Goal: Transaction & Acquisition: Obtain resource

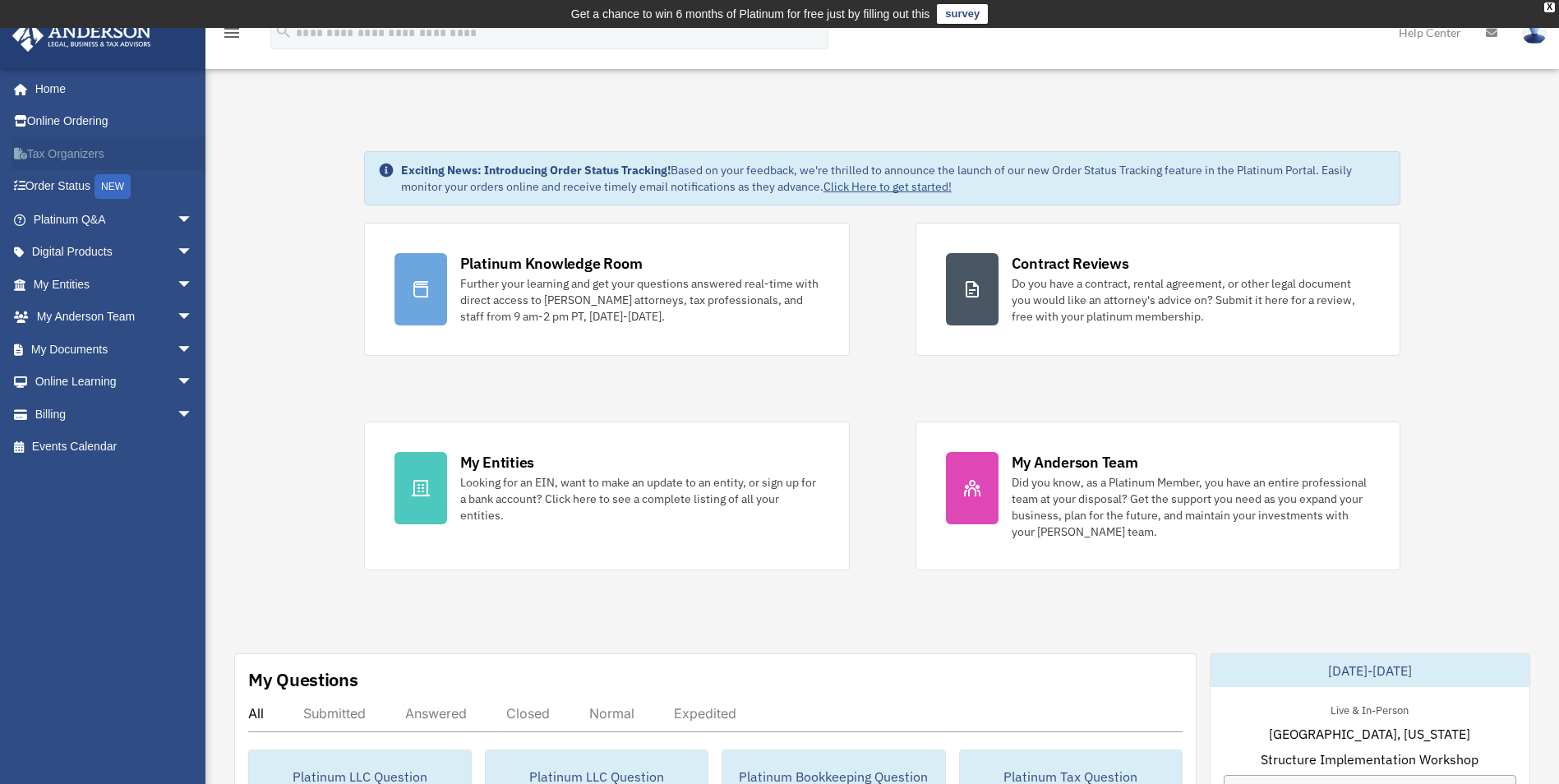
click at [53, 152] on link "Tax Organizers" at bounding box center [114, 154] width 206 height 33
click at [136, 216] on link "Platinum Q&A arrow_drop_down" at bounding box center [114, 219] width 206 height 33
click at [177, 222] on span "arrow_drop_down" at bounding box center [193, 219] width 33 height 34
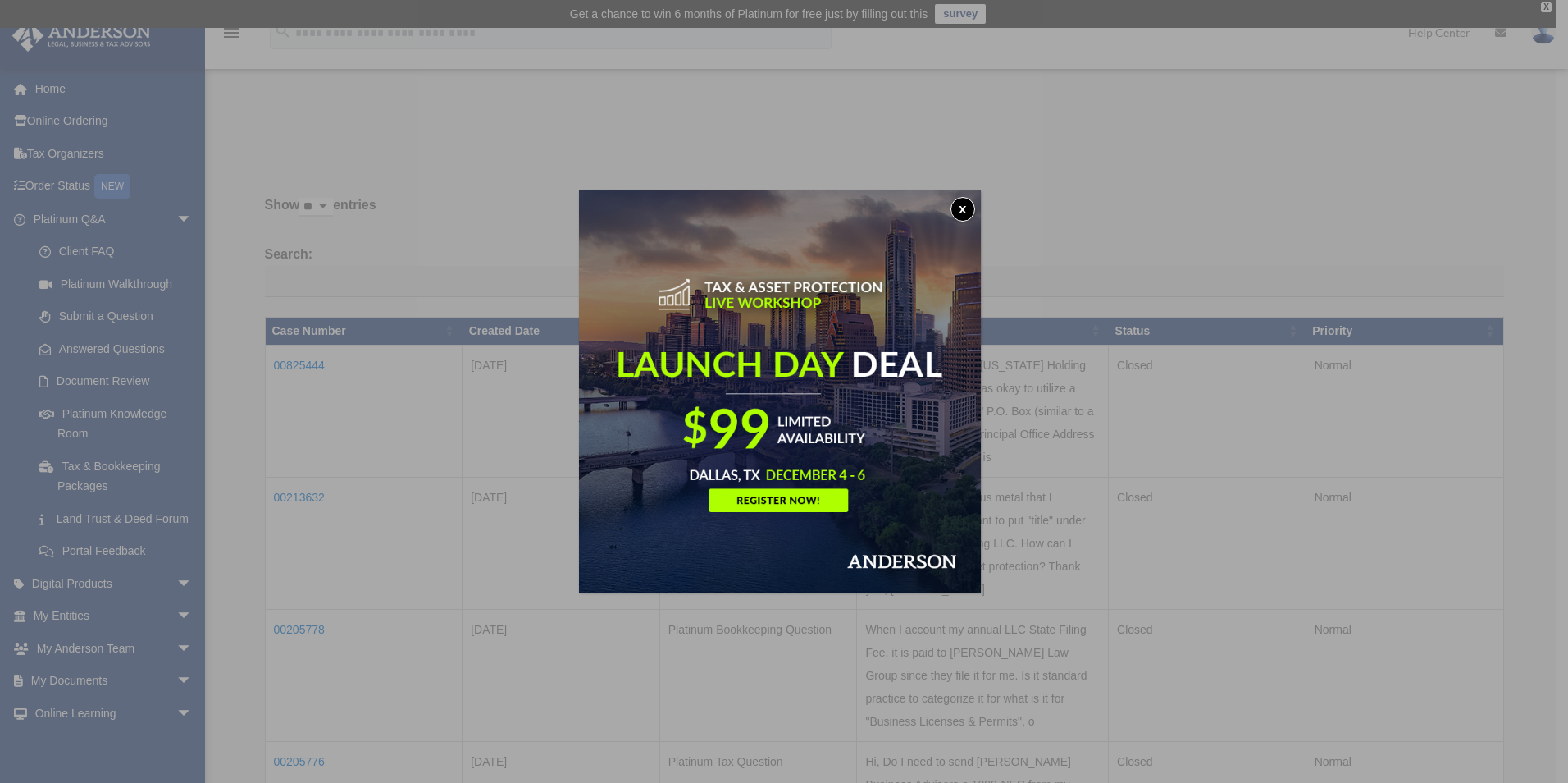
click at [962, 205] on button "x" at bounding box center [962, 209] width 25 height 25
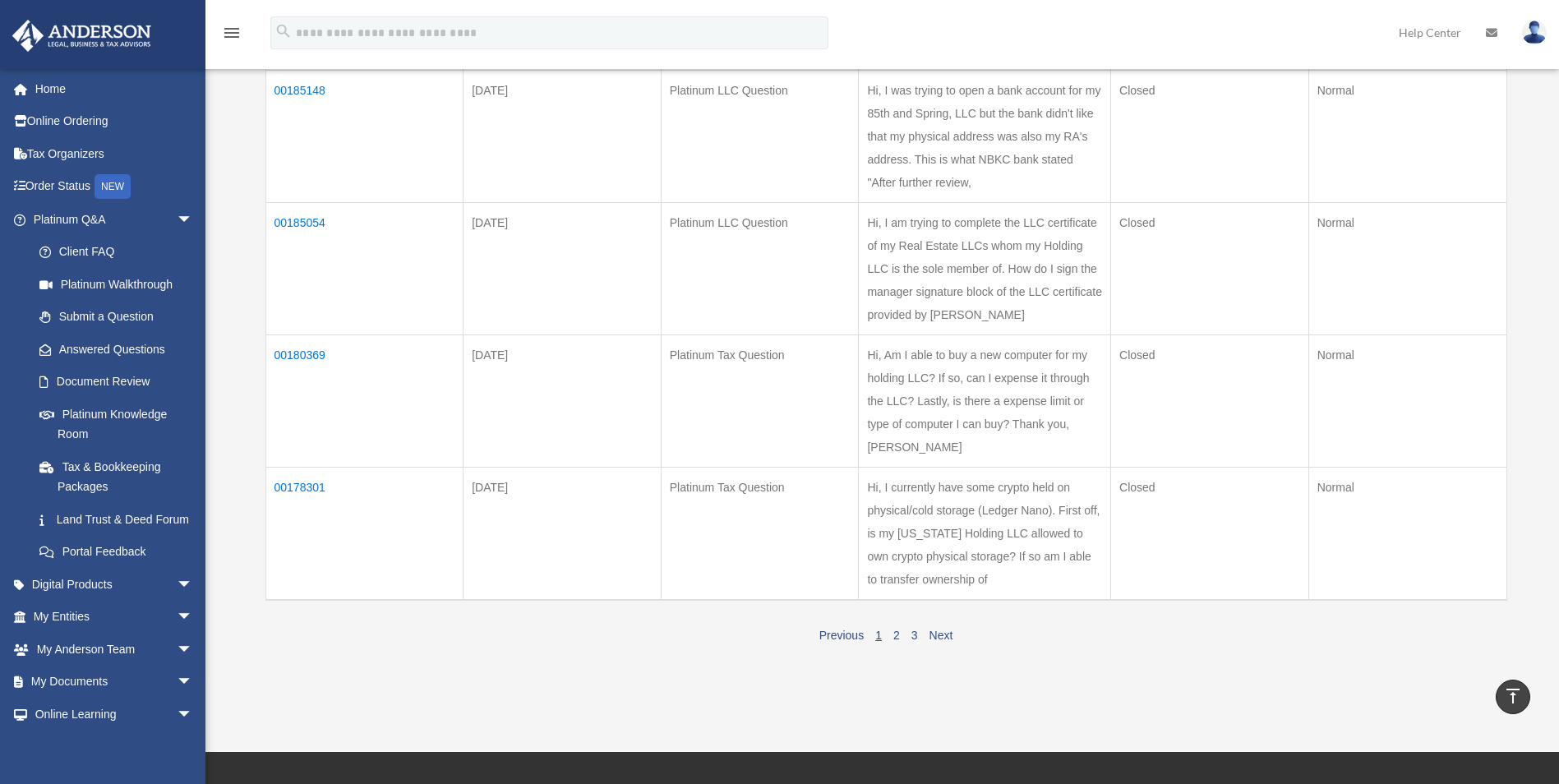
scroll to position [1150, 0]
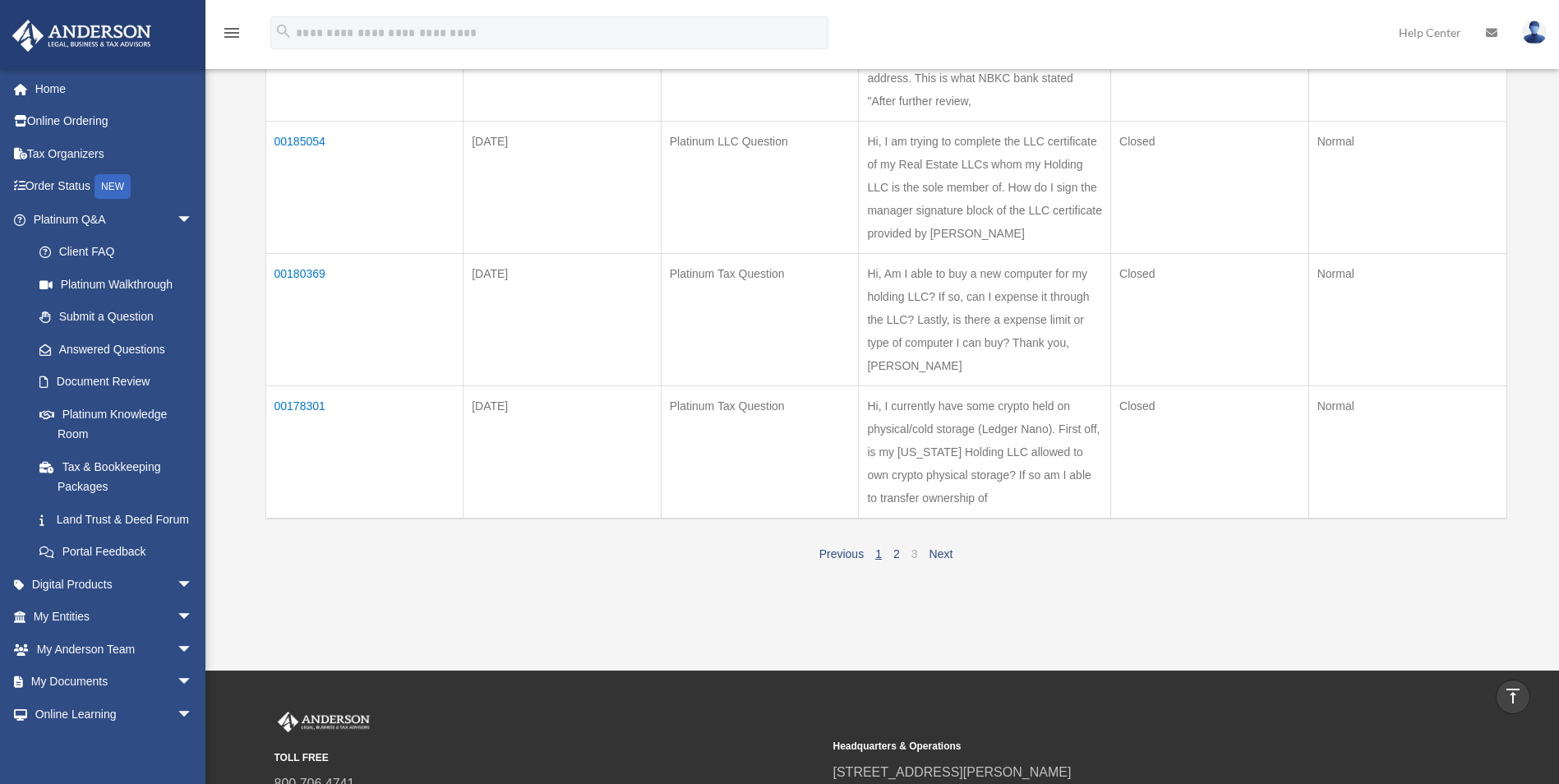
click at [913, 552] on link "3" at bounding box center [914, 554] width 7 height 13
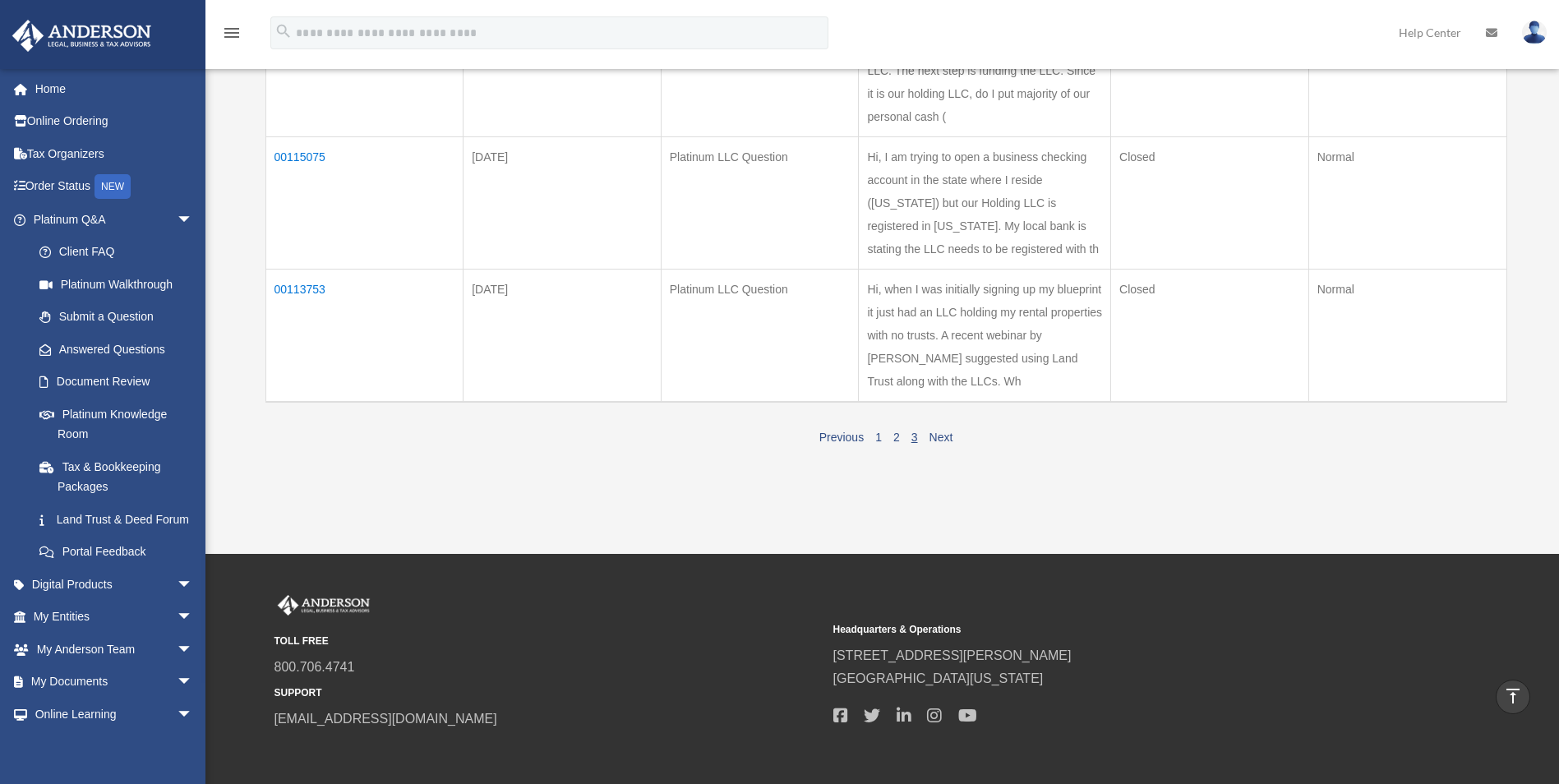
scroll to position [701, 0]
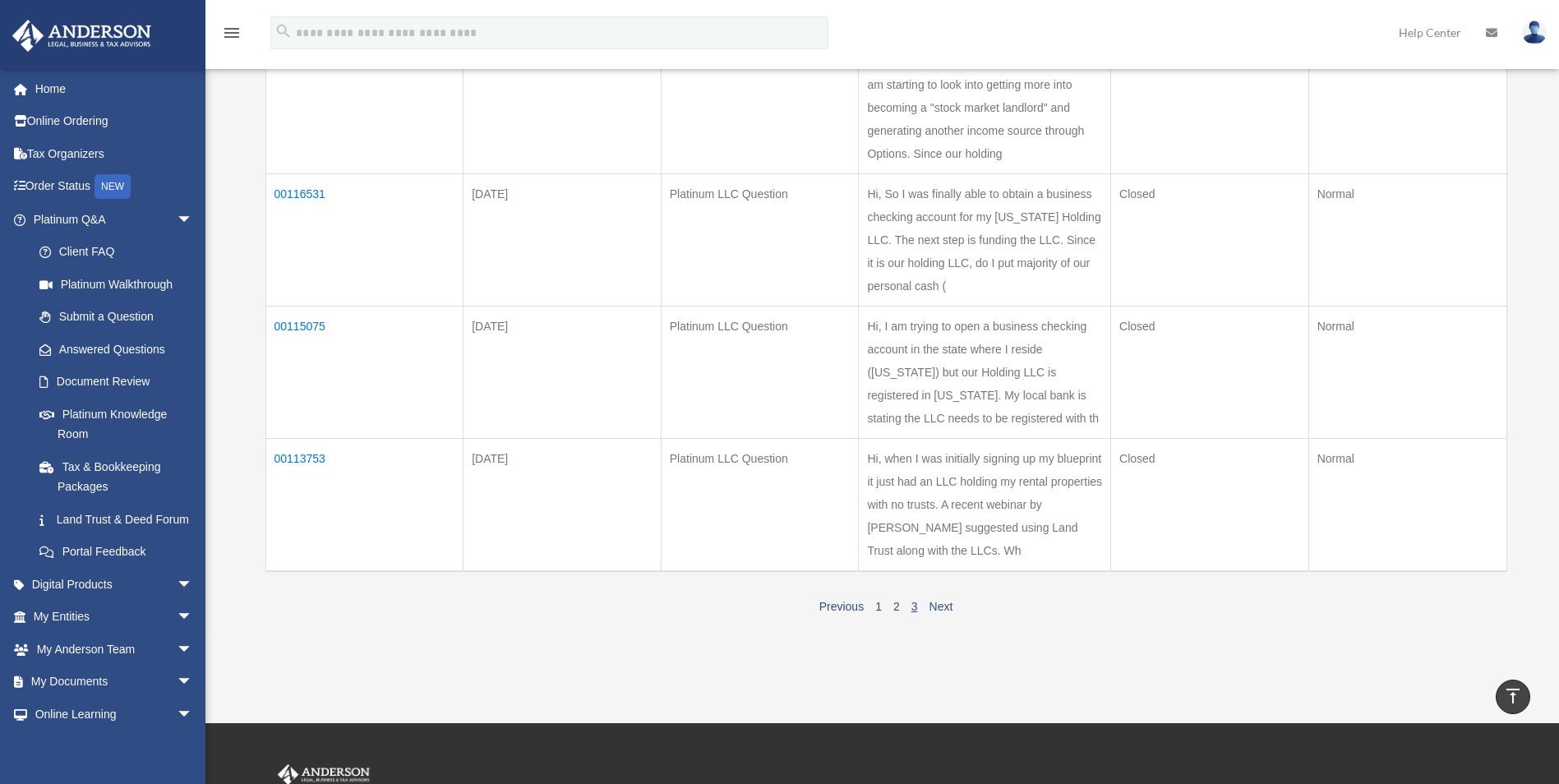
click at [984, 482] on td "Hi, when I was initially signing up my blueprint it just had an LLC holding my …" at bounding box center [984, 505] width 252 height 133
click at [86, 463] on link "Tax & Bookkeeping Packages" at bounding box center [120, 477] width 195 height 53
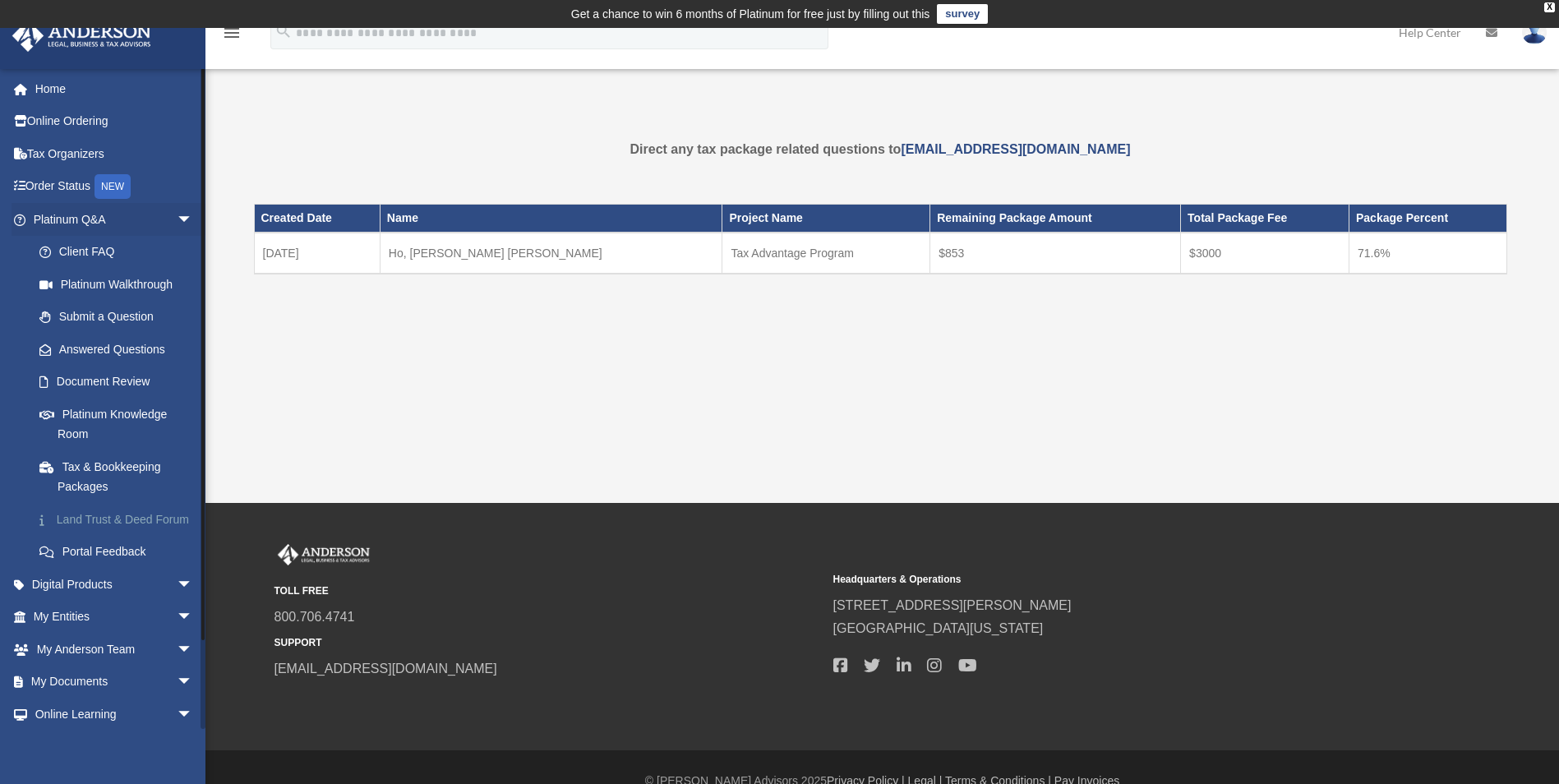
click at [80, 528] on link "Land Trust & Deed Forum" at bounding box center [120, 519] width 195 height 33
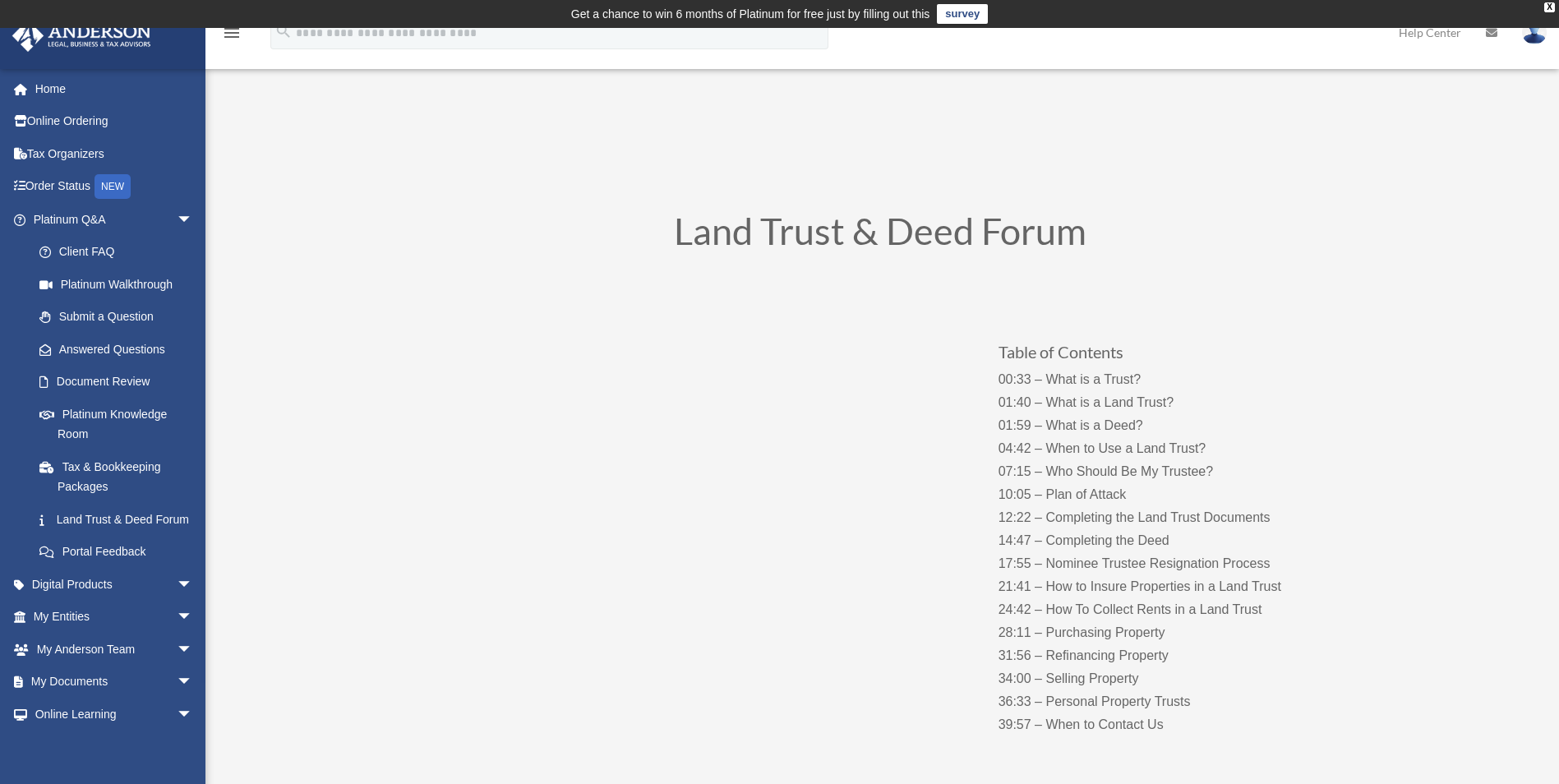
click at [1043, 539] on p "00:33 – What is a Trust? 01:40 – What is a Land Trust? 01:59 – What is a Deed? …" at bounding box center [1160, 552] width 325 height 368
click at [177, 602] on span "arrow_drop_down" at bounding box center [193, 584] width 33 height 34
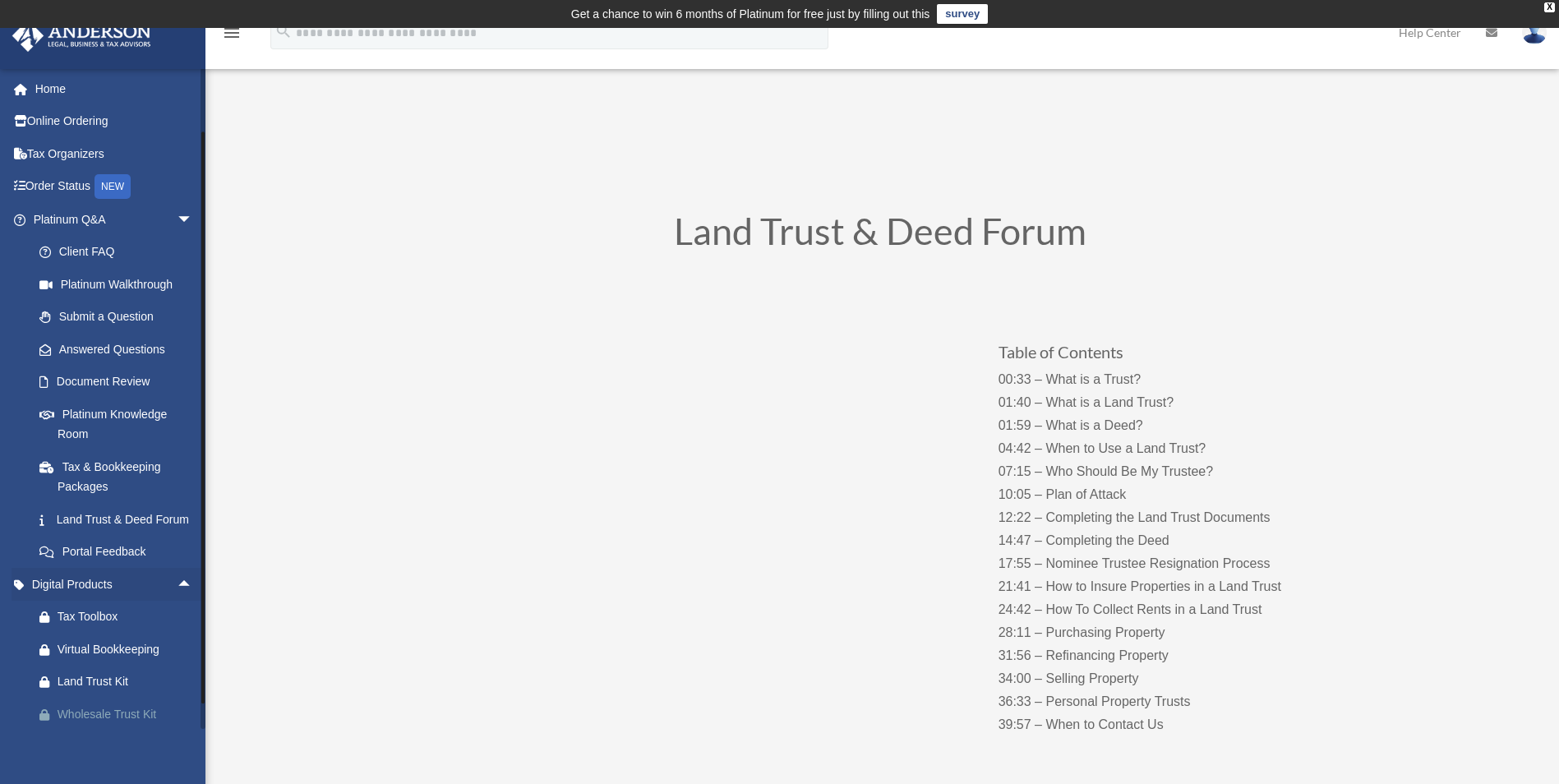
scroll to position [164, 0]
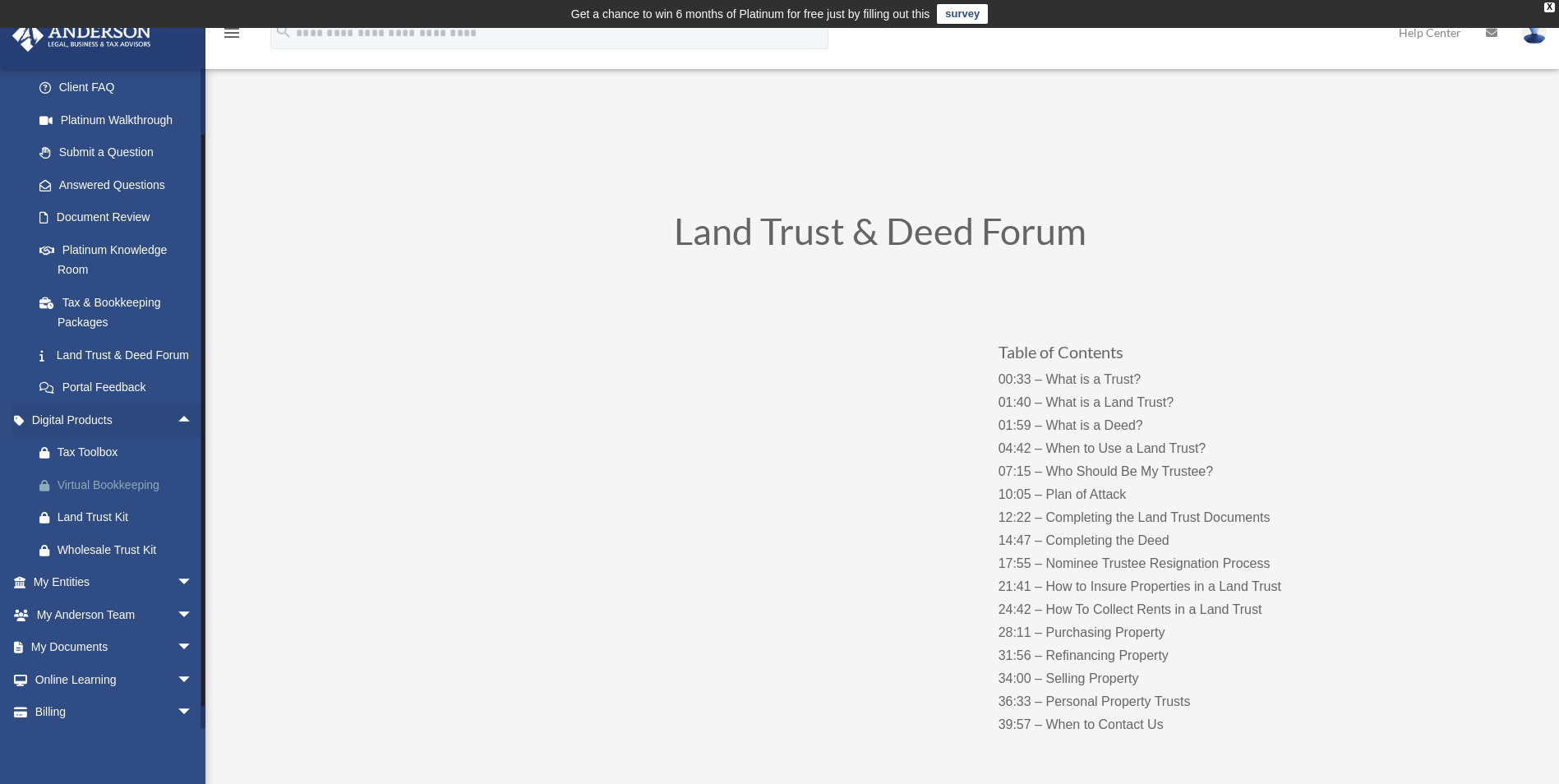
click at [93, 496] on div "Virtual Bookkeeping" at bounding box center [127, 485] width 140 height 21
click at [177, 600] on span "arrow_drop_down" at bounding box center [193, 583] width 33 height 34
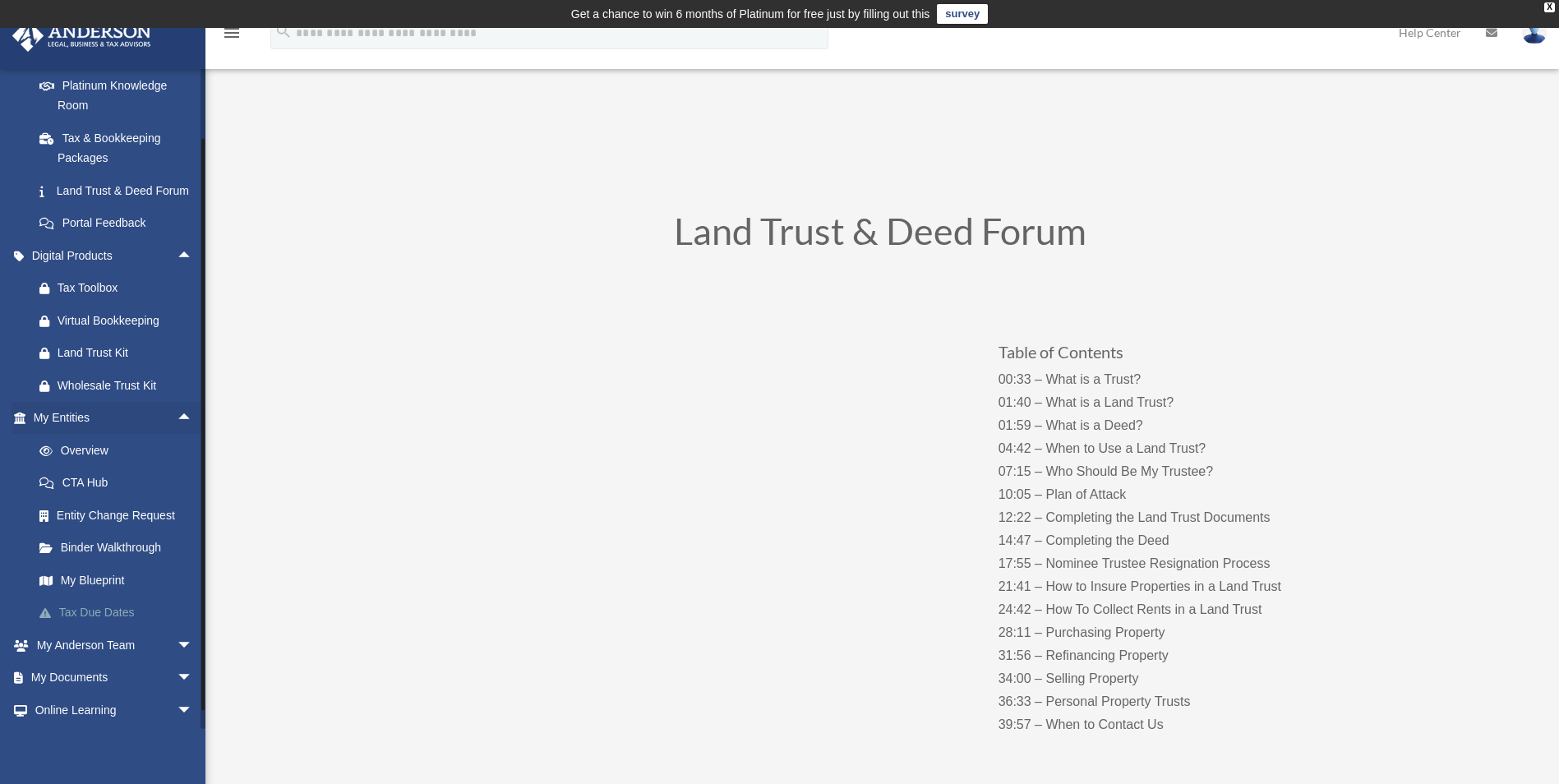
click at [97, 626] on link "Tax Due Dates" at bounding box center [120, 613] width 195 height 33
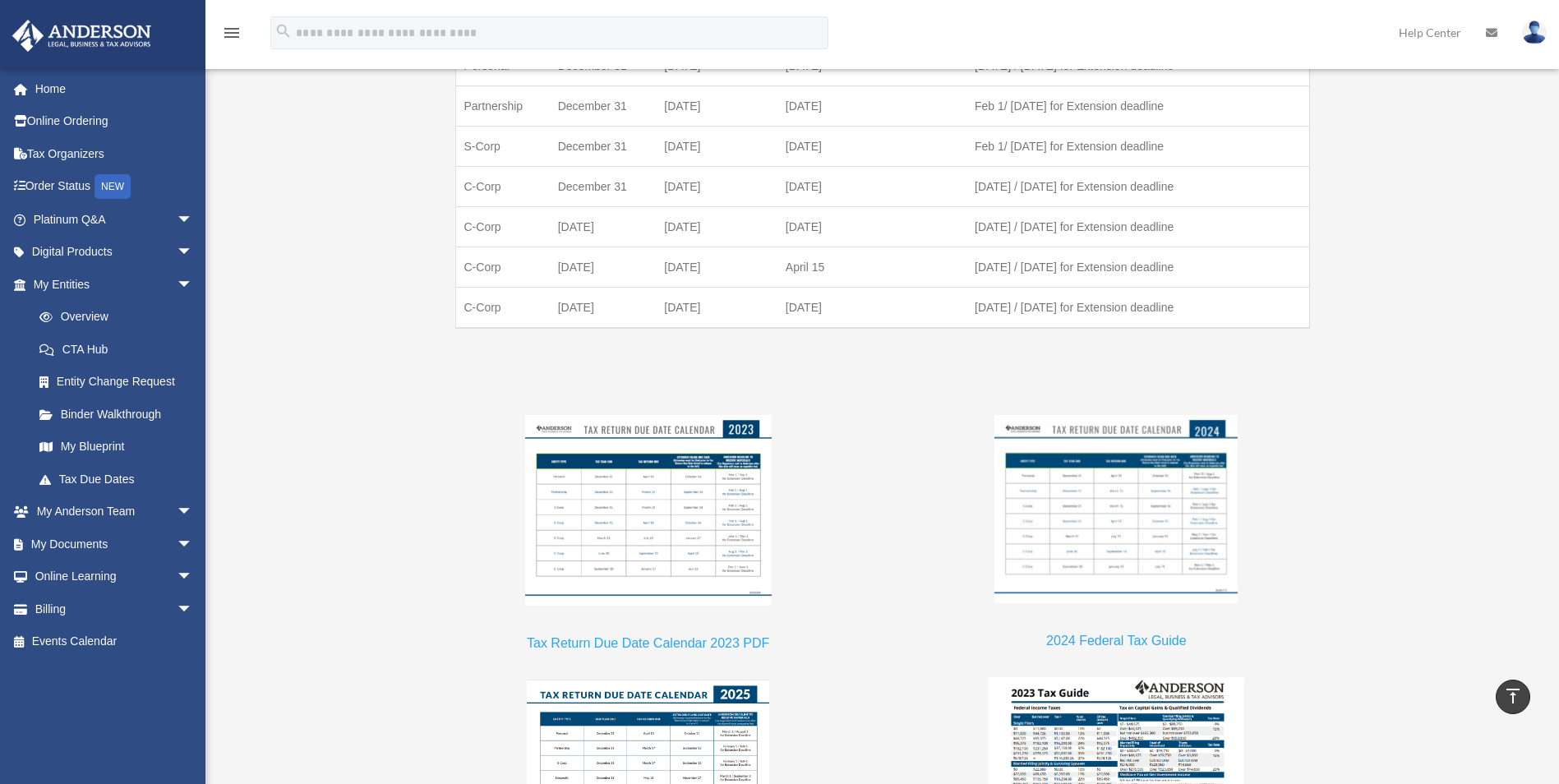
scroll to position [1672, 0]
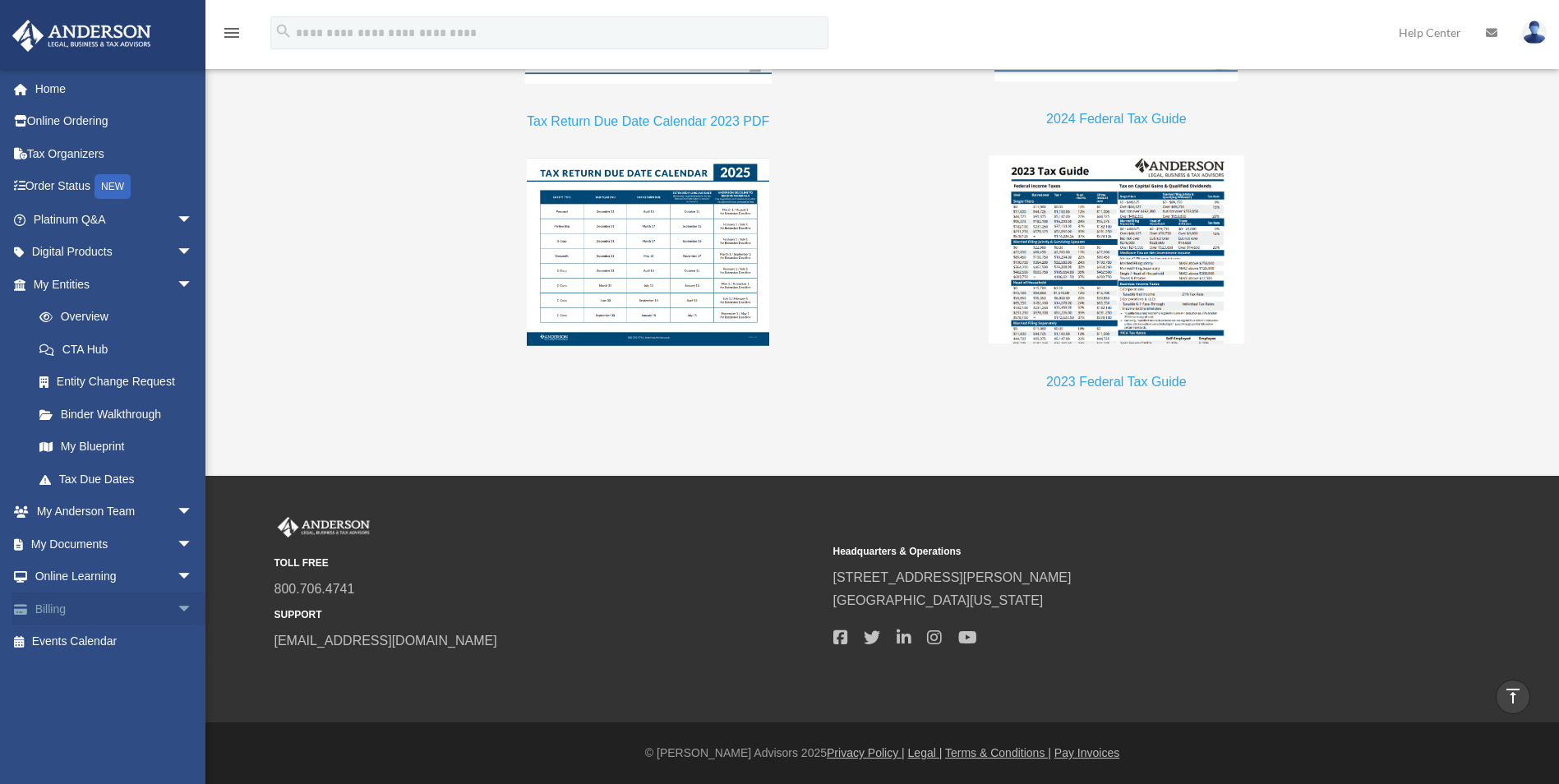
click at [177, 613] on span "arrow_drop_down" at bounding box center [193, 609] width 33 height 34
click at [108, 637] on link "$ Open Invoices" at bounding box center [120, 642] width 195 height 34
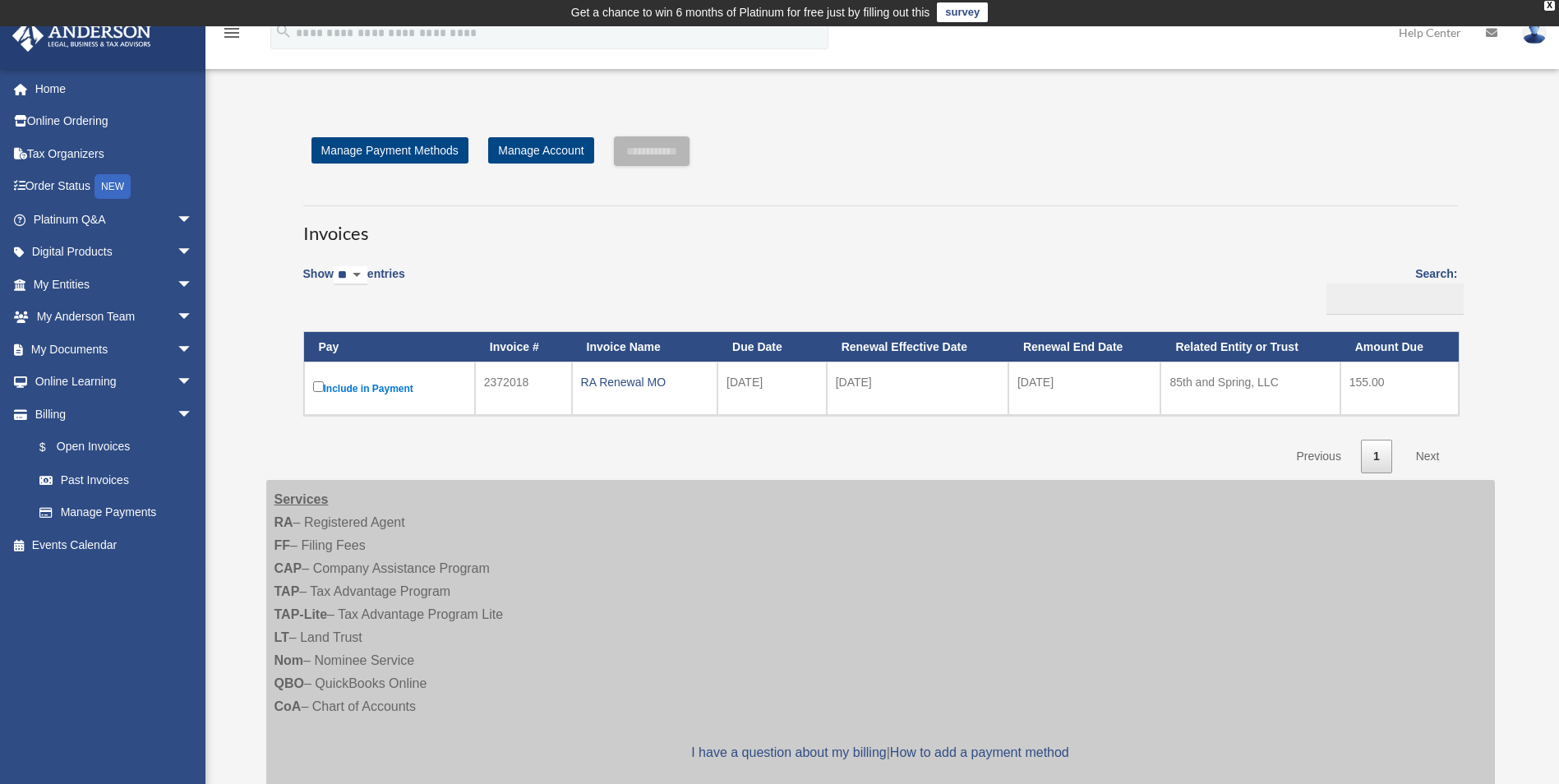
scroll to position [427, 0]
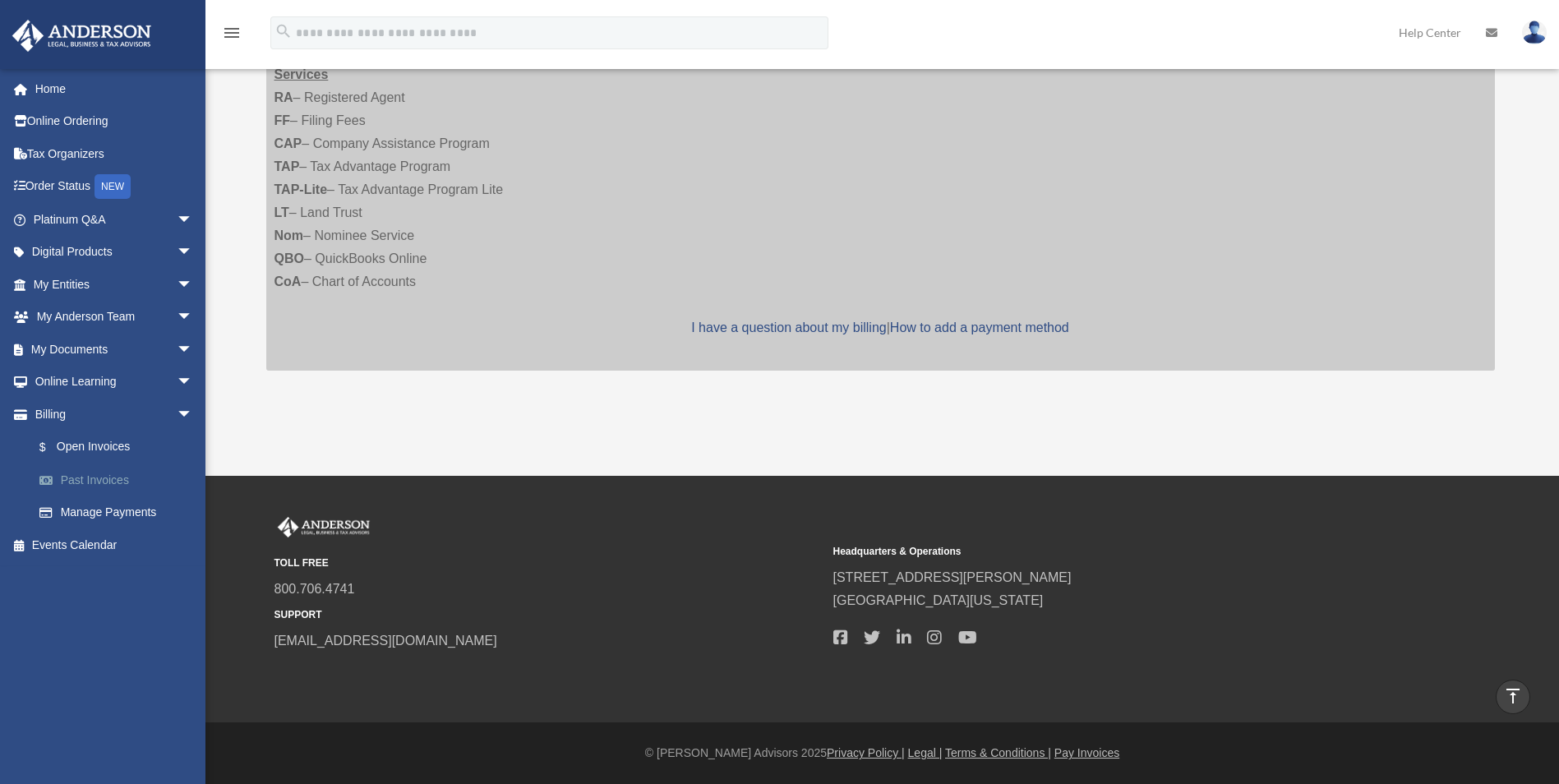
click at [77, 487] on link "Past Invoices" at bounding box center [120, 480] width 195 height 33
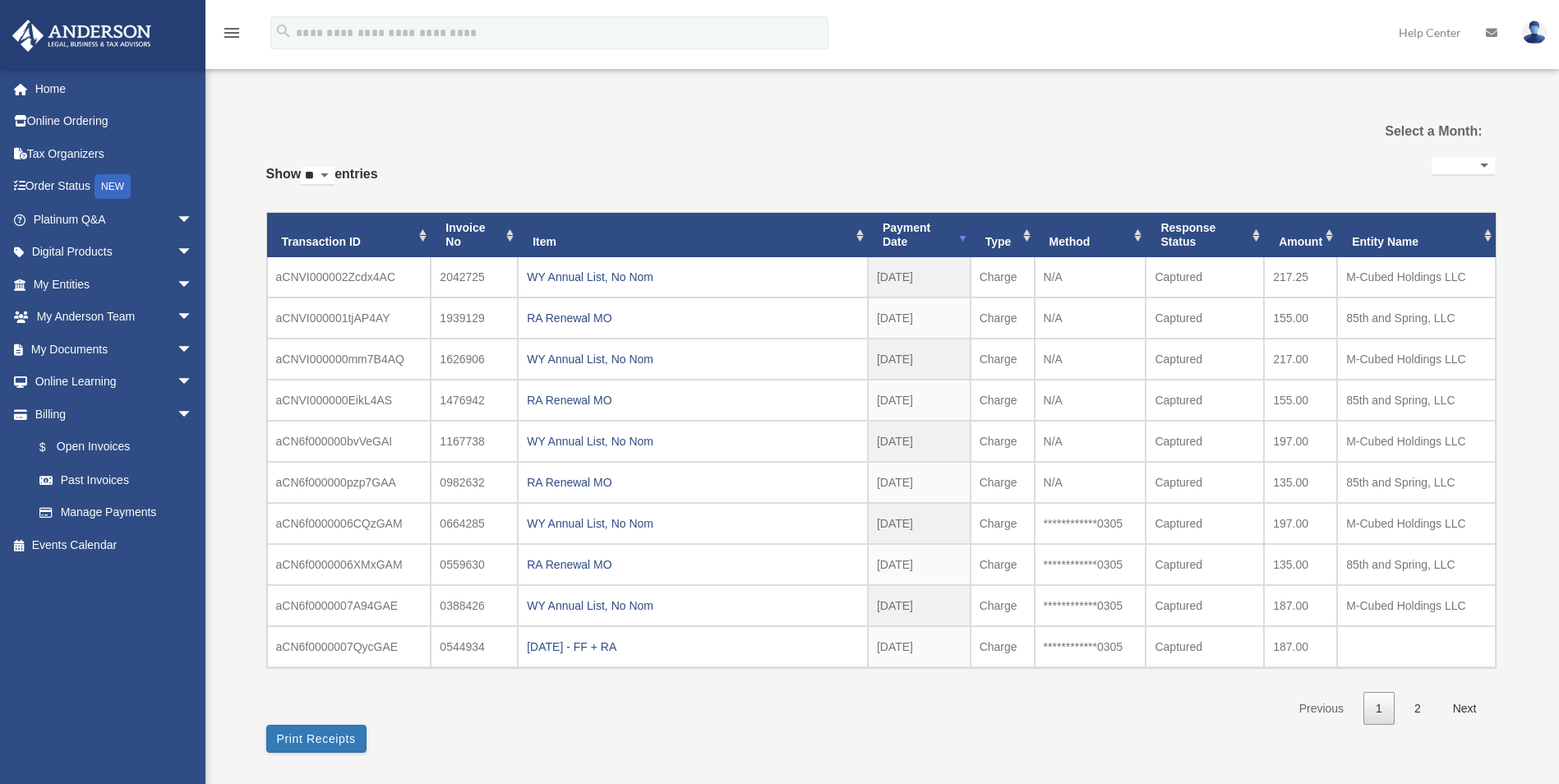
select select
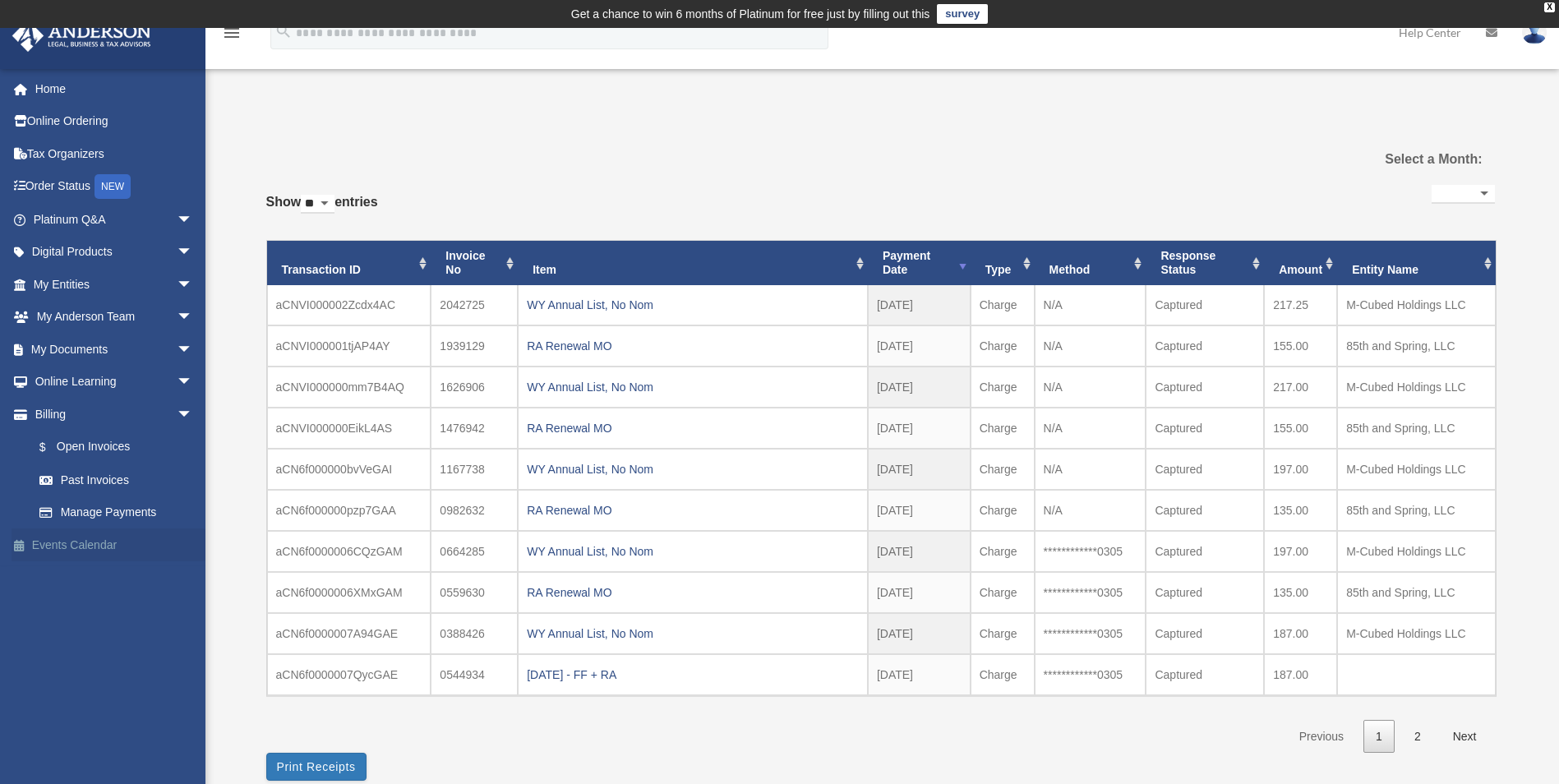
click at [90, 542] on link "Events Calendar" at bounding box center [114, 545] width 206 height 33
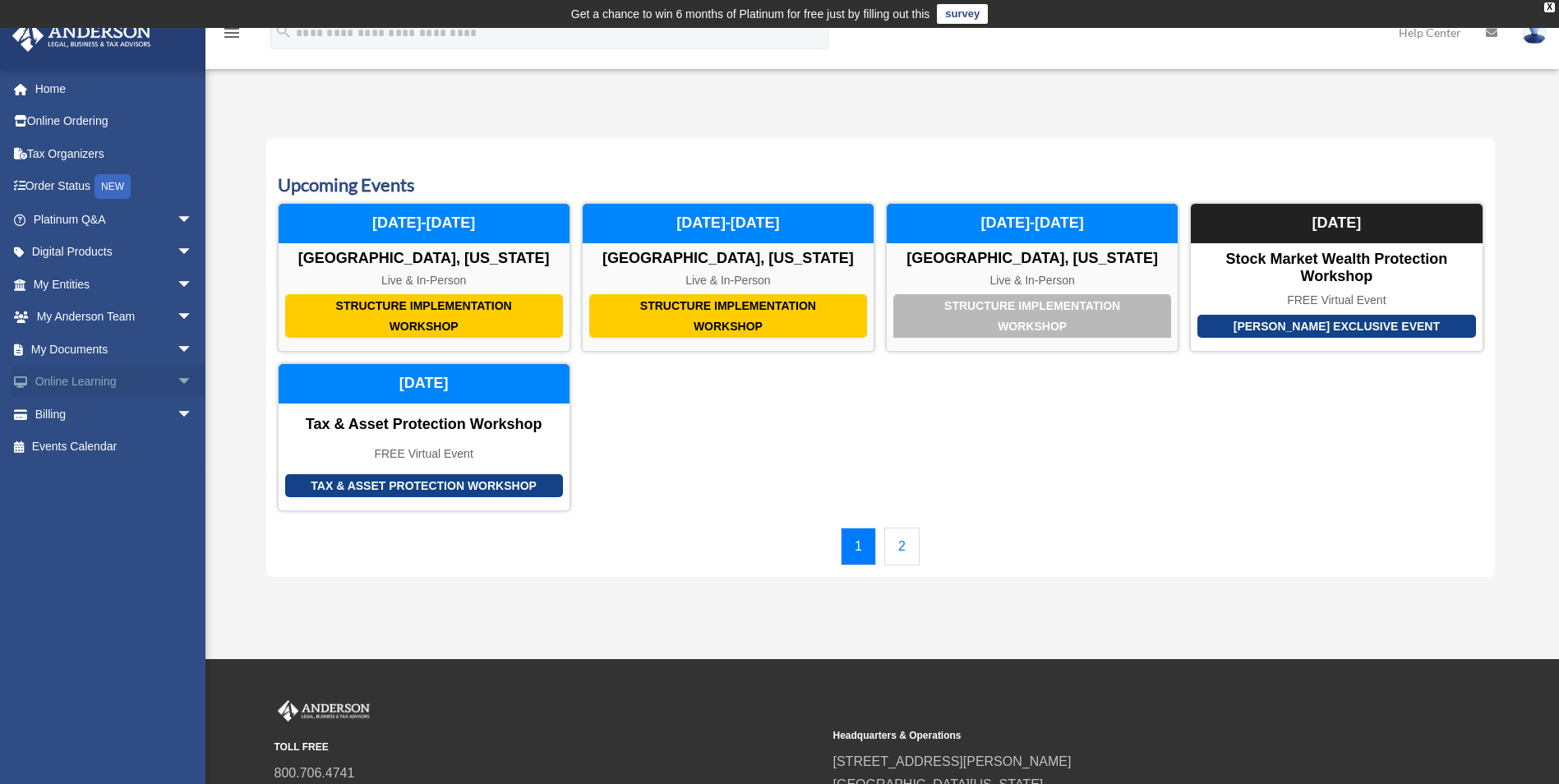
click at [177, 380] on span "arrow_drop_down" at bounding box center [193, 382] width 33 height 34
click at [177, 348] on span "arrow_drop_down" at bounding box center [193, 349] width 33 height 34
click at [86, 416] on link "Meeting Minutes" at bounding box center [120, 414] width 195 height 33
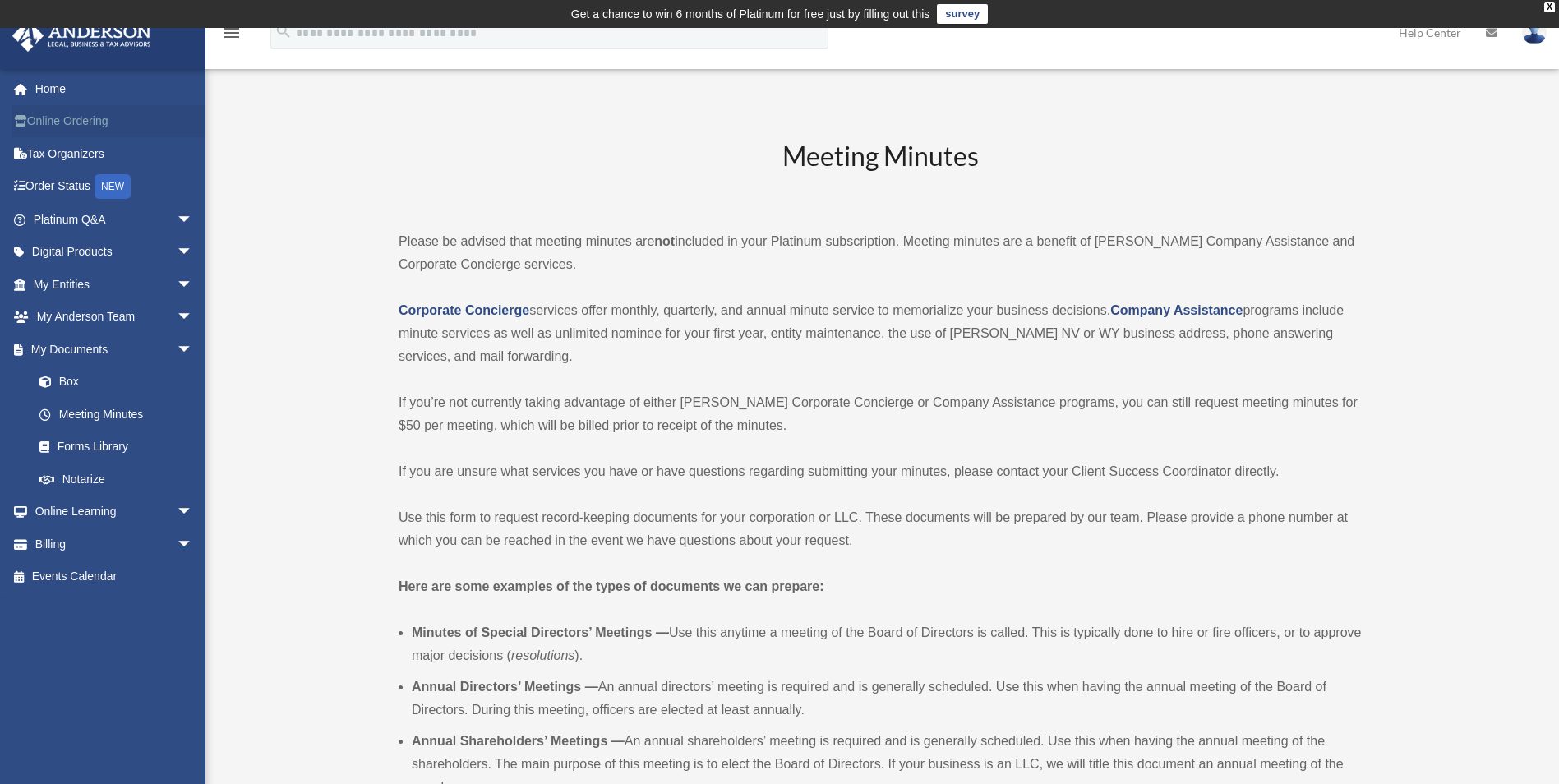
click at [44, 123] on link "Online Ordering" at bounding box center [114, 122] width 206 height 33
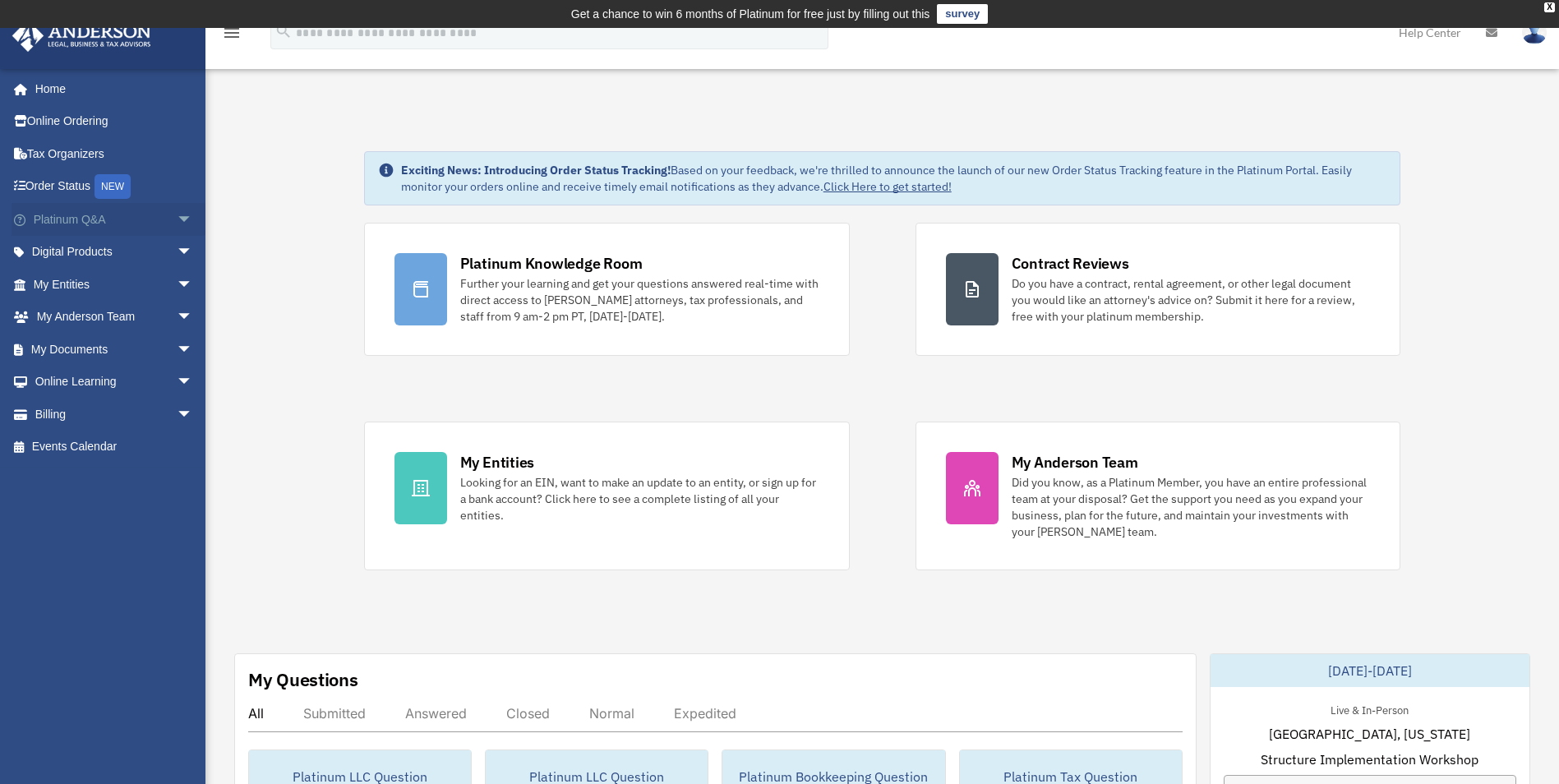
click at [177, 223] on span "arrow_drop_down" at bounding box center [193, 219] width 33 height 34
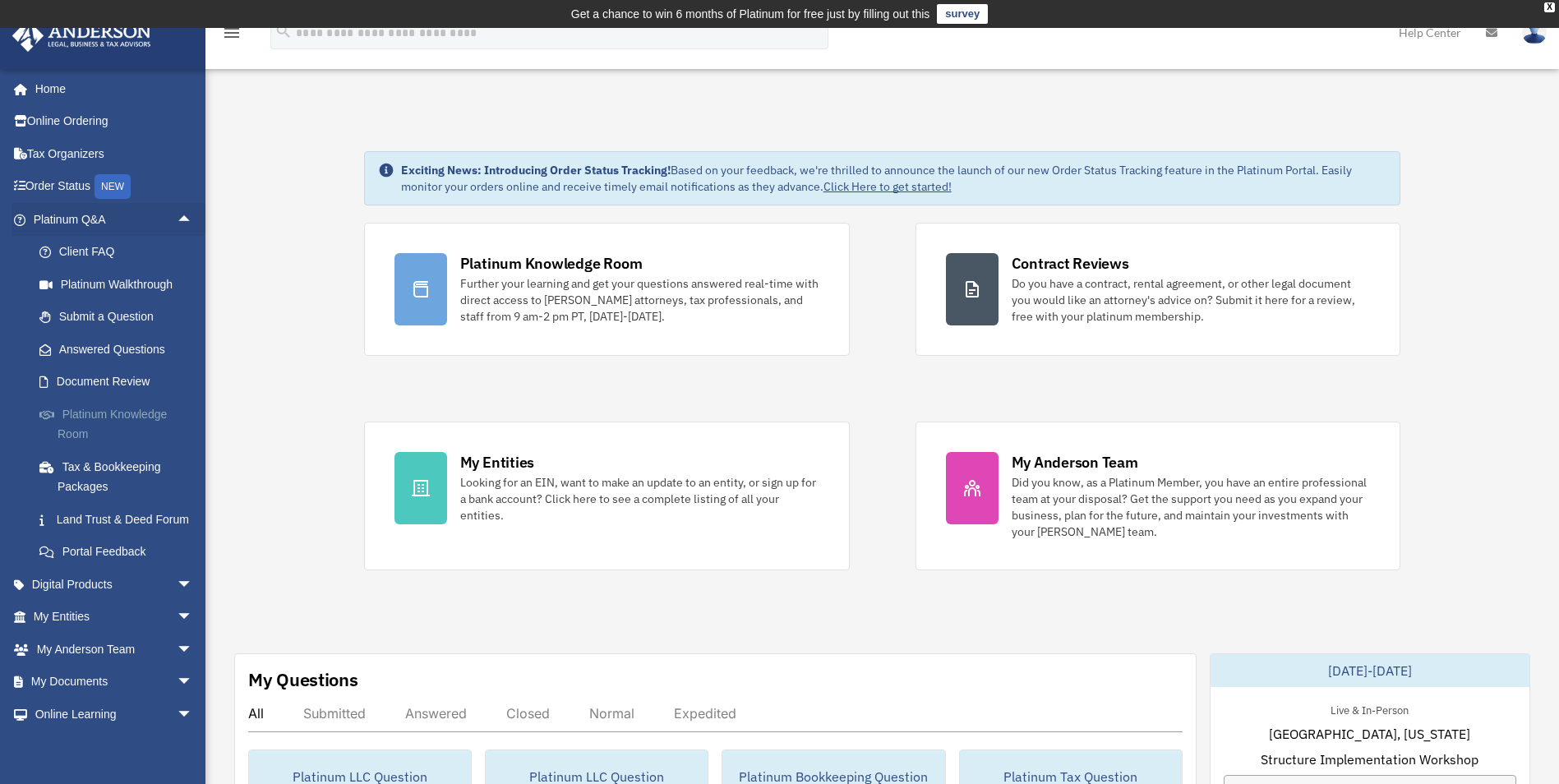
click at [70, 416] on link "Platinum Knowledge Room" at bounding box center [120, 424] width 195 height 53
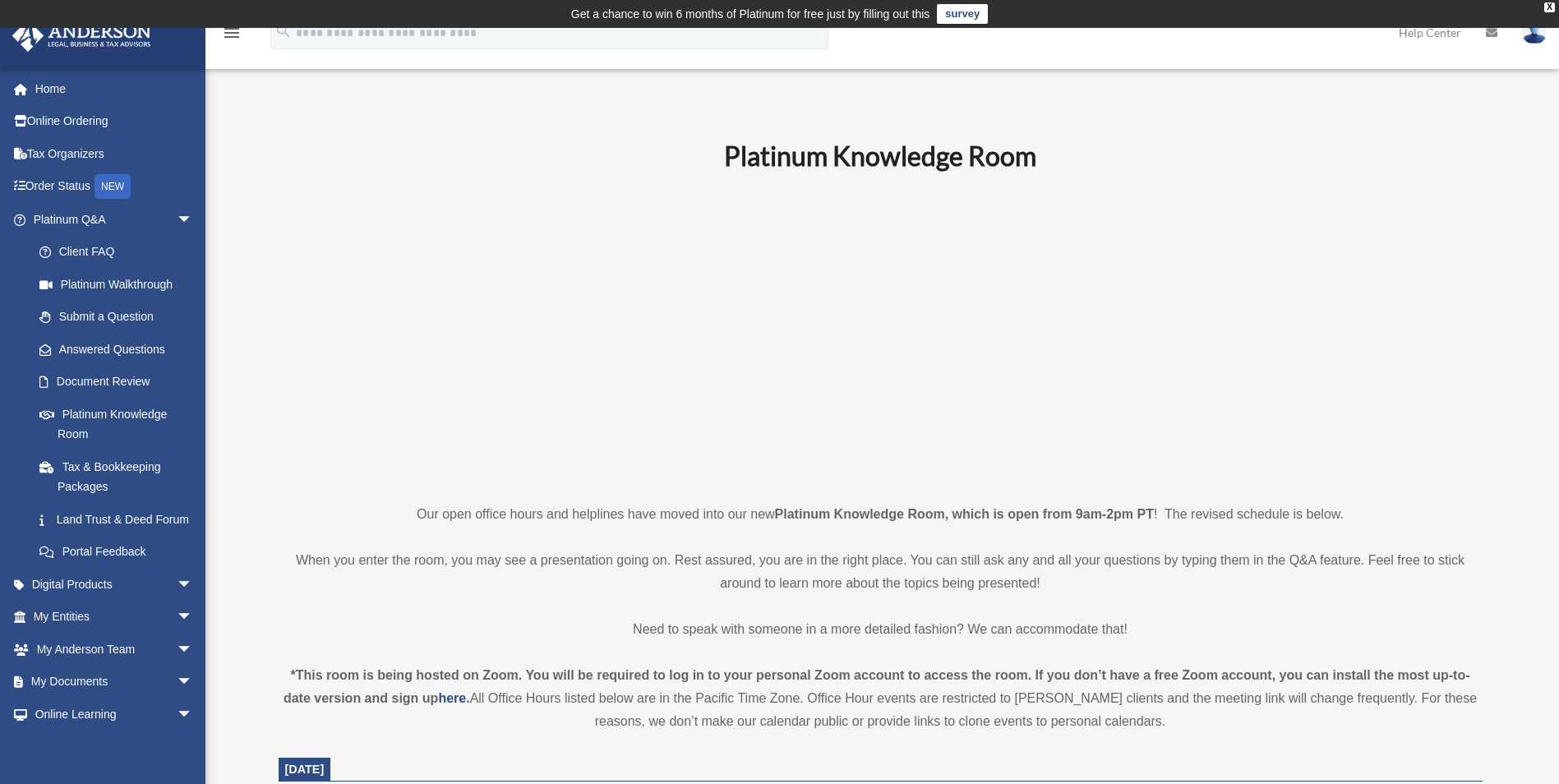
scroll to position [493, 0]
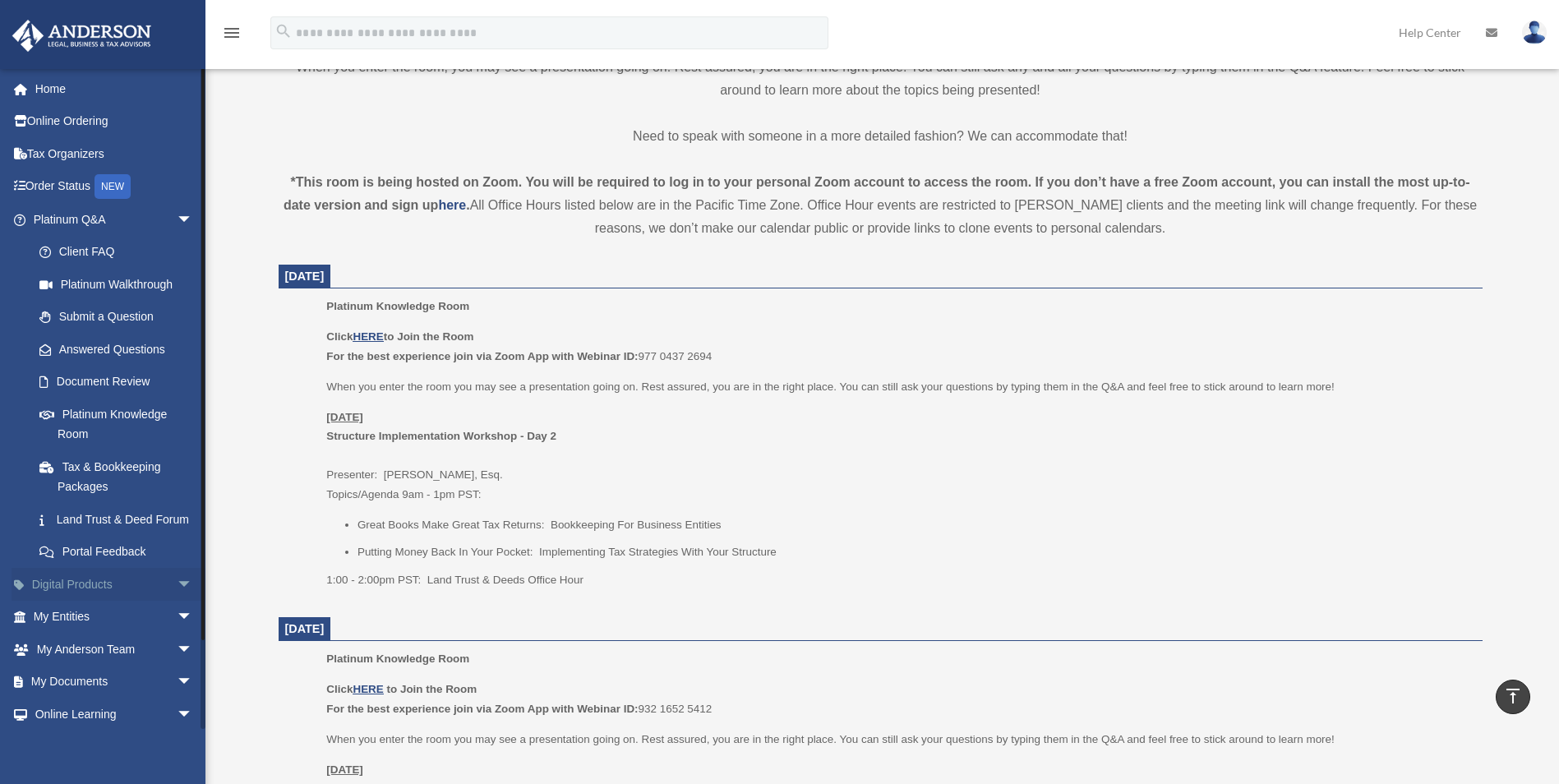
click at [177, 602] on span "arrow_drop_down" at bounding box center [193, 584] width 33 height 34
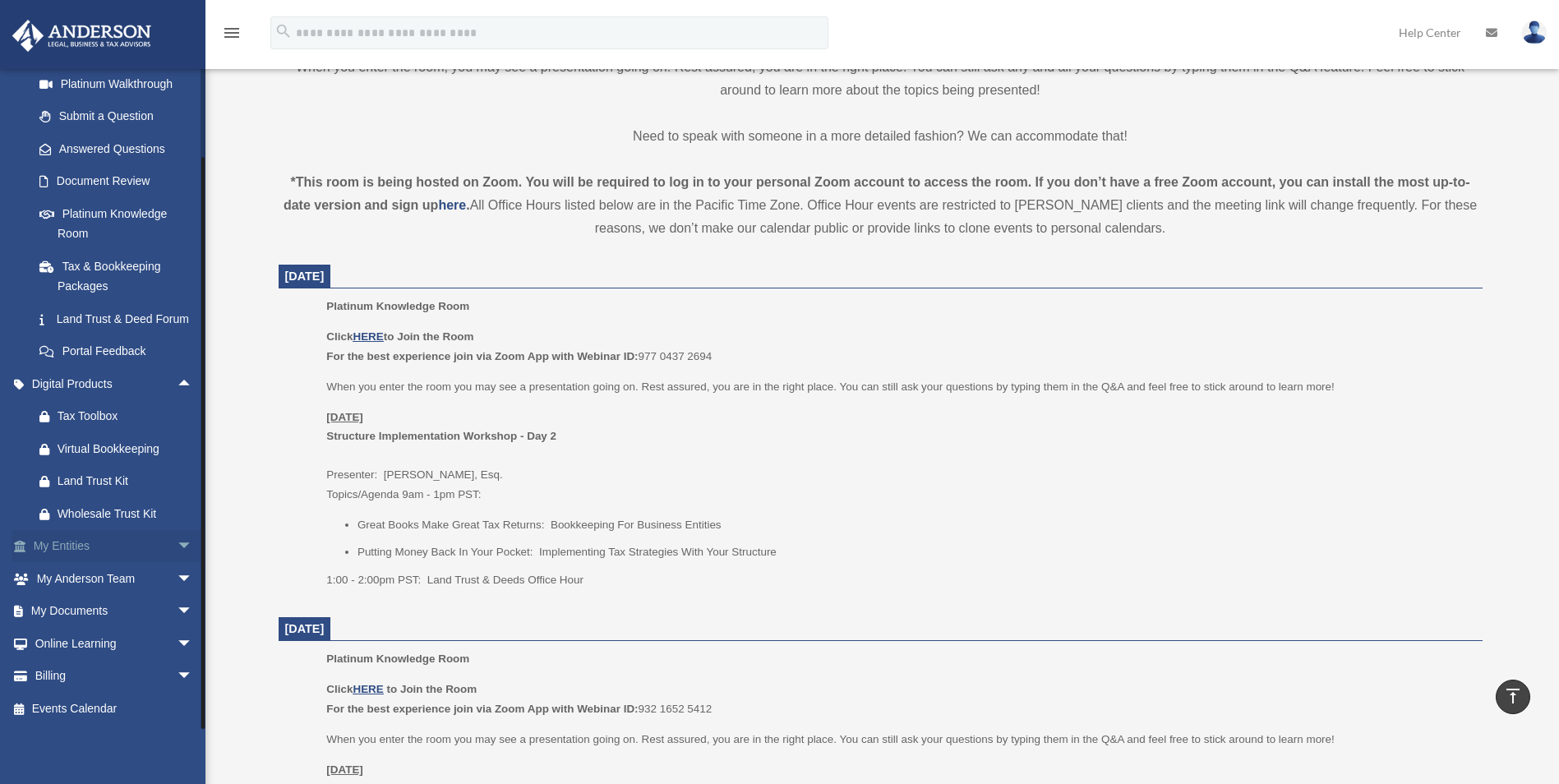
scroll to position [220, 0]
click at [177, 544] on span "arrow_drop_down" at bounding box center [193, 546] width 33 height 34
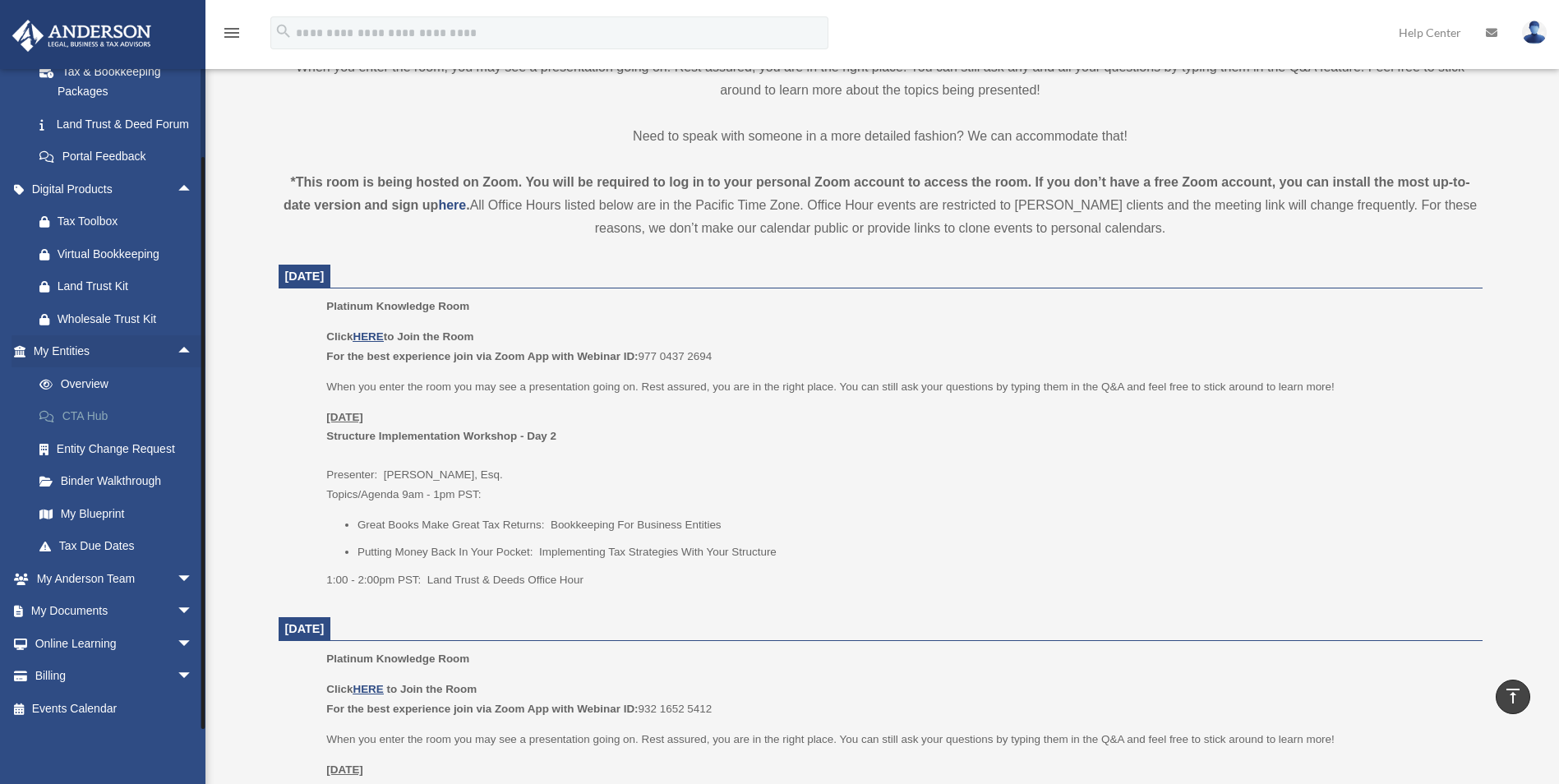
scroll to position [415, 0]
click at [99, 512] on link "My Blueprint" at bounding box center [120, 514] width 195 height 33
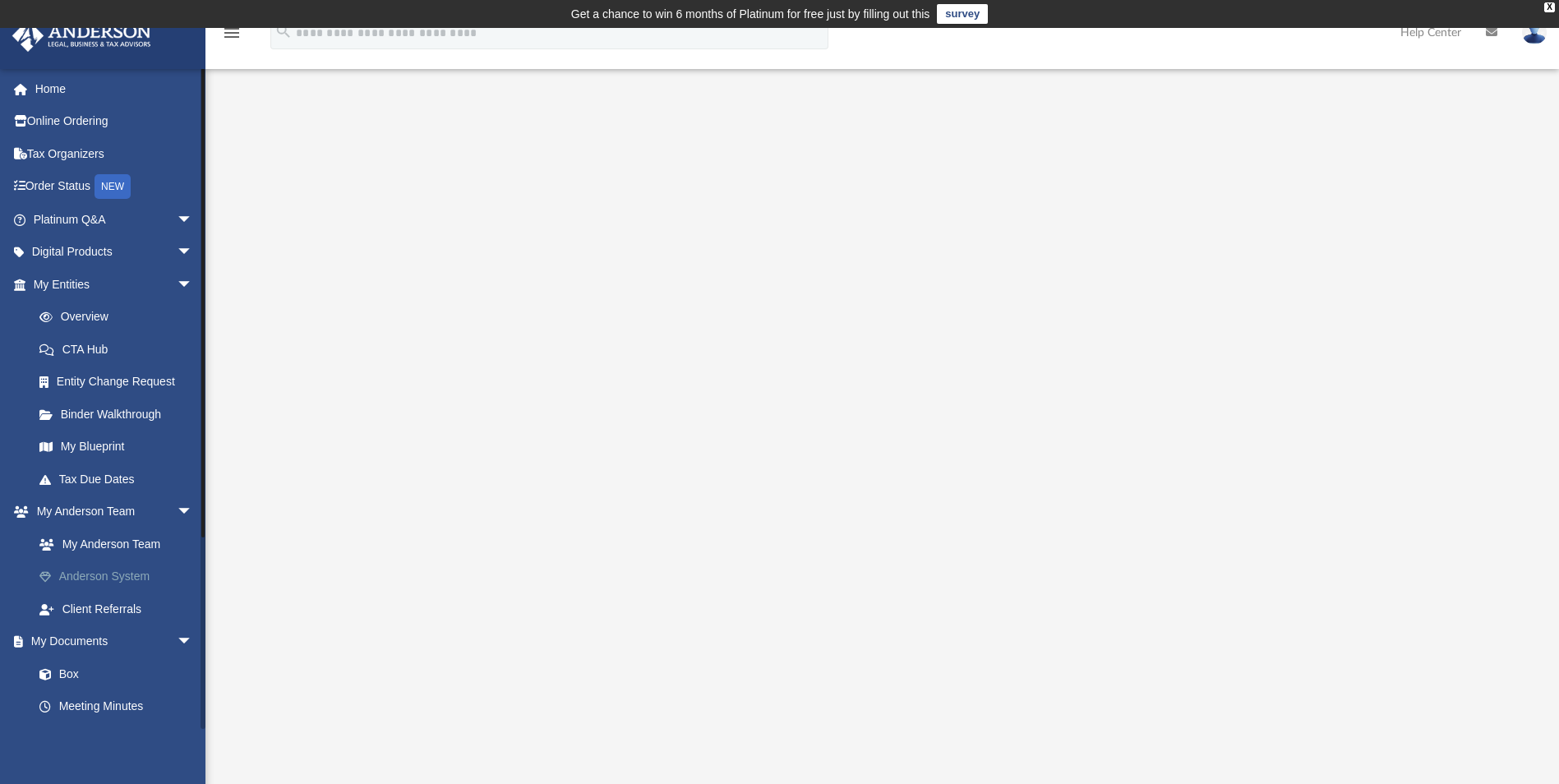
click at [89, 576] on link "Anderson System" at bounding box center [120, 577] width 195 height 33
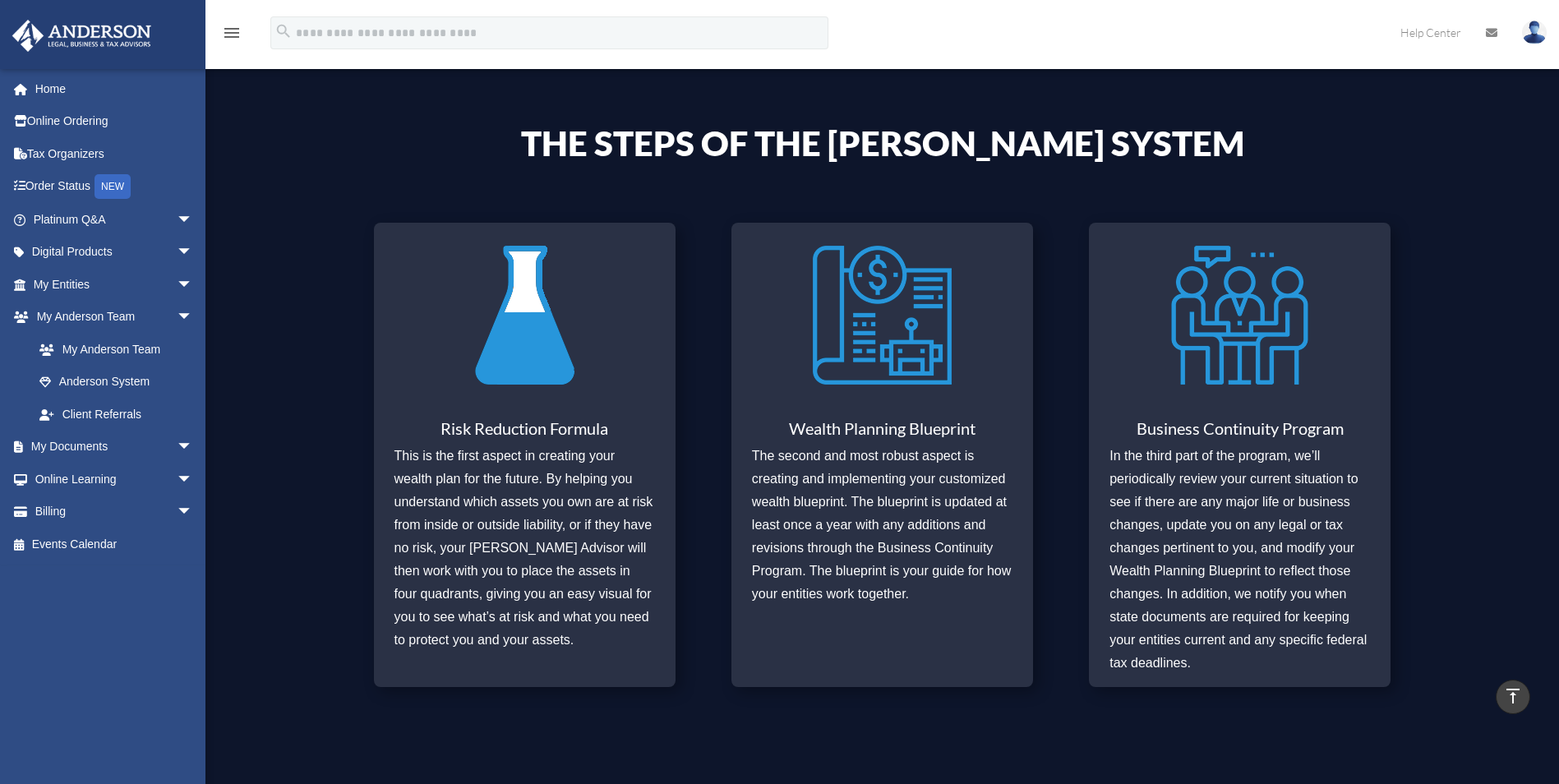
scroll to position [95, 0]
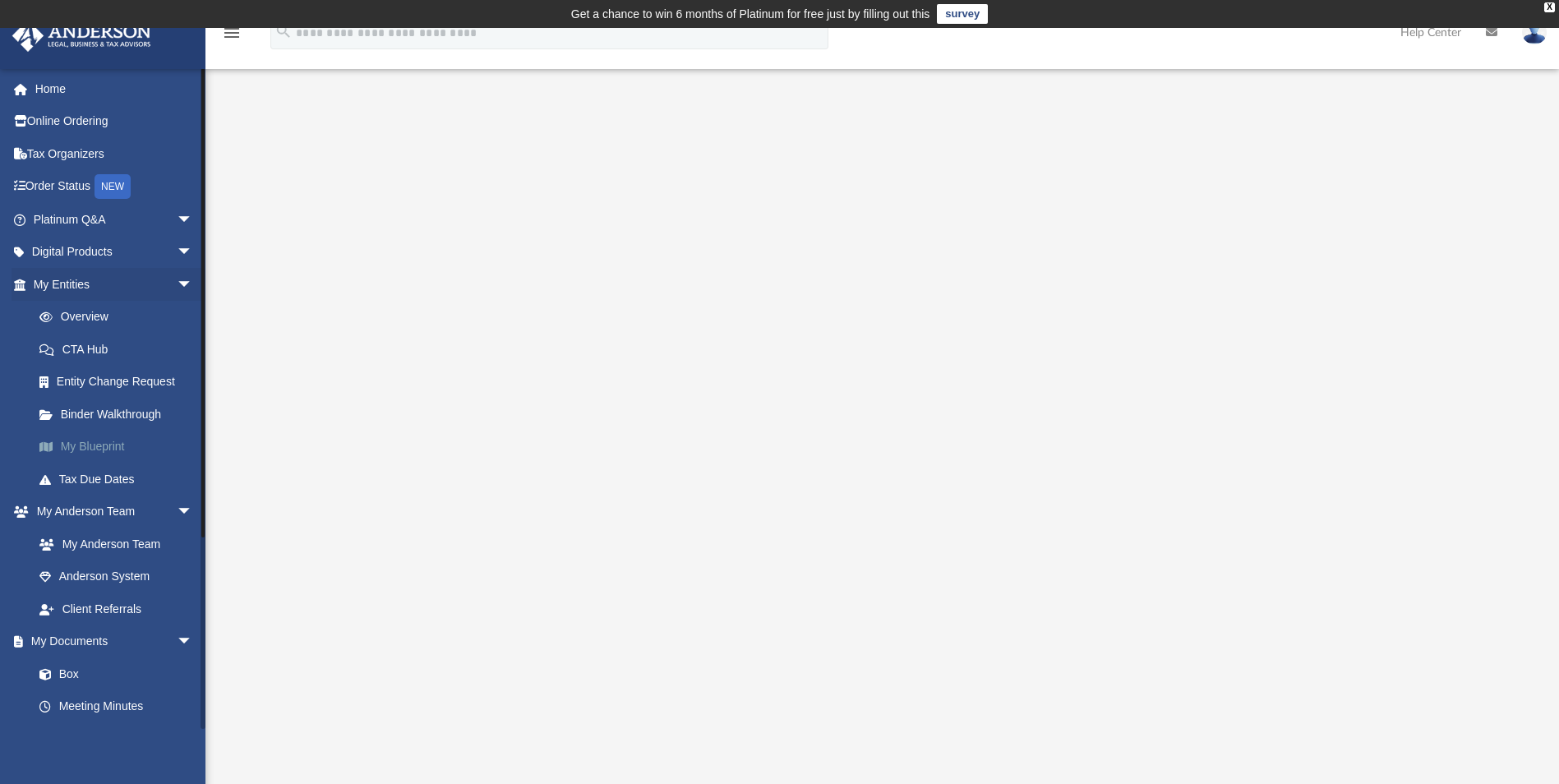
click at [90, 442] on link "My Blueprint" at bounding box center [120, 447] width 195 height 33
click at [87, 539] on link "My Anderson Team" at bounding box center [120, 544] width 195 height 33
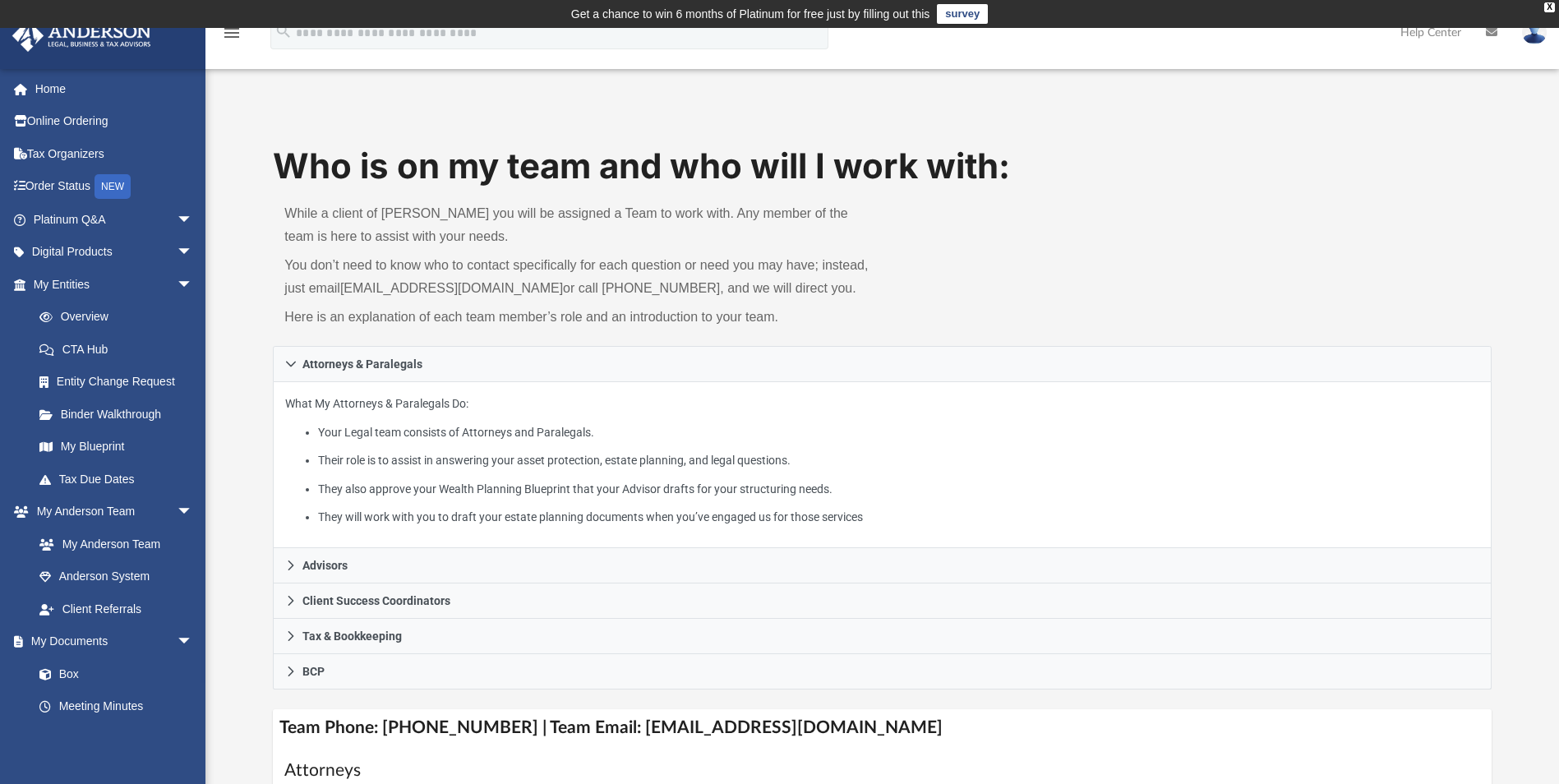
scroll to position [329, 0]
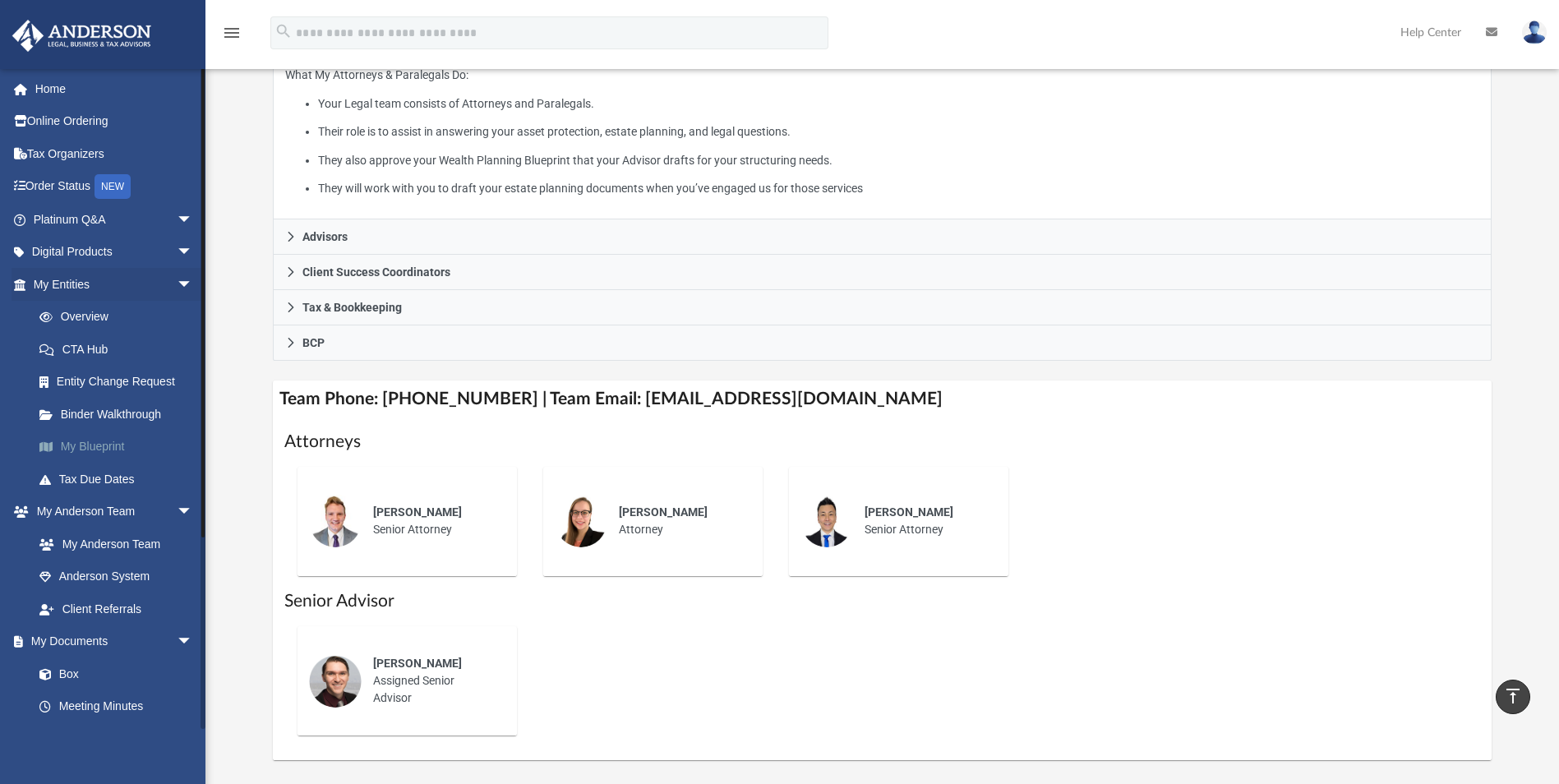
click at [78, 445] on link "My Blueprint" at bounding box center [120, 447] width 195 height 33
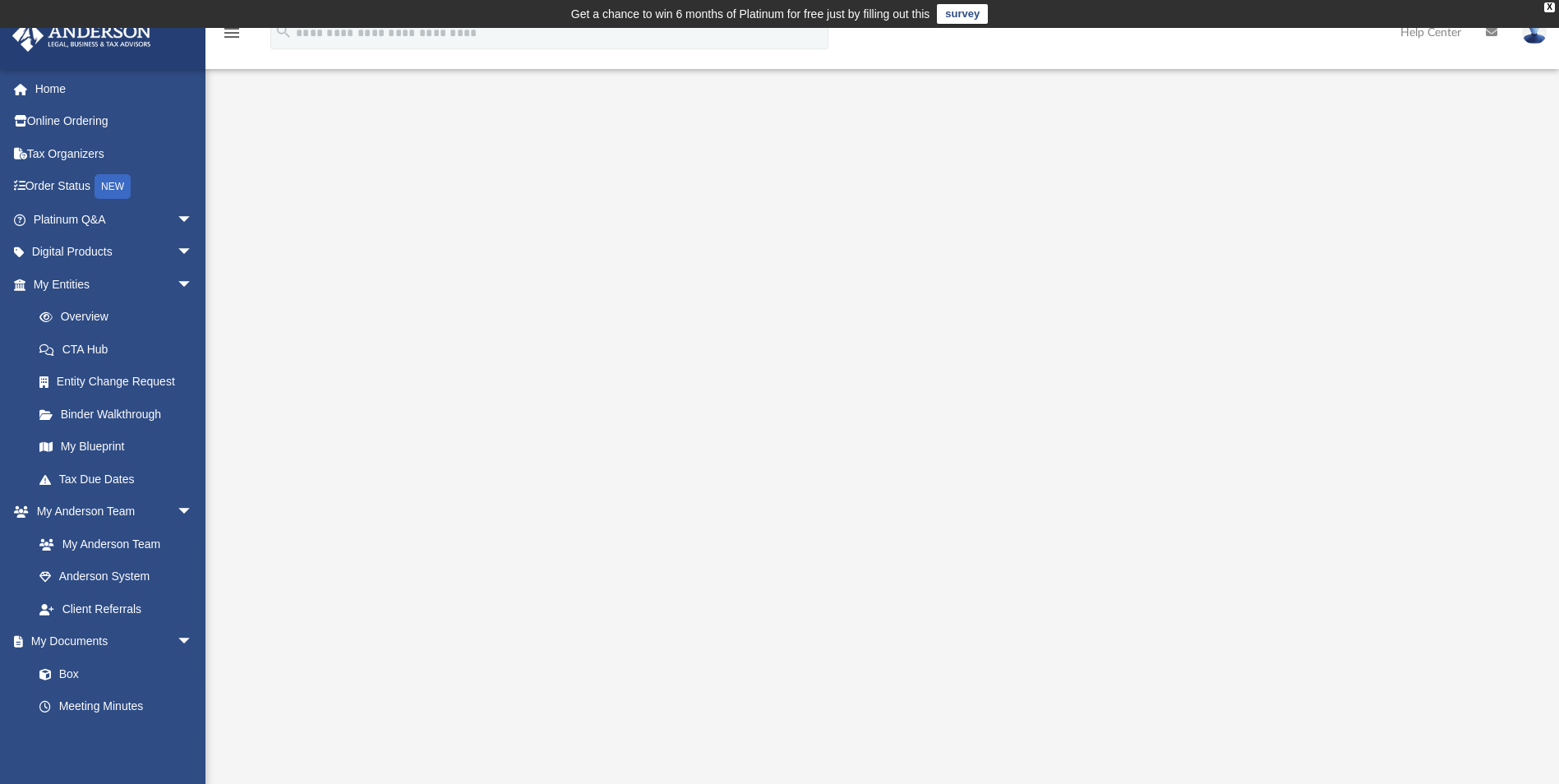
scroll to position [82, 0]
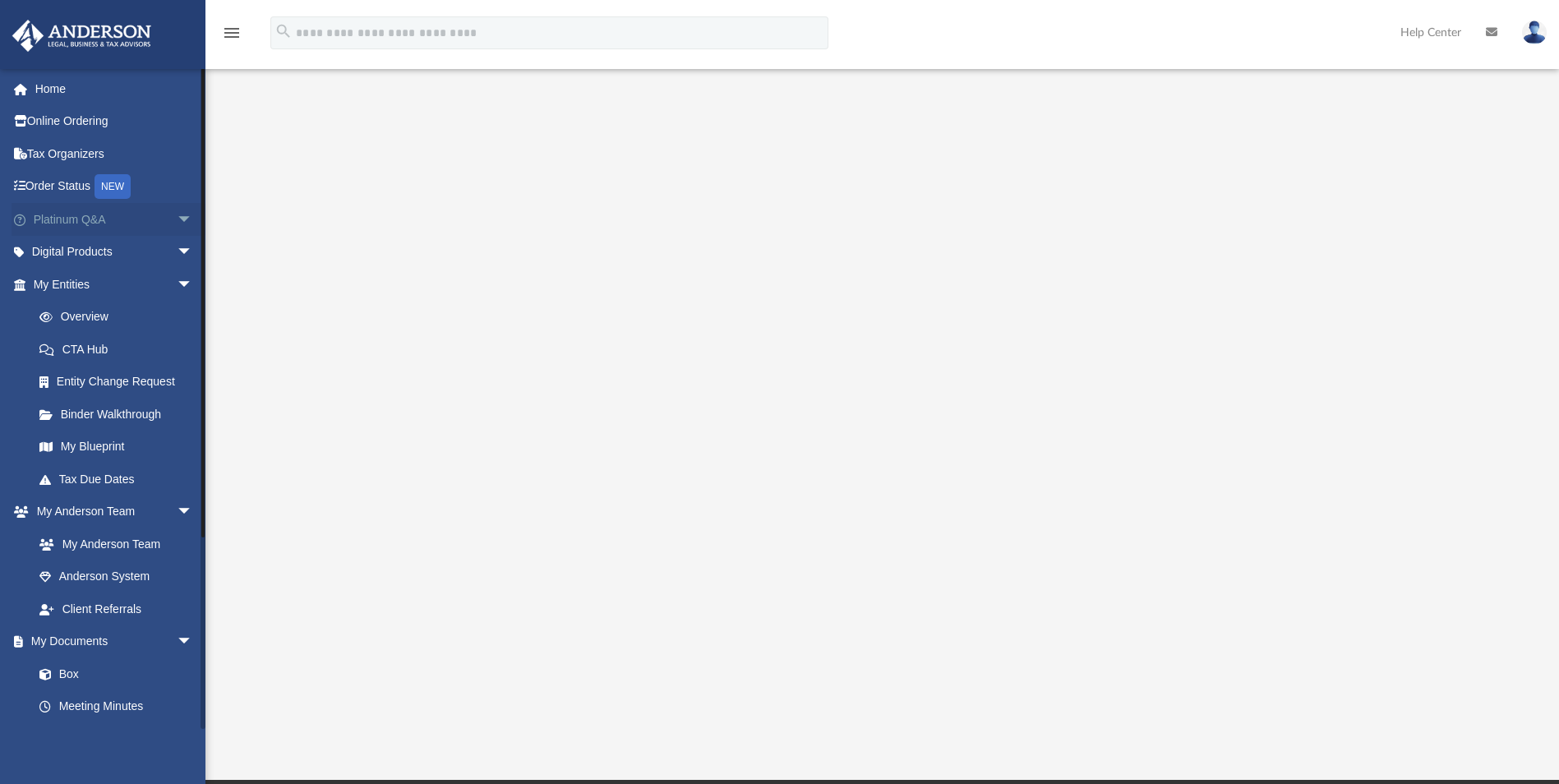
click at [177, 220] on span "arrow_drop_down" at bounding box center [193, 219] width 33 height 34
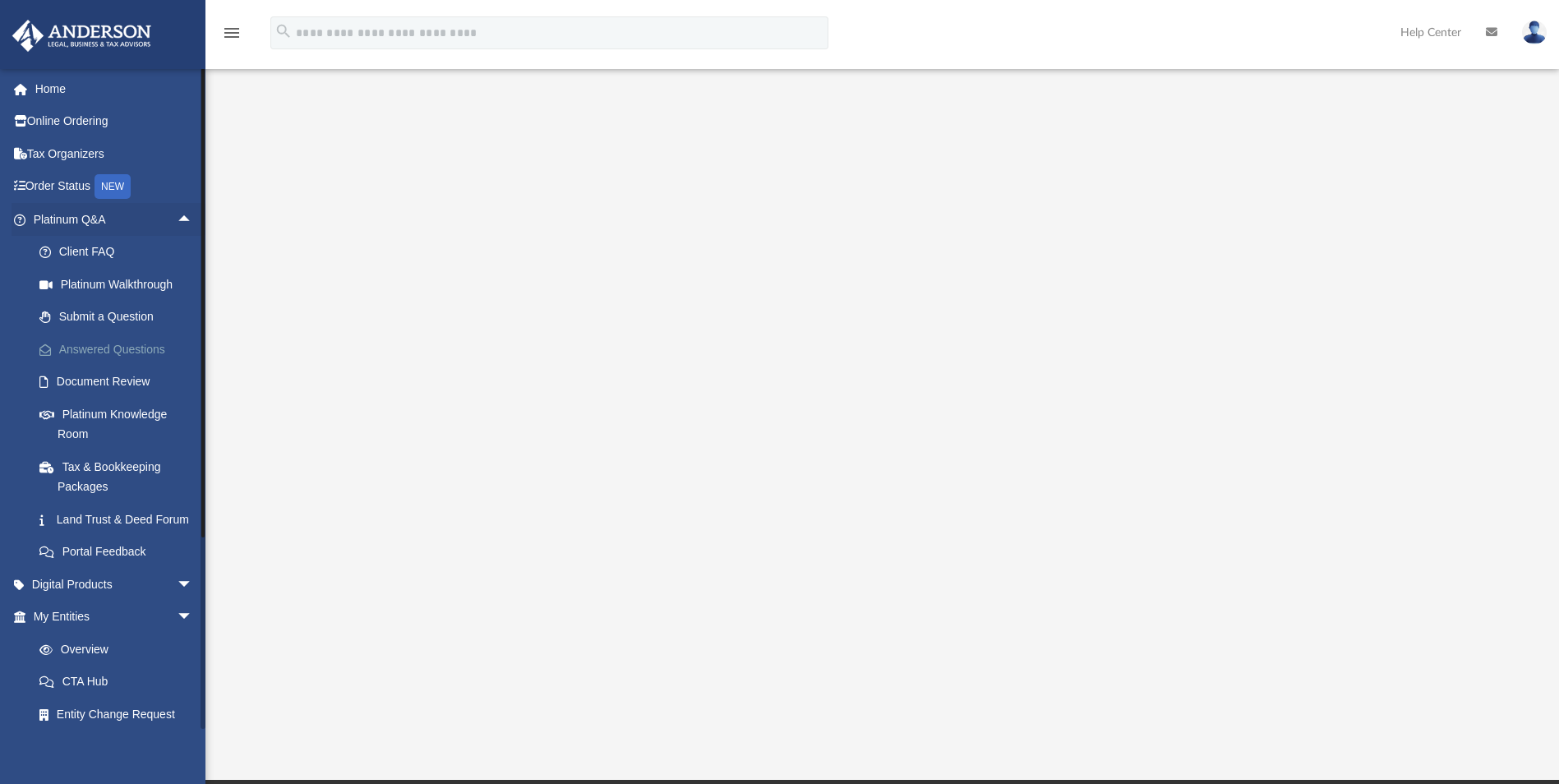
click at [95, 348] on link "Answered Questions" at bounding box center [120, 349] width 195 height 33
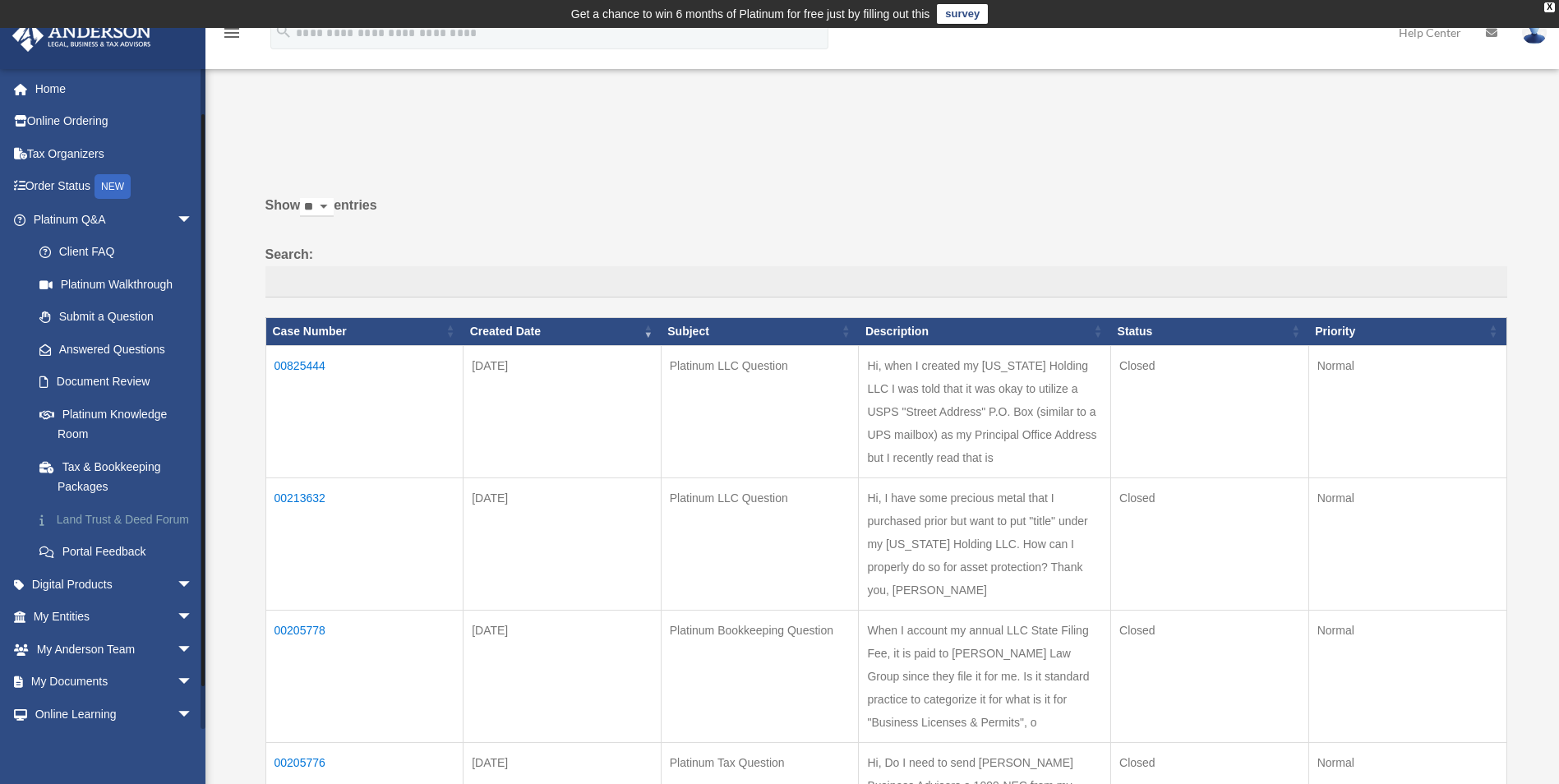
scroll to position [90, 0]
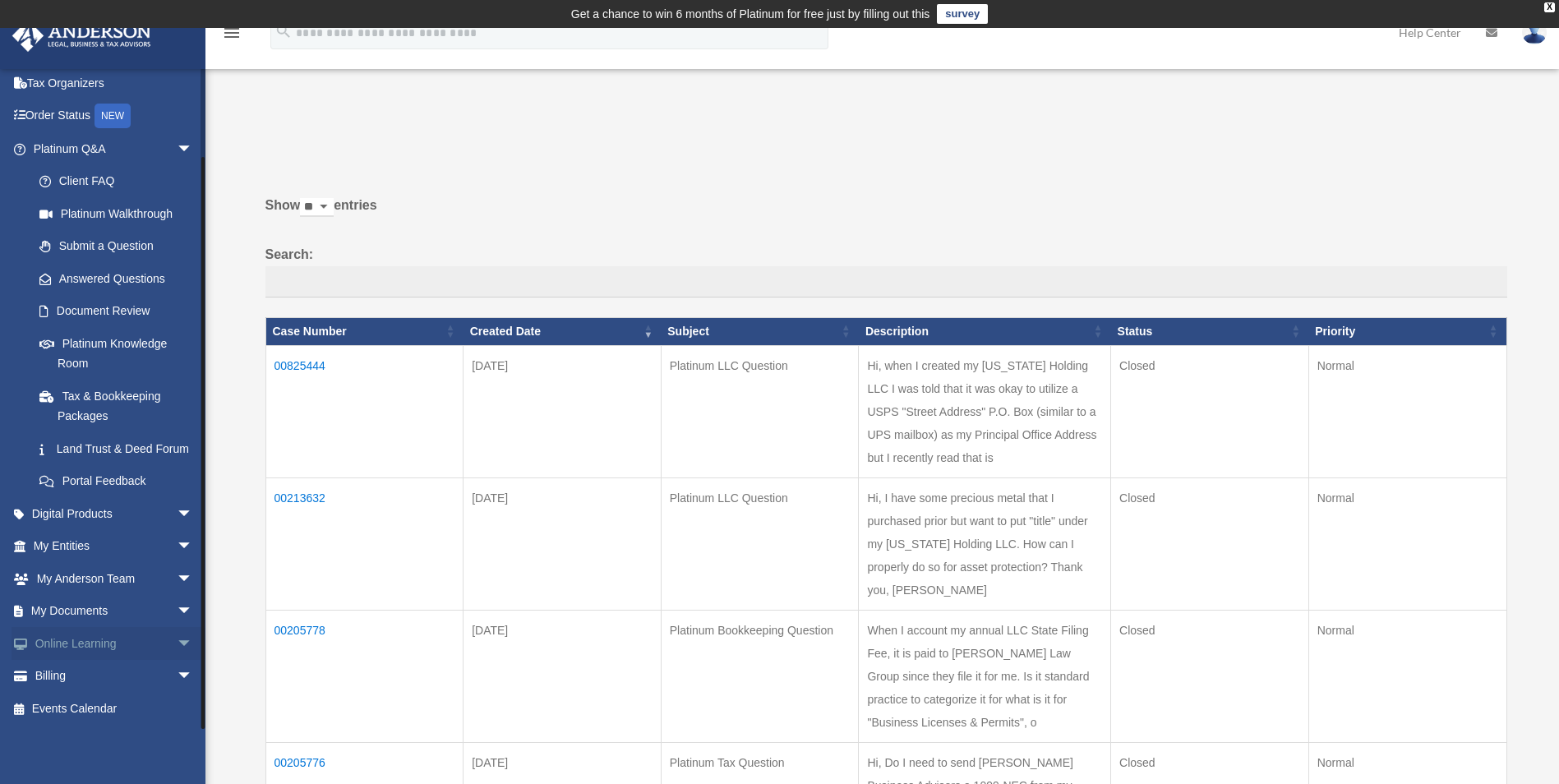
click at [177, 645] on span "arrow_drop_down" at bounding box center [193, 643] width 33 height 34
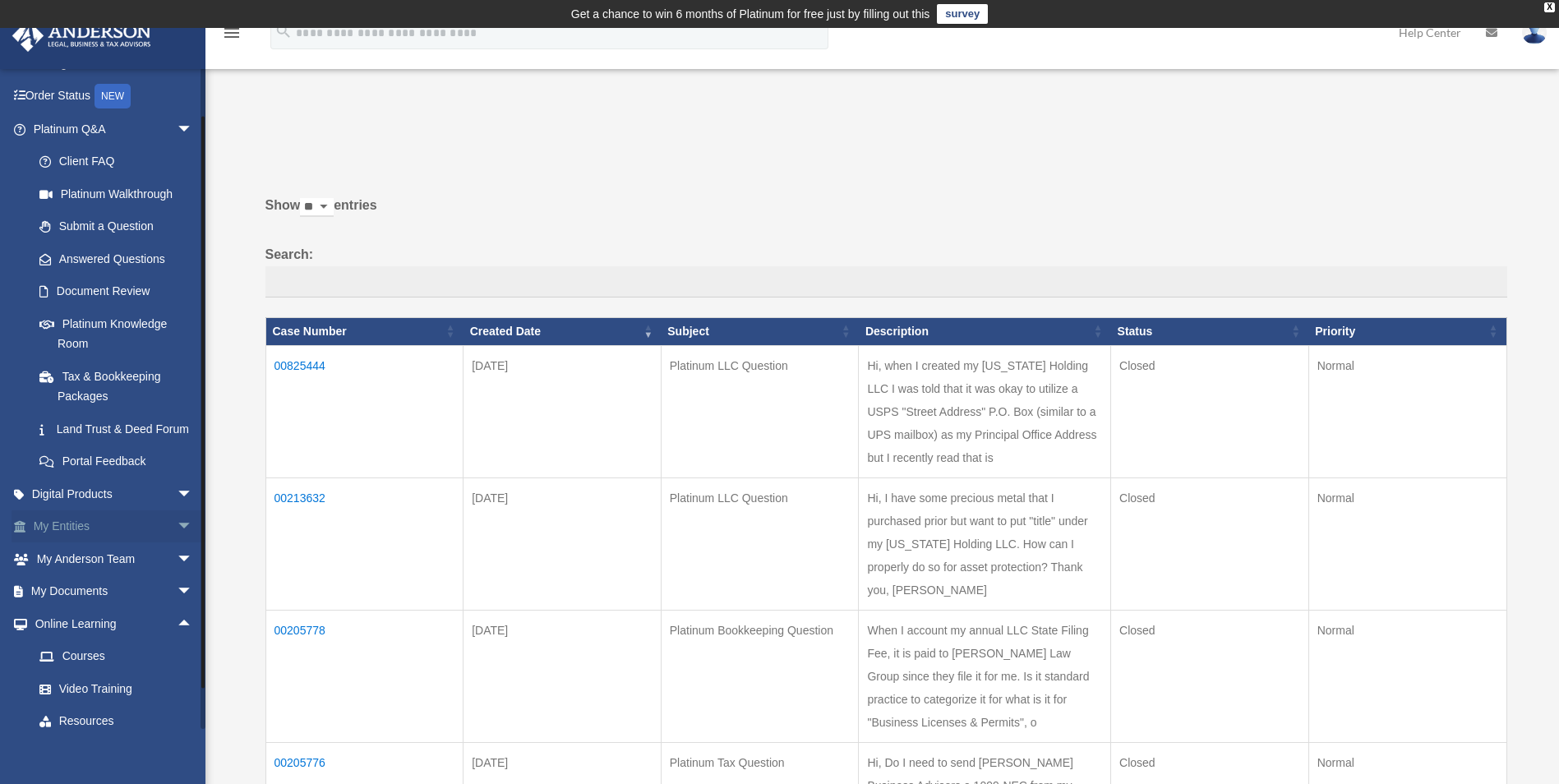
scroll to position [188, 0]
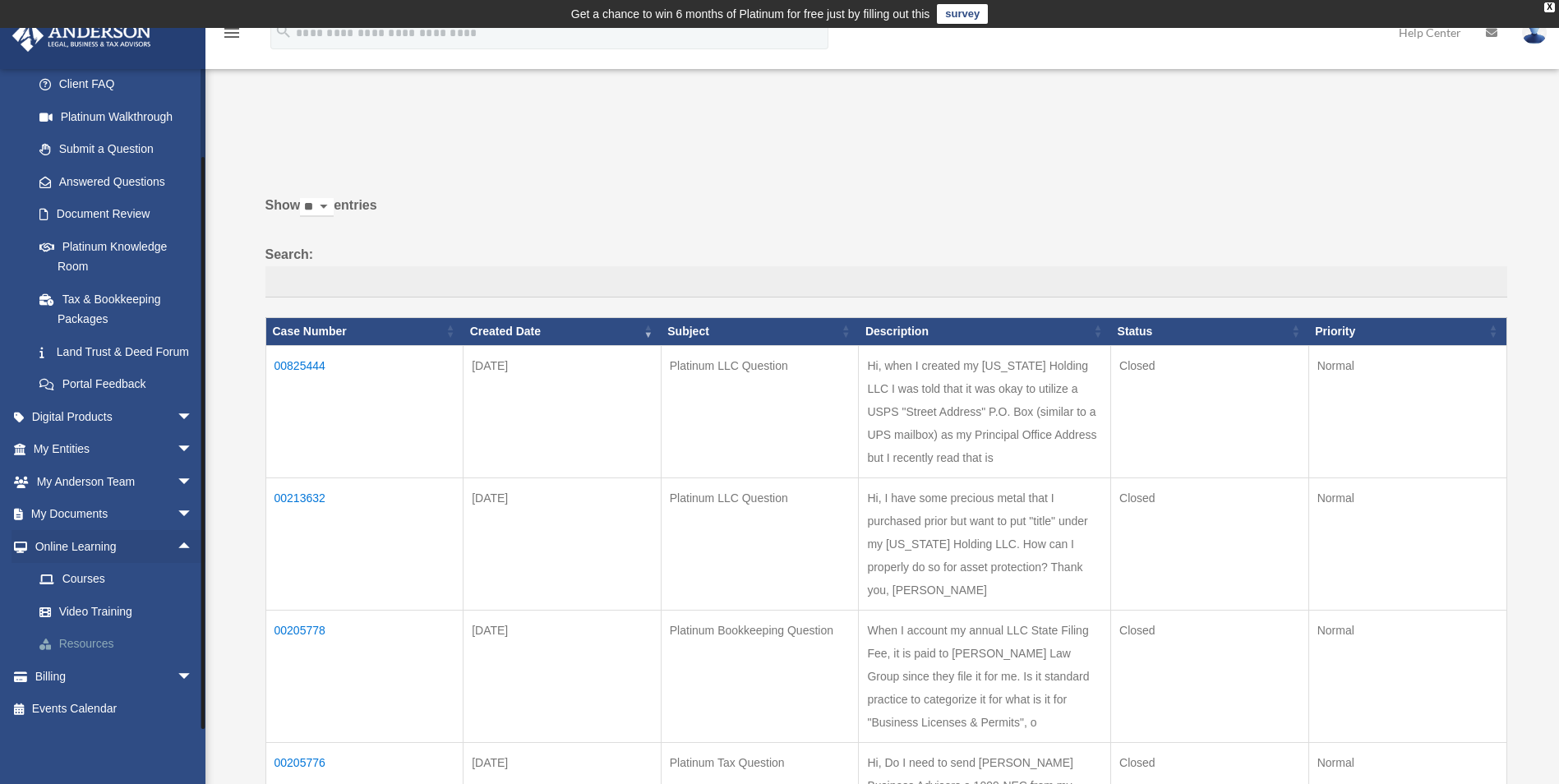
click at [89, 639] on link "Resources" at bounding box center [120, 644] width 195 height 33
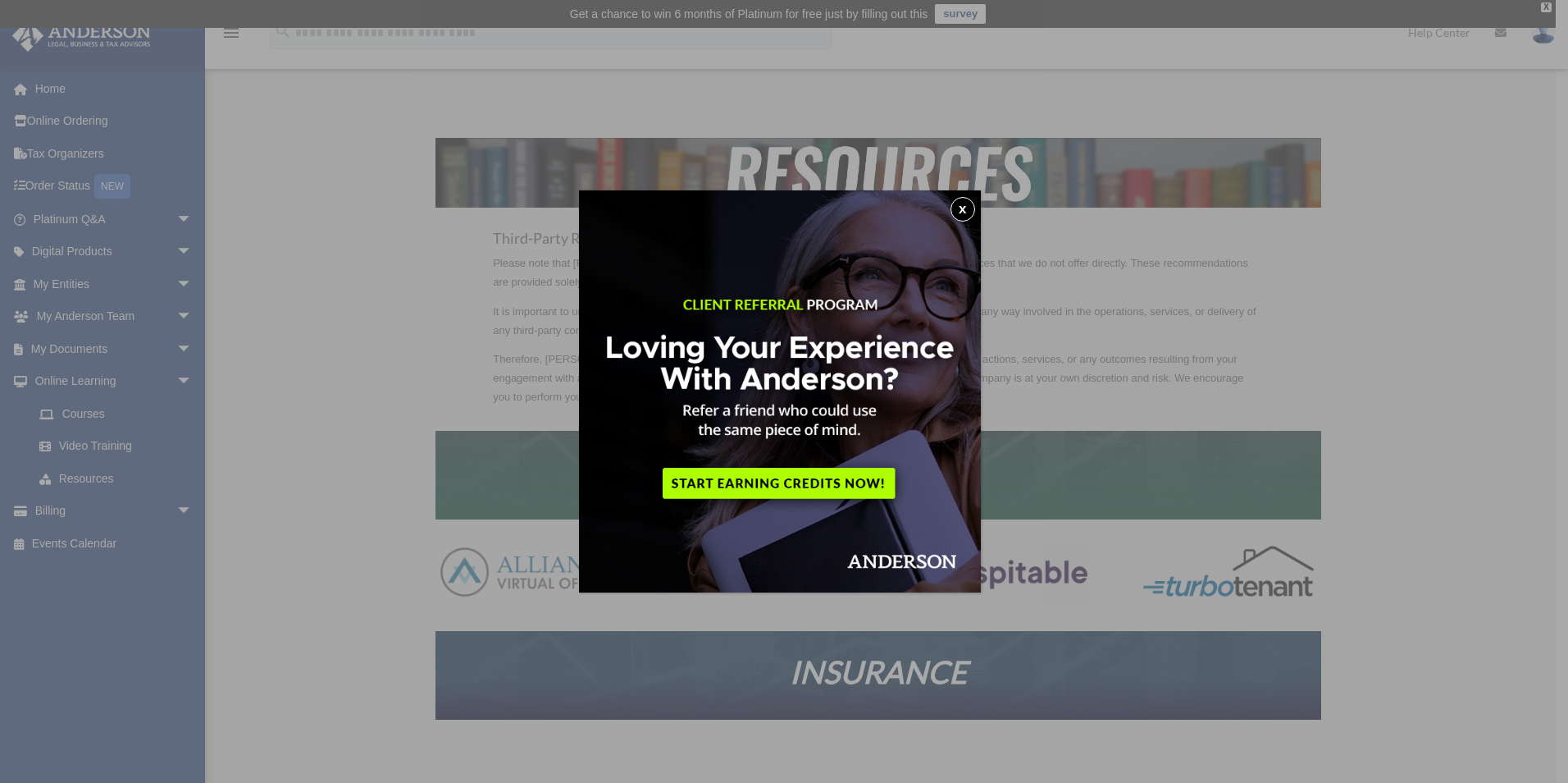
click at [967, 212] on button "x" at bounding box center [962, 209] width 25 height 25
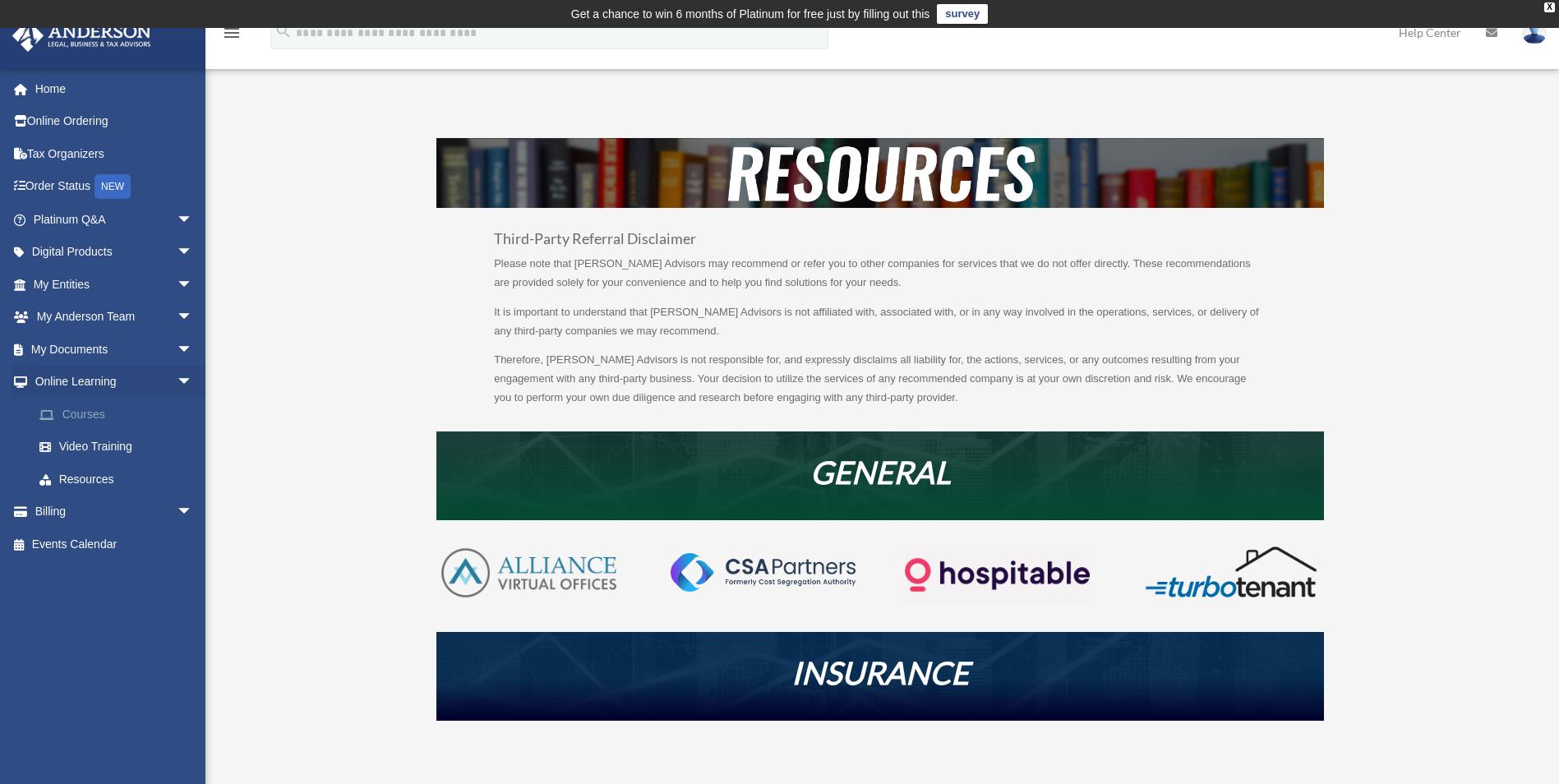
click at [79, 413] on link "Courses" at bounding box center [120, 414] width 195 height 33
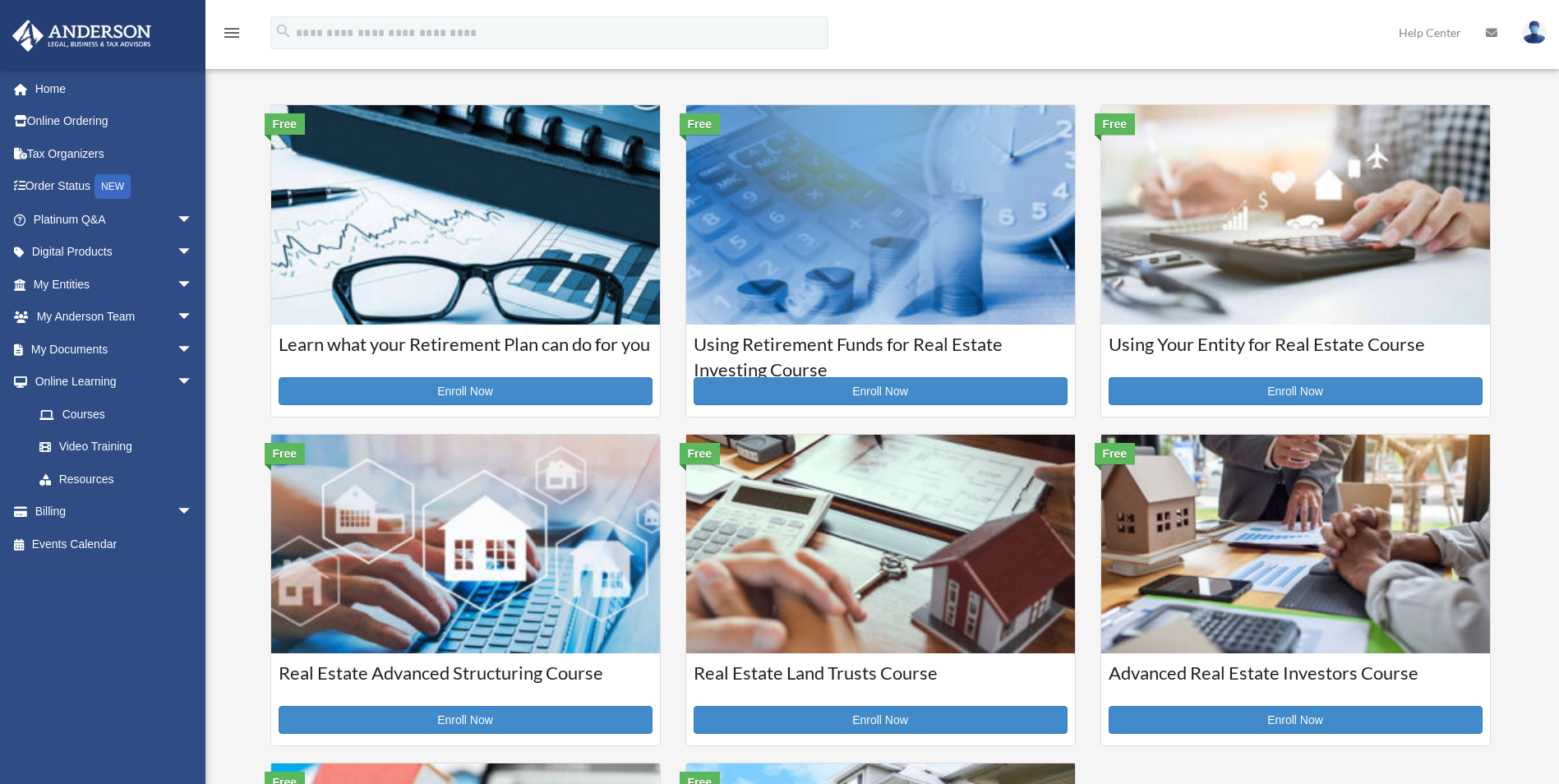
scroll to position [575, 0]
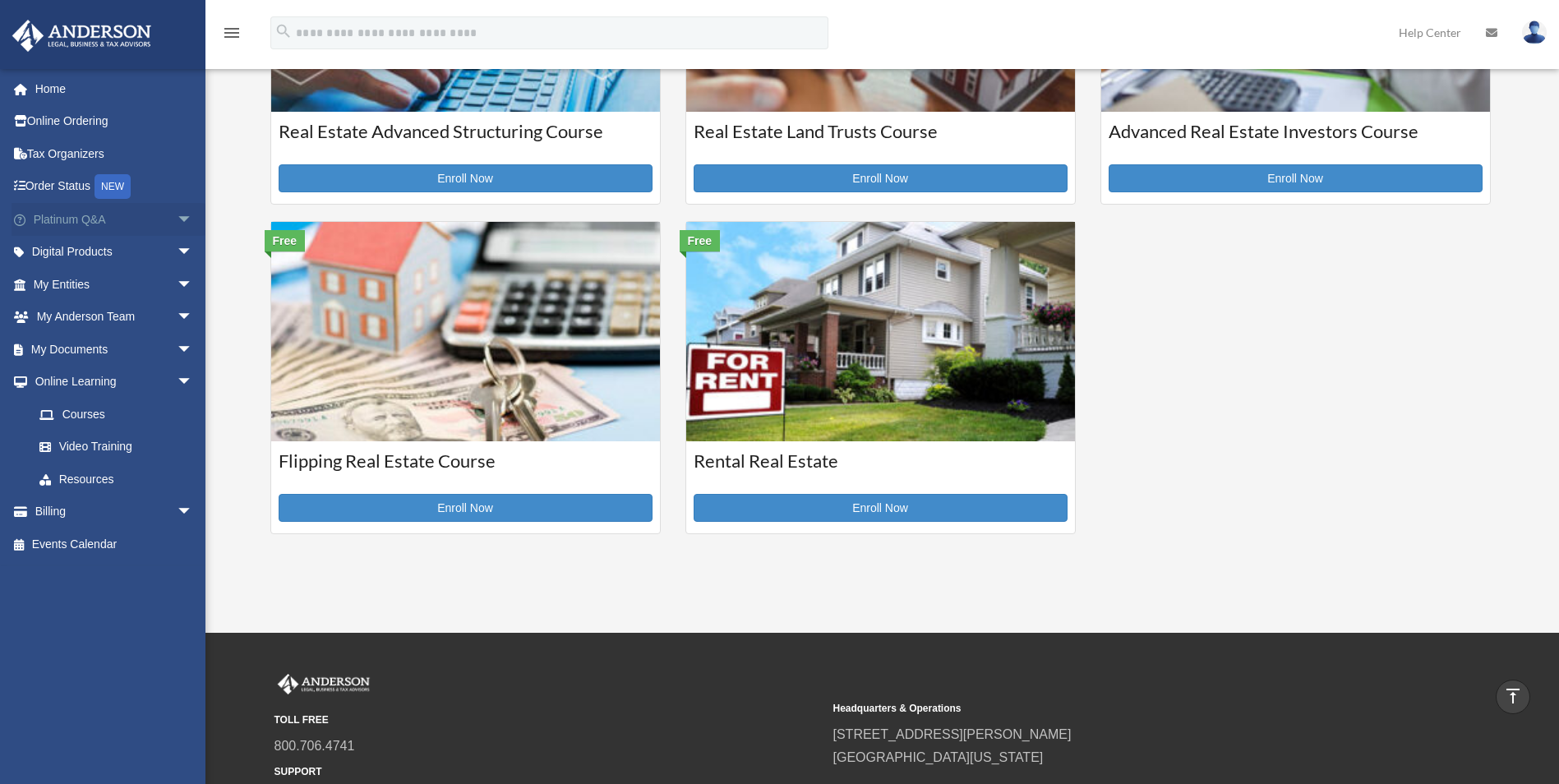
click at [177, 222] on span "arrow_drop_down" at bounding box center [193, 219] width 33 height 34
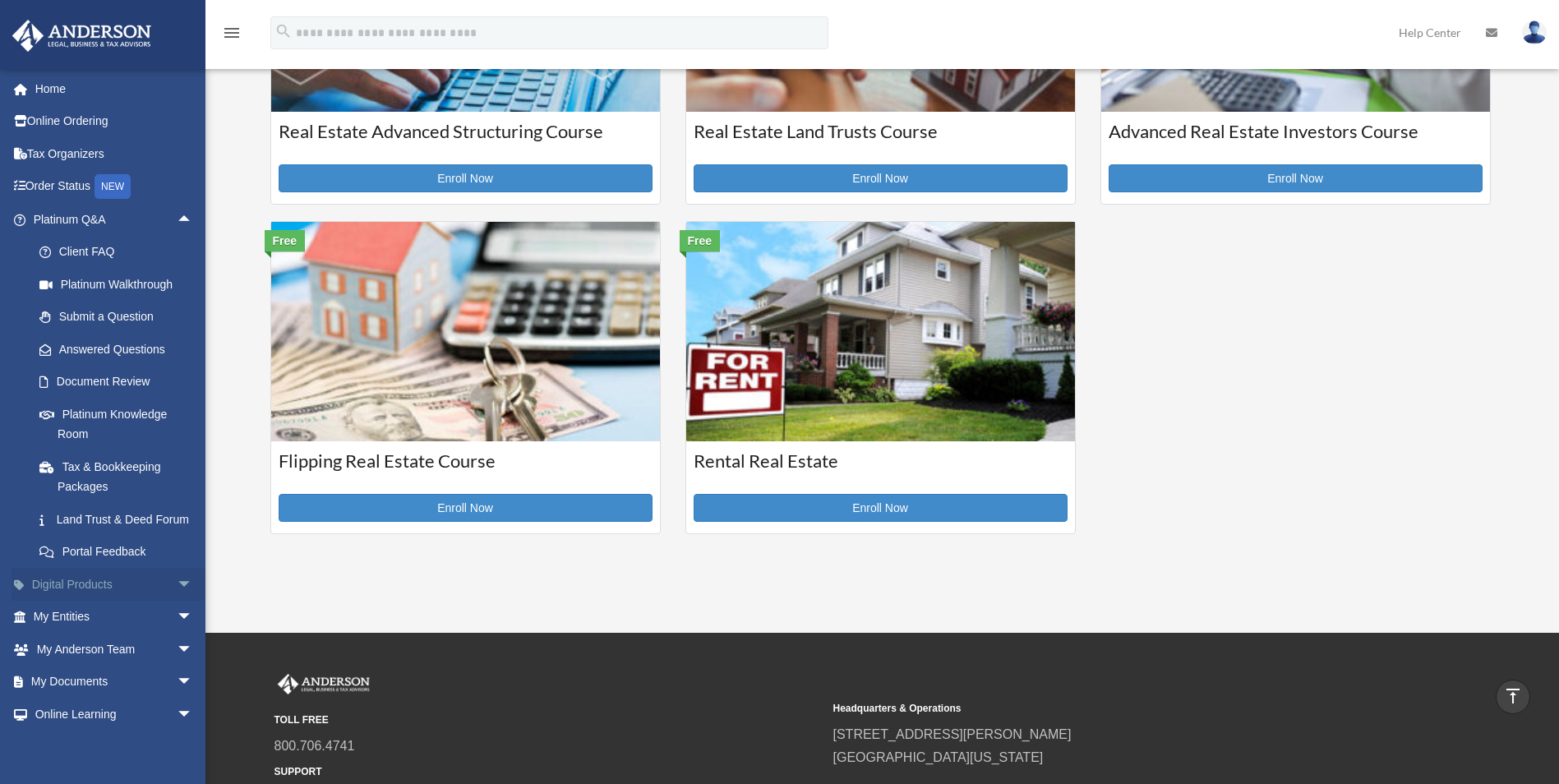
click at [177, 602] on span "arrow_drop_down" at bounding box center [193, 584] width 33 height 34
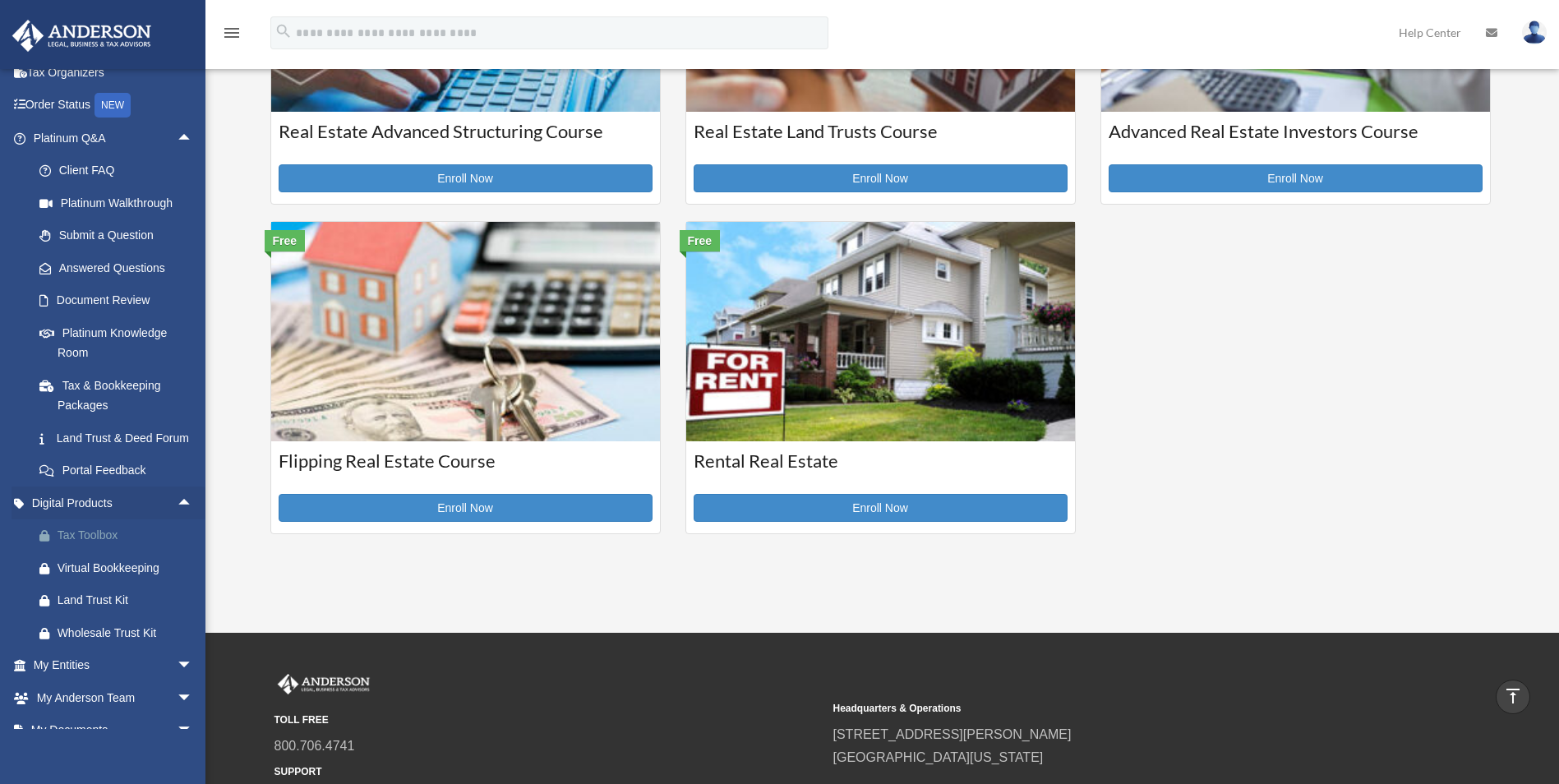
scroll to position [164, 0]
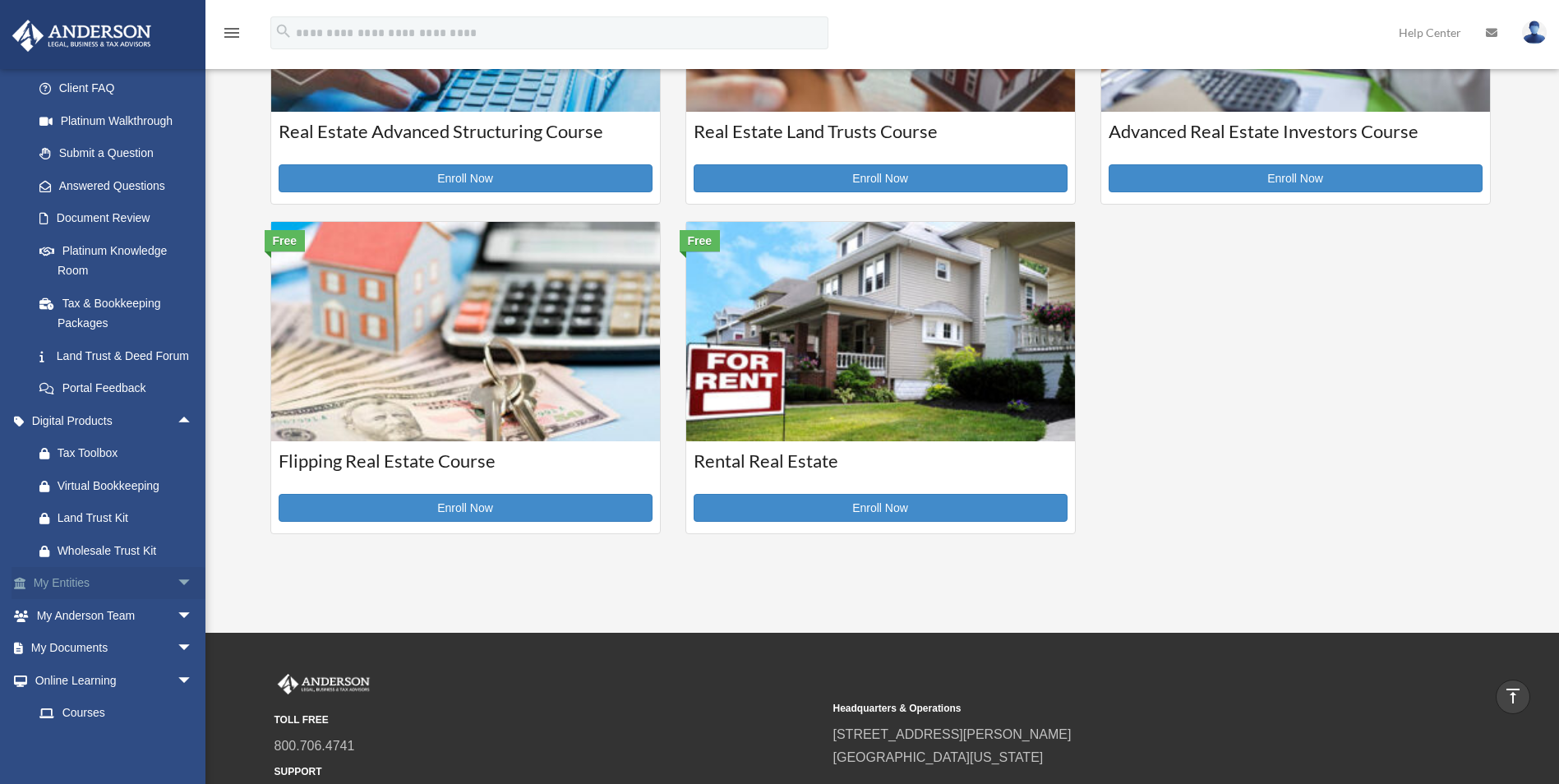
click at [177, 601] on span "arrow_drop_down" at bounding box center [193, 583] width 33 height 34
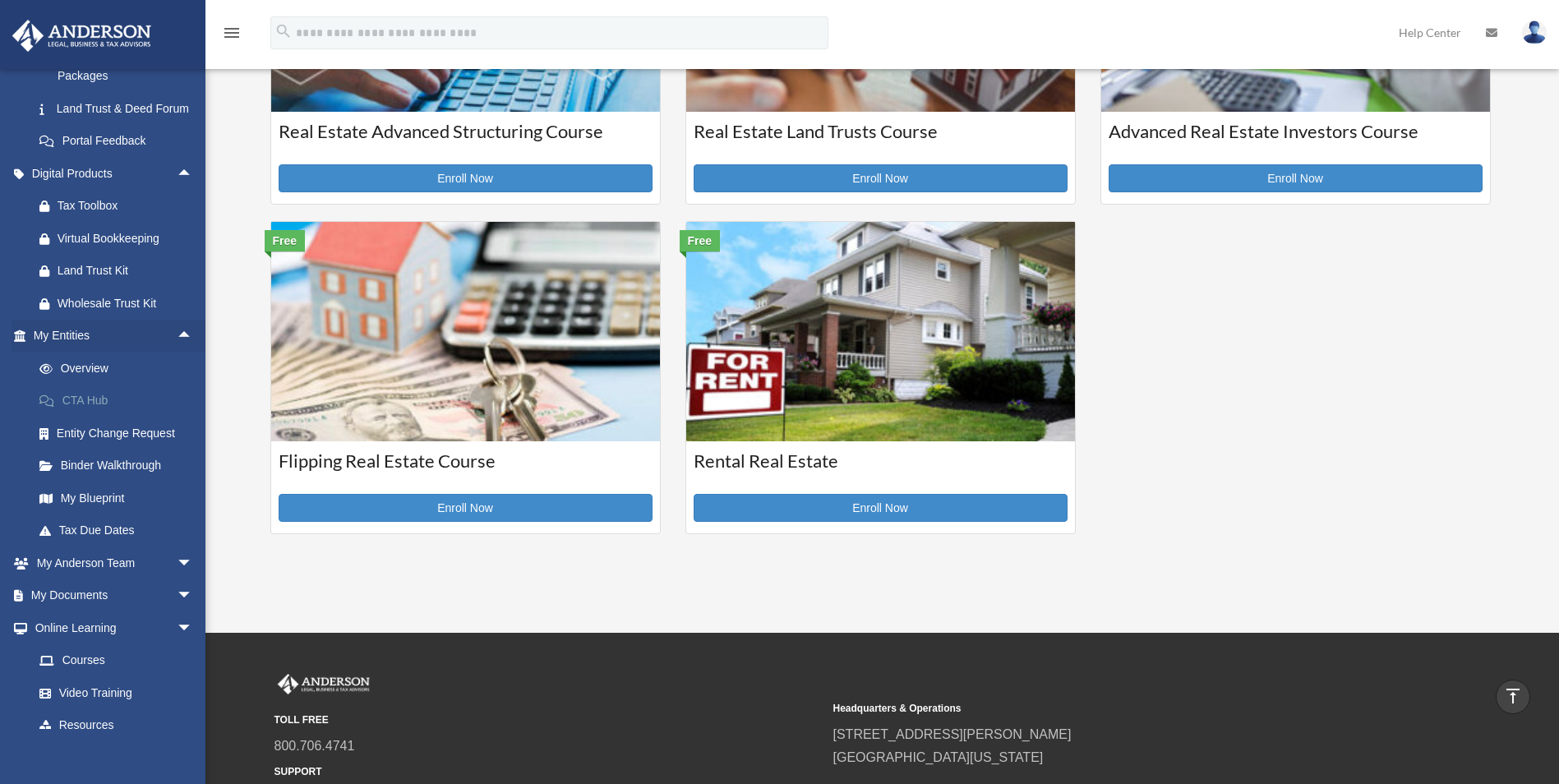
click at [81, 417] on link "CTA Hub" at bounding box center [120, 401] width 195 height 33
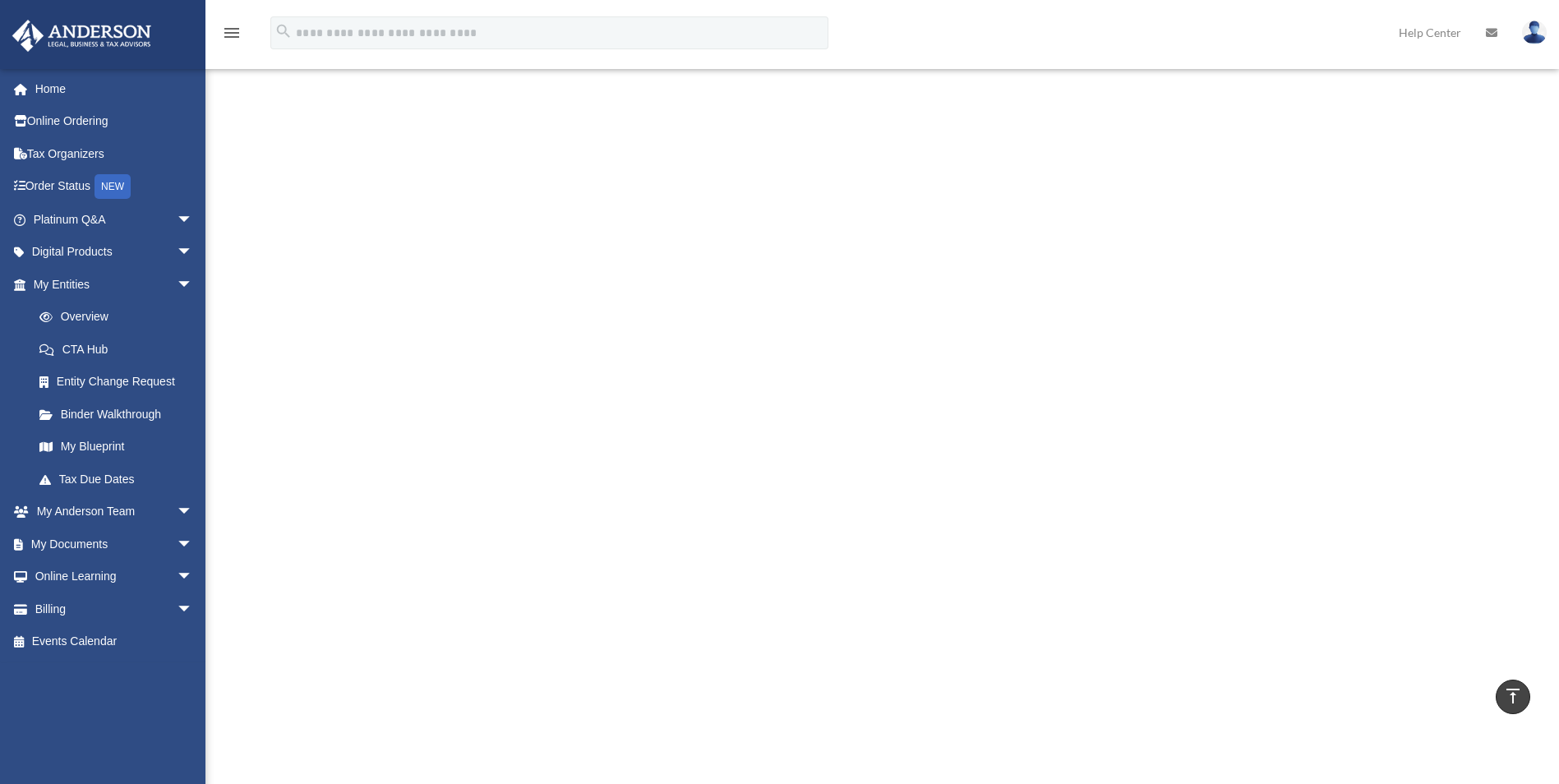
scroll to position [1068, 0]
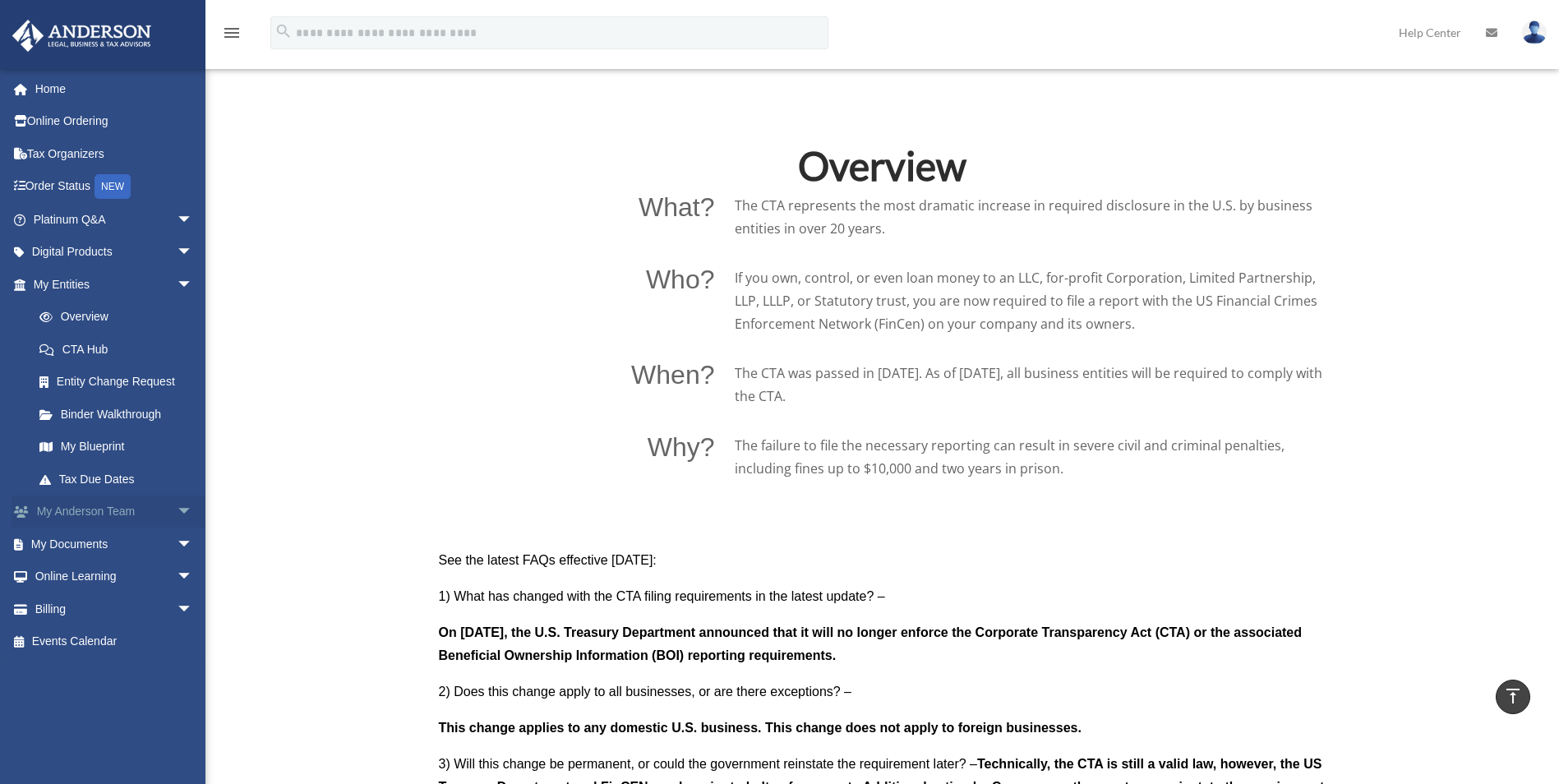
click at [177, 514] on span "arrow_drop_down" at bounding box center [193, 512] width 33 height 34
click at [106, 568] on link "Anderson System" at bounding box center [120, 577] width 195 height 33
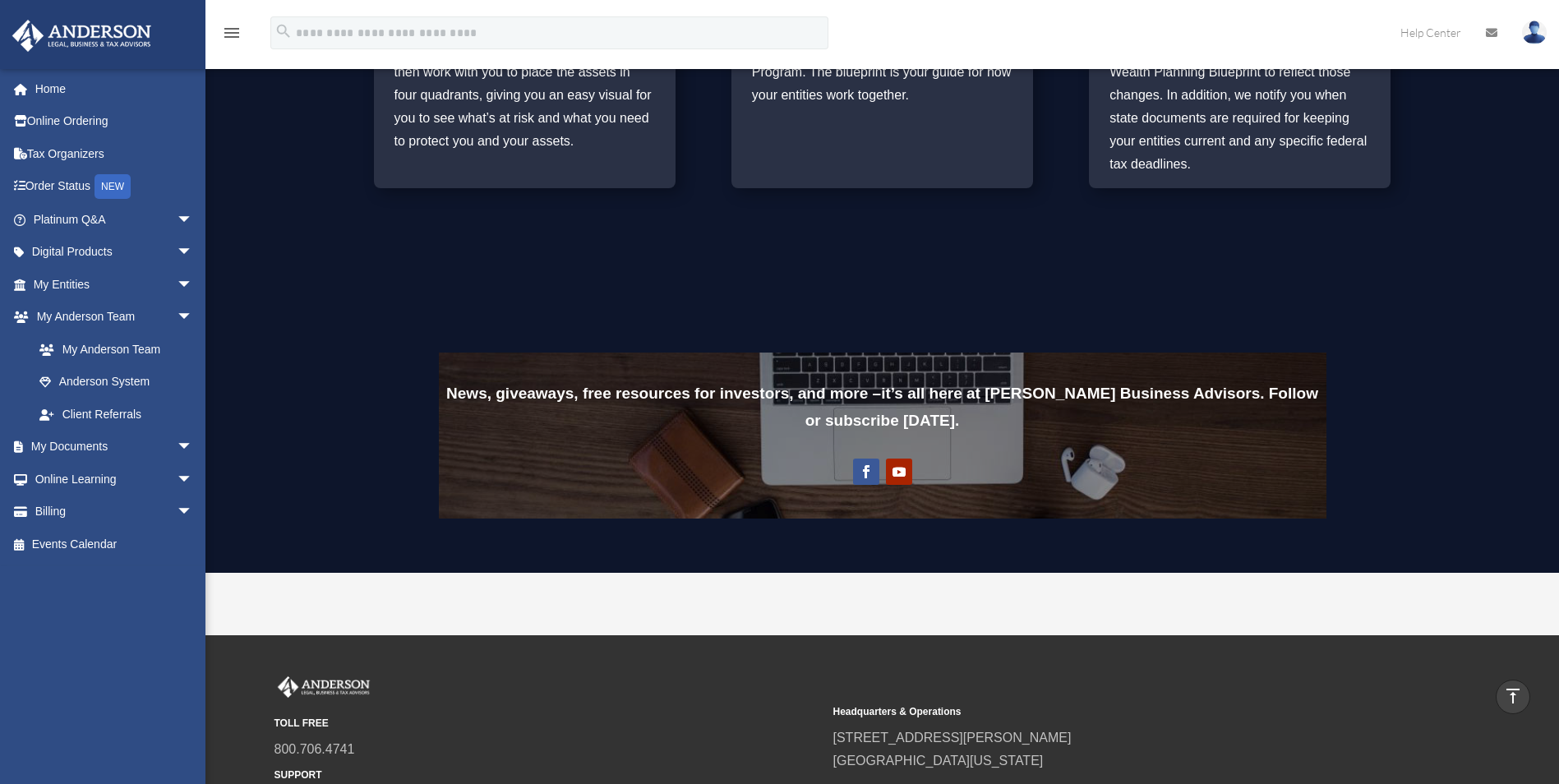
scroll to position [1245, 0]
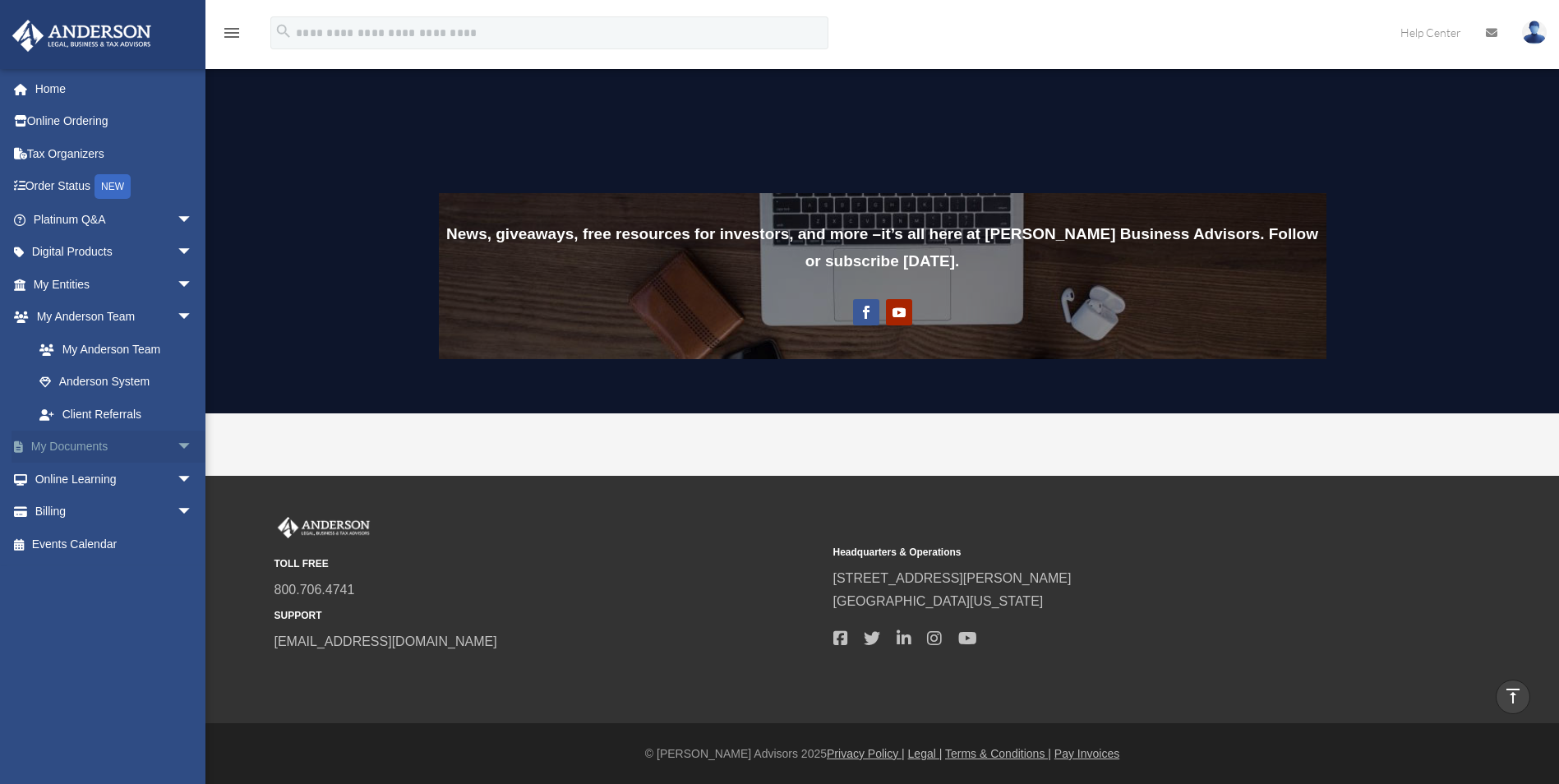
click at [177, 445] on span "arrow_drop_down" at bounding box center [193, 447] width 33 height 34
click at [91, 542] on link "Forms Library" at bounding box center [120, 544] width 195 height 33
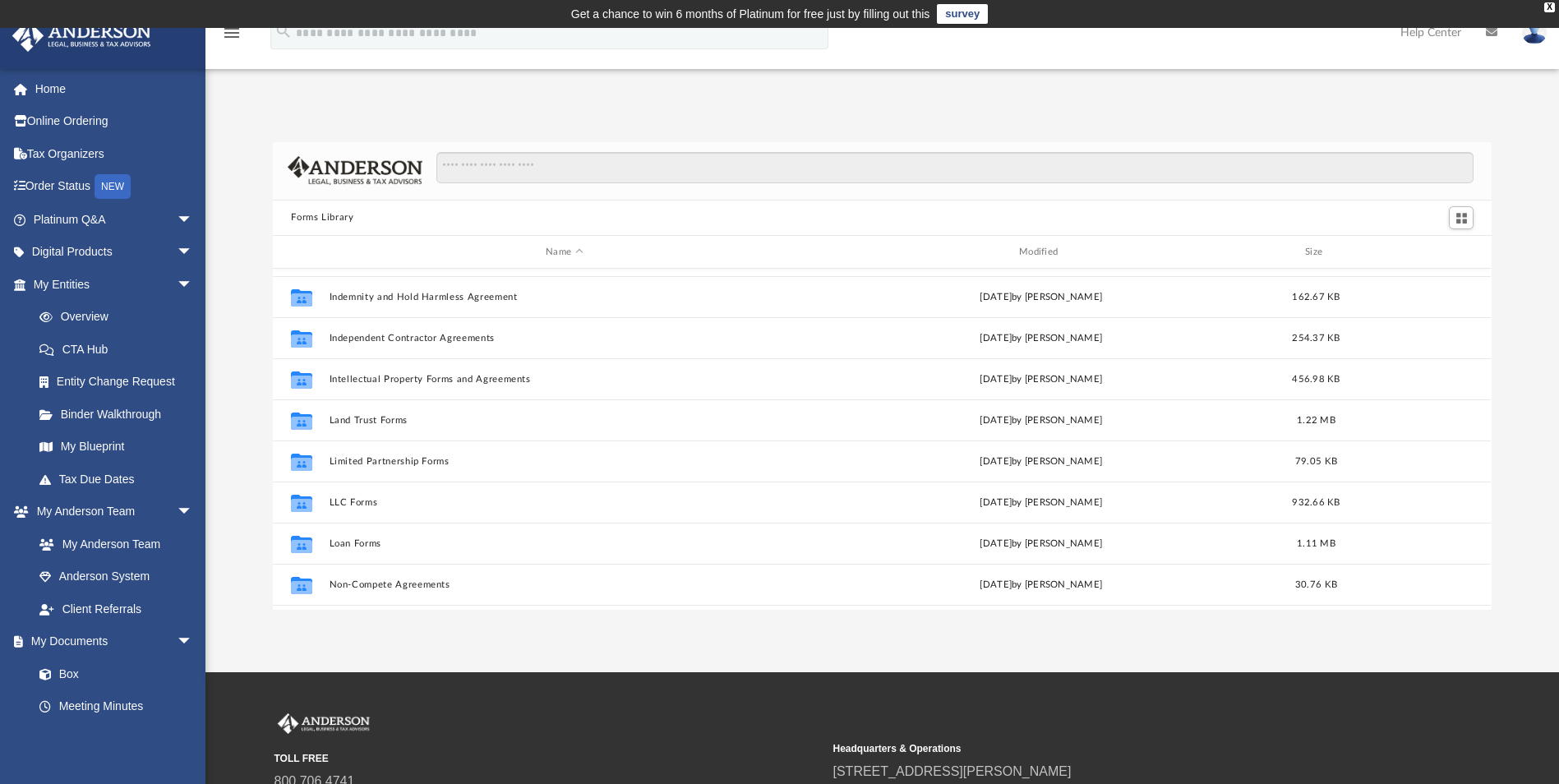
scroll to position [575, 0]
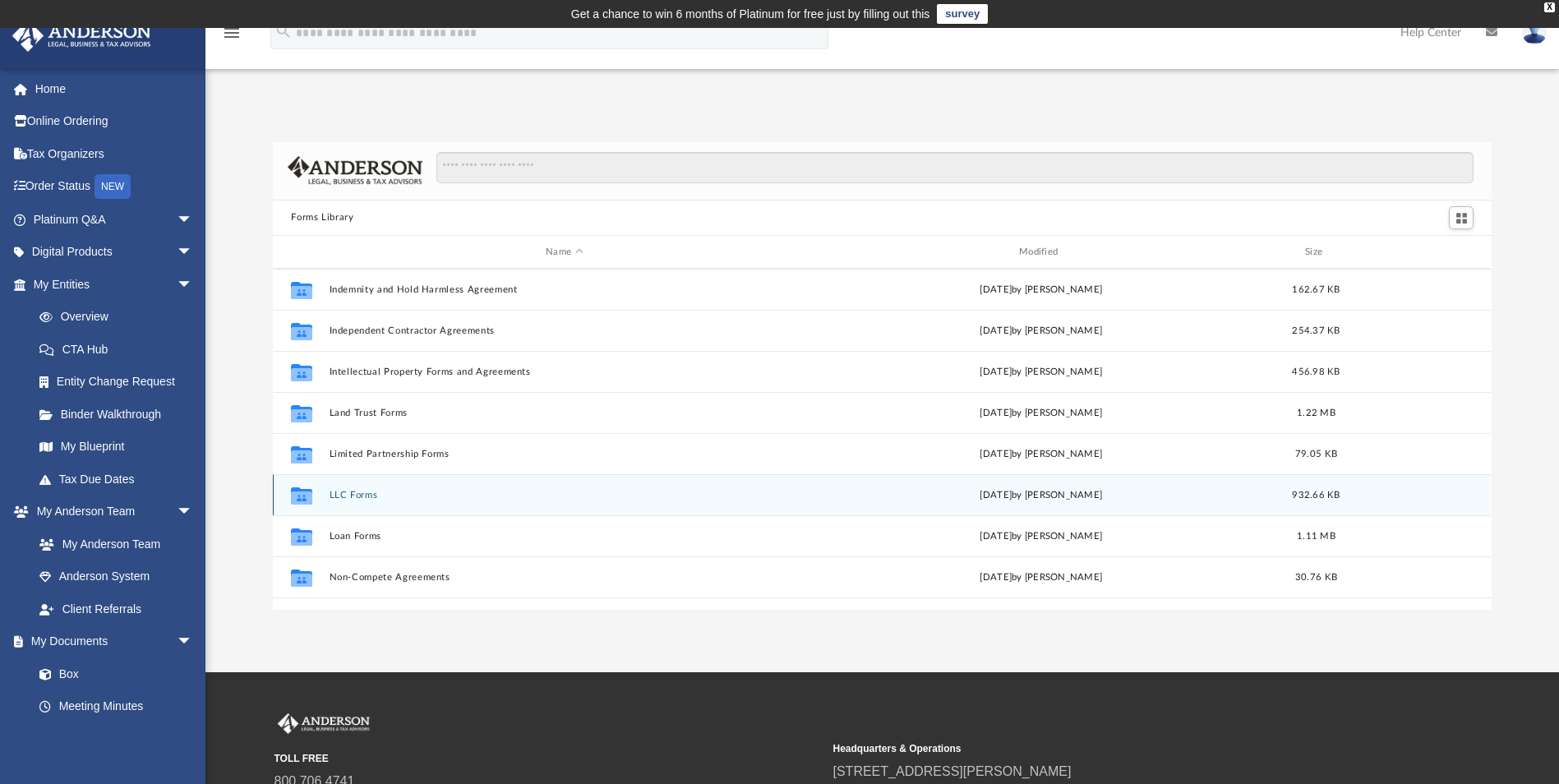
click at [349, 492] on button "LLC Forms" at bounding box center [565, 495] width 470 height 11
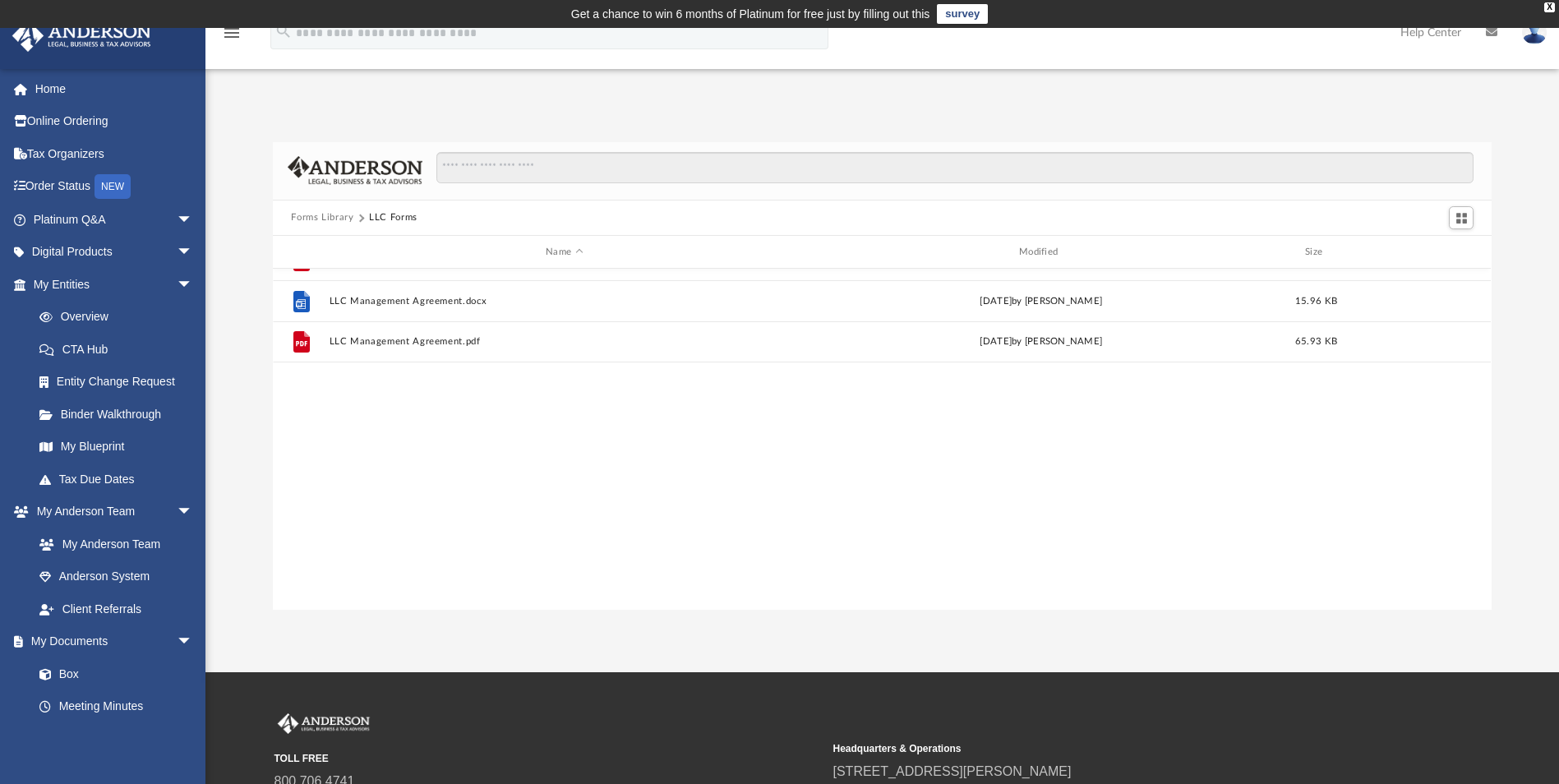
scroll to position [0, 0]
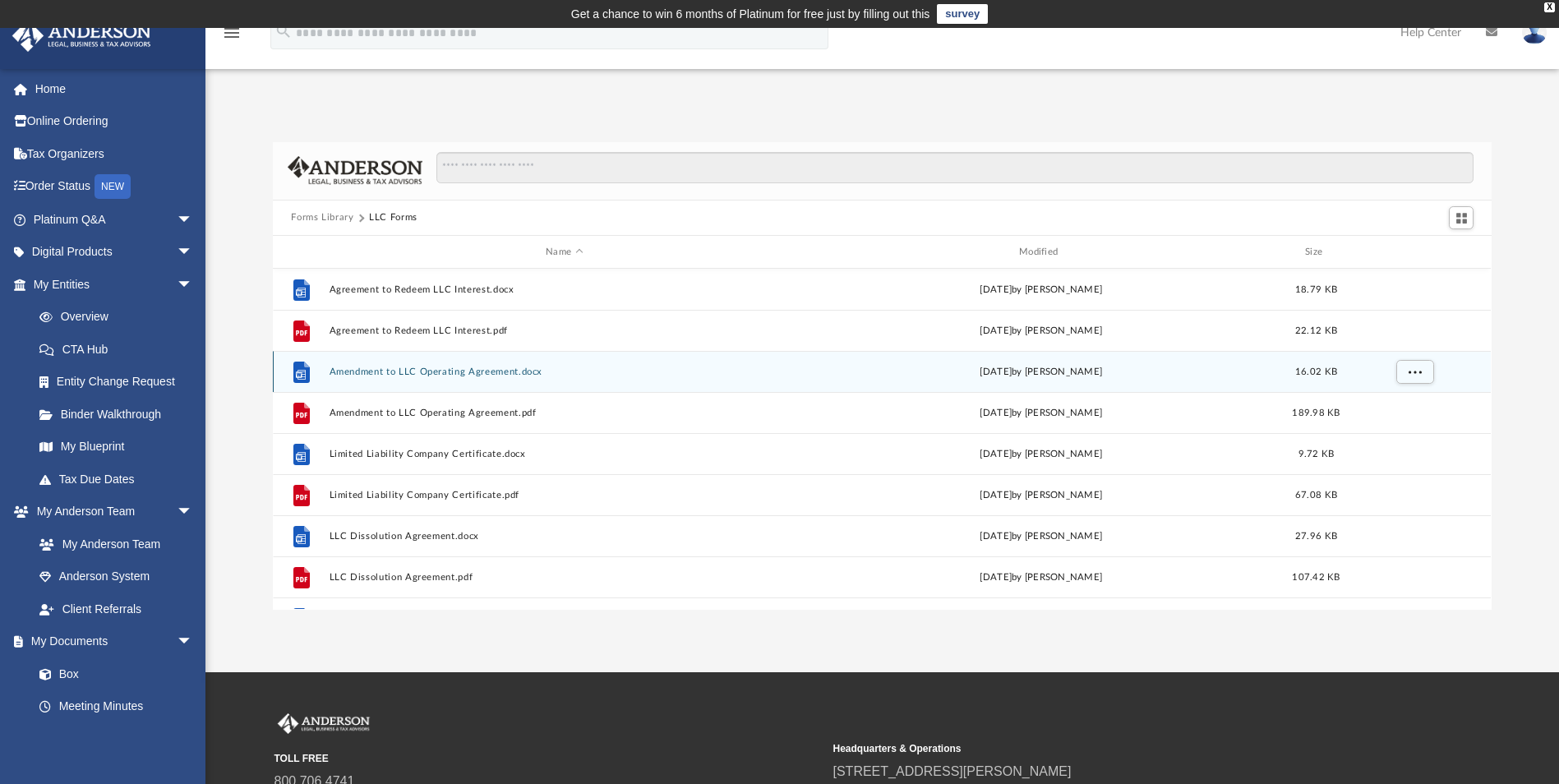
click at [419, 376] on button "Amendment to LLC Operating Agreement.docx" at bounding box center [565, 371] width 470 height 11
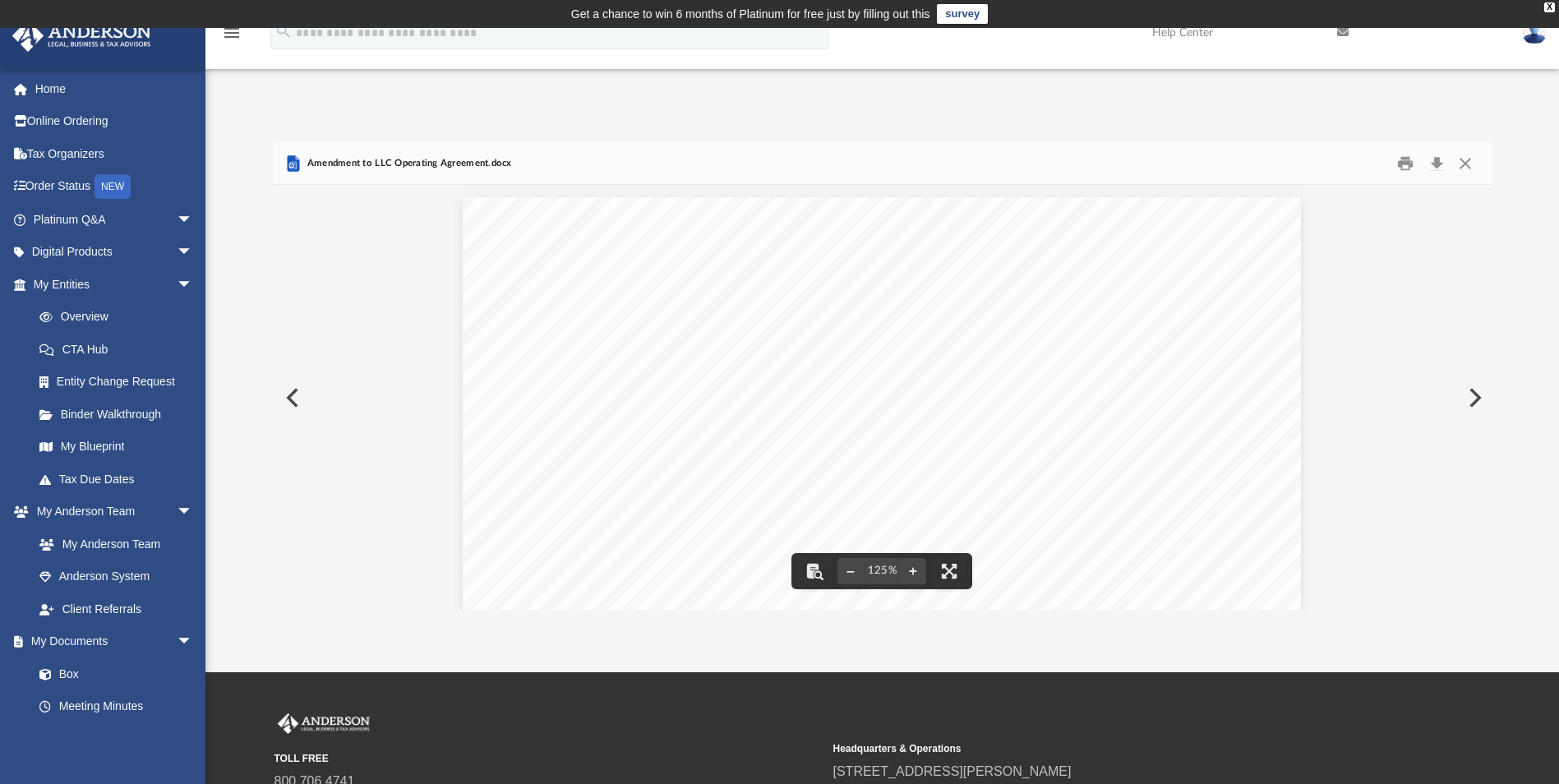
click at [287, 402] on button "Preview" at bounding box center [291, 398] width 36 height 46
click at [1469, 392] on button "Preview" at bounding box center [1473, 398] width 36 height 46
click at [296, 399] on button "Preview" at bounding box center [291, 398] width 36 height 46
click at [1434, 167] on button "Download" at bounding box center [1436, 163] width 30 height 25
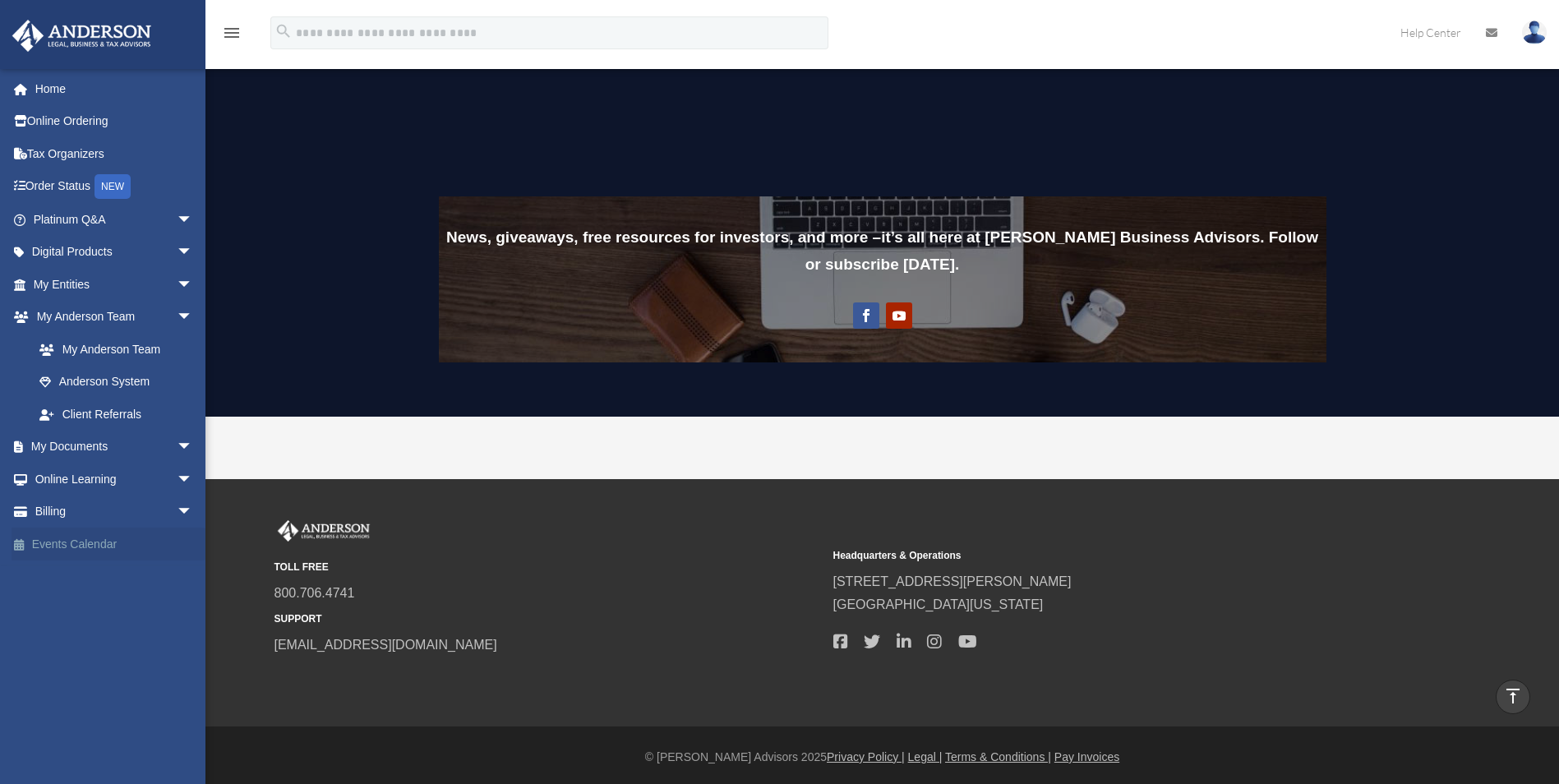
scroll to position [1245, 0]
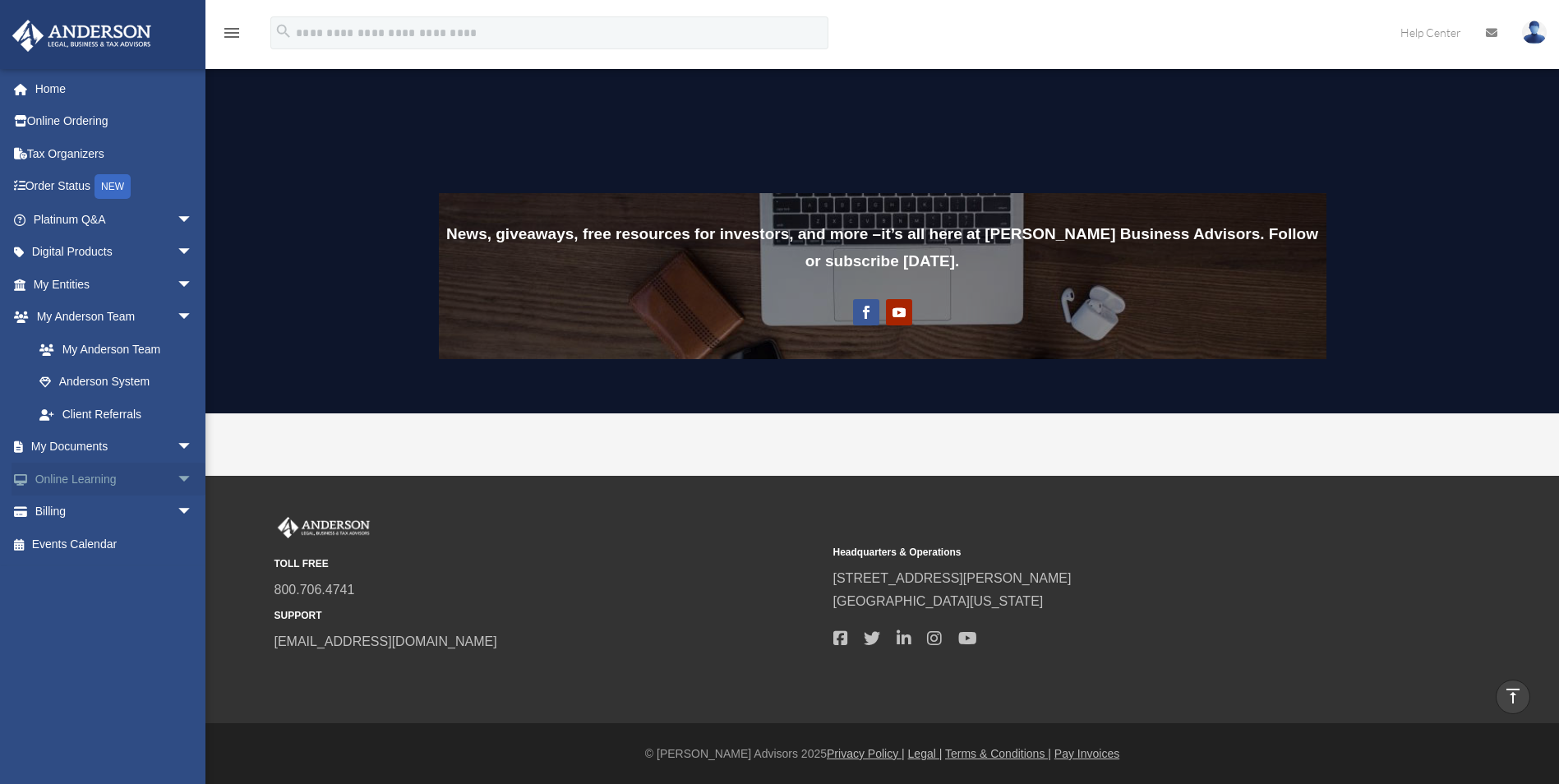
click at [69, 475] on link "Online Learning arrow_drop_down" at bounding box center [114, 479] width 206 height 33
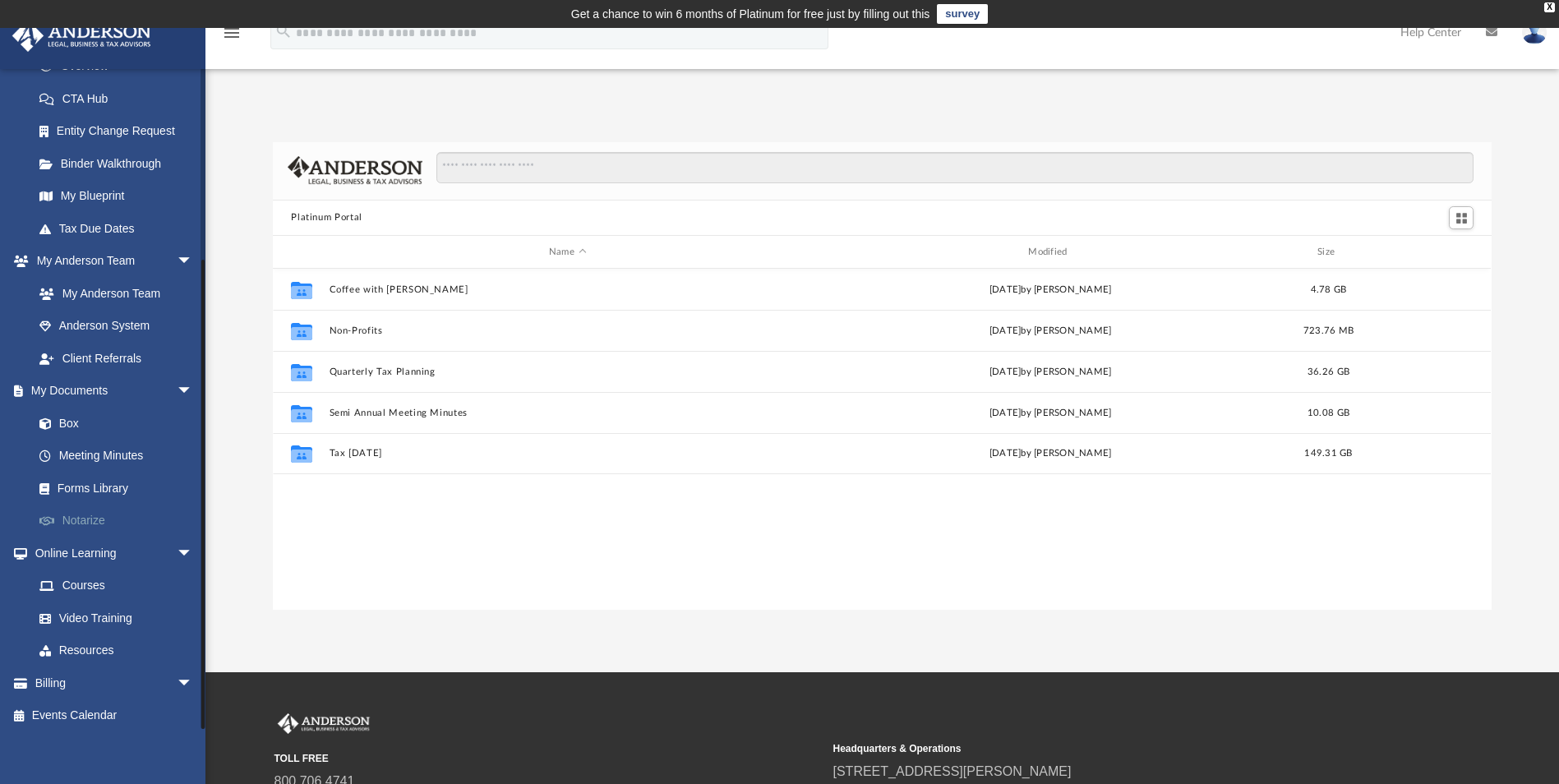
scroll to position [257, 0]
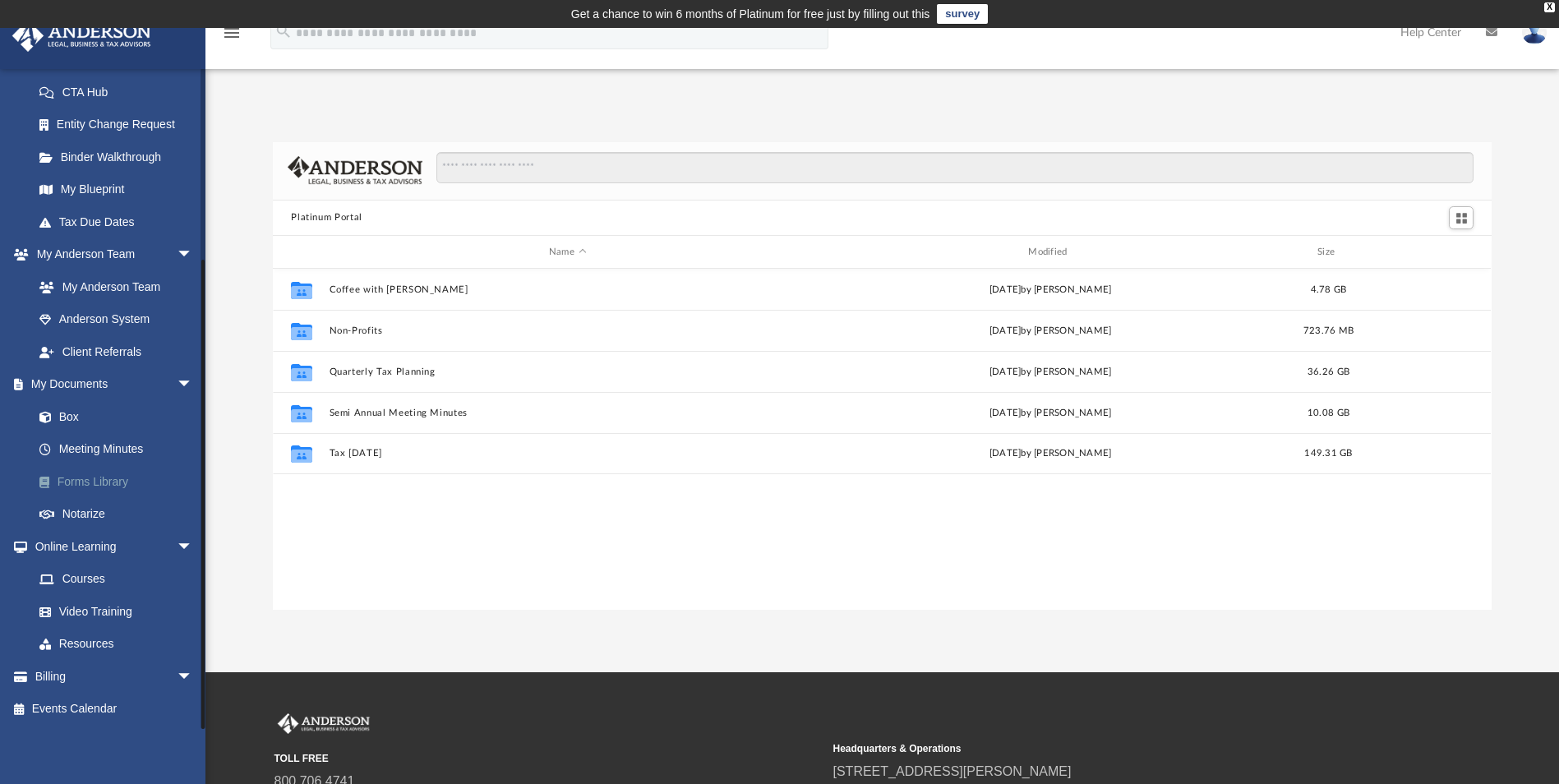
click at [88, 483] on link "Forms Library" at bounding box center [120, 482] width 195 height 33
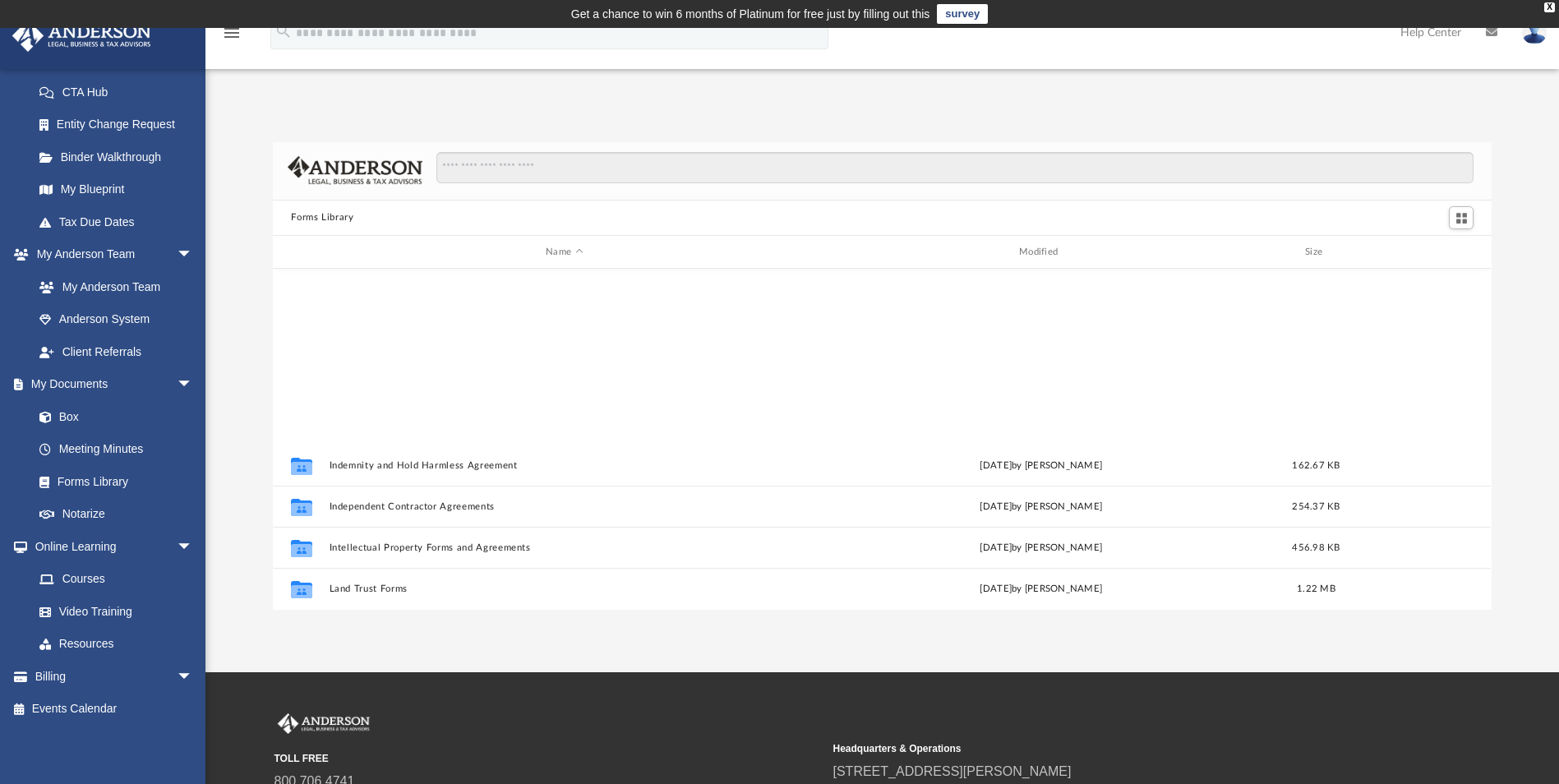
scroll to position [646, 0]
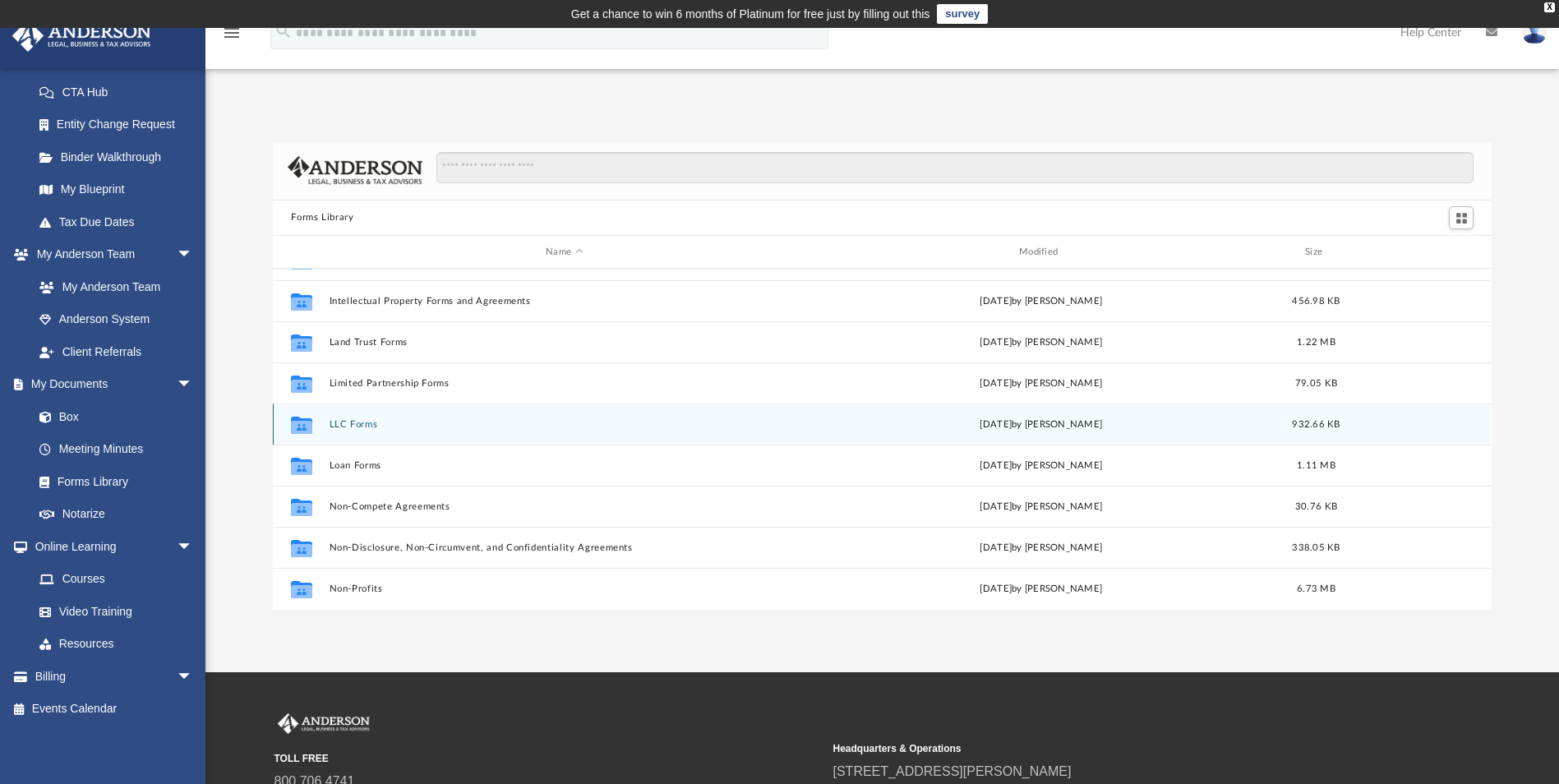
click at [371, 420] on button "LLC Forms" at bounding box center [565, 424] width 470 height 11
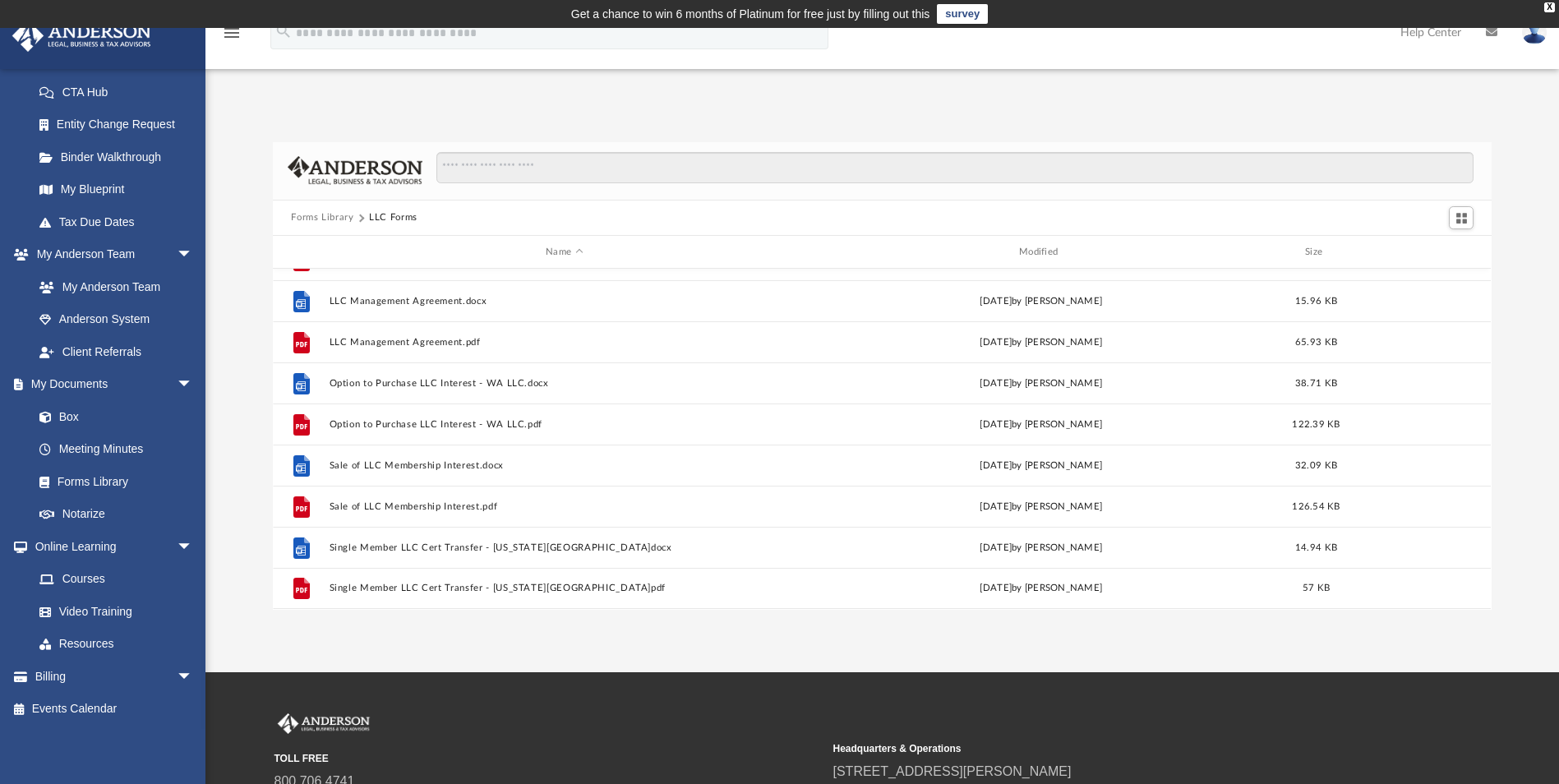
scroll to position [153, 0]
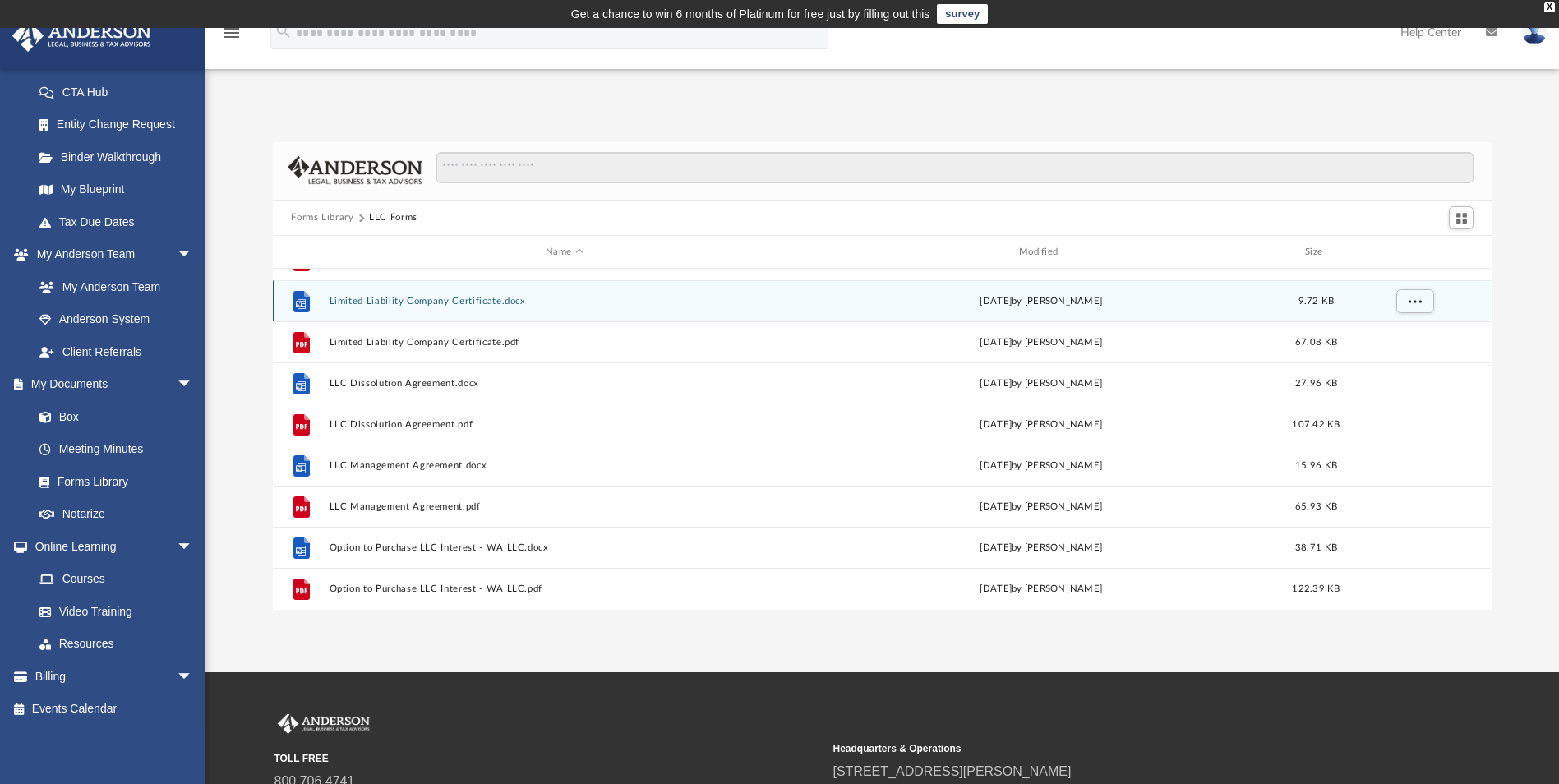
click at [409, 306] on button "Limited Liability Company Certificate.docx" at bounding box center [565, 301] width 470 height 11
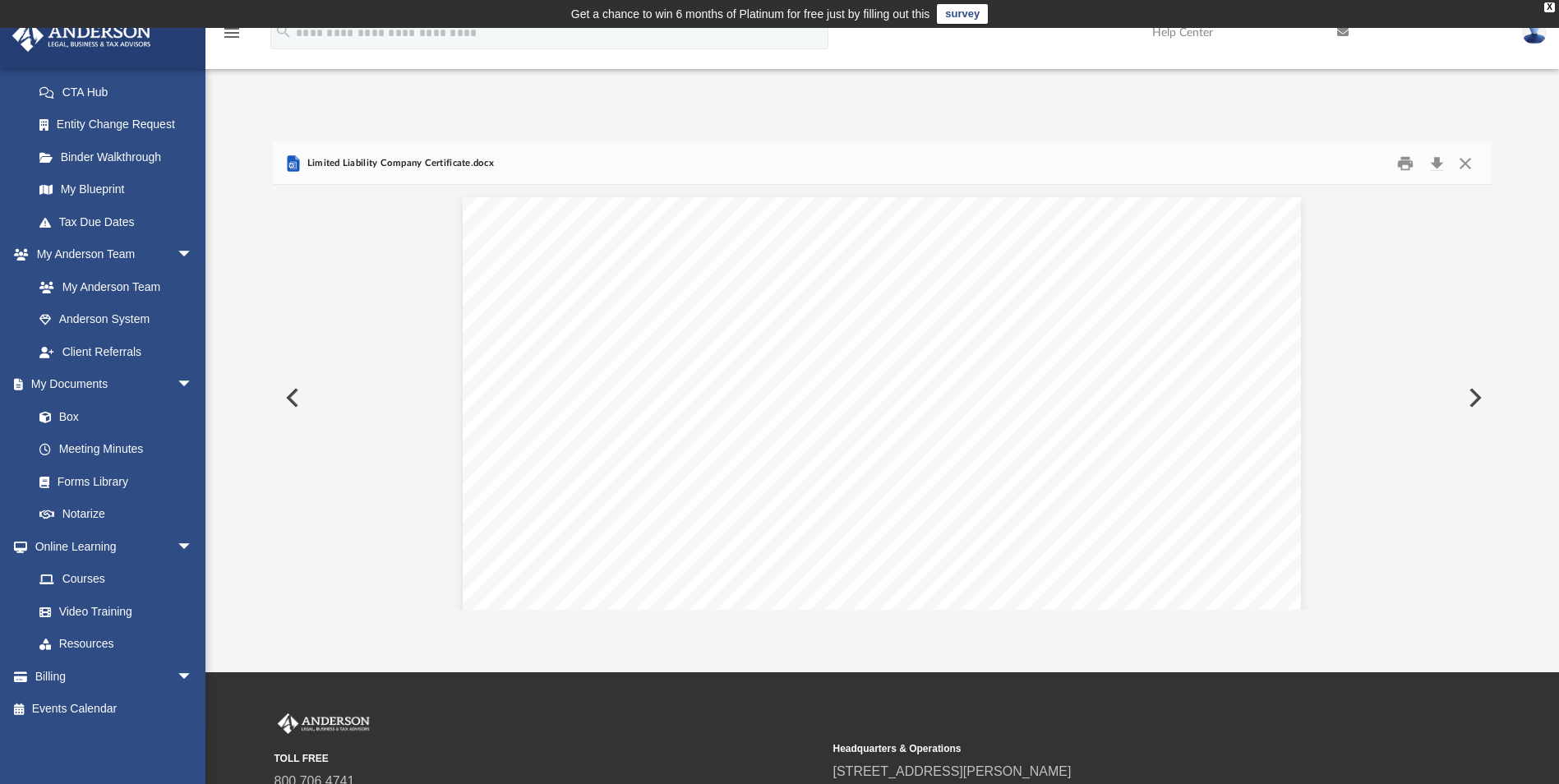
scroll to position [493, 0]
click at [1467, 392] on button "Preview" at bounding box center [1473, 398] width 36 height 46
click at [1469, 164] on button "Close" at bounding box center [1465, 163] width 30 height 25
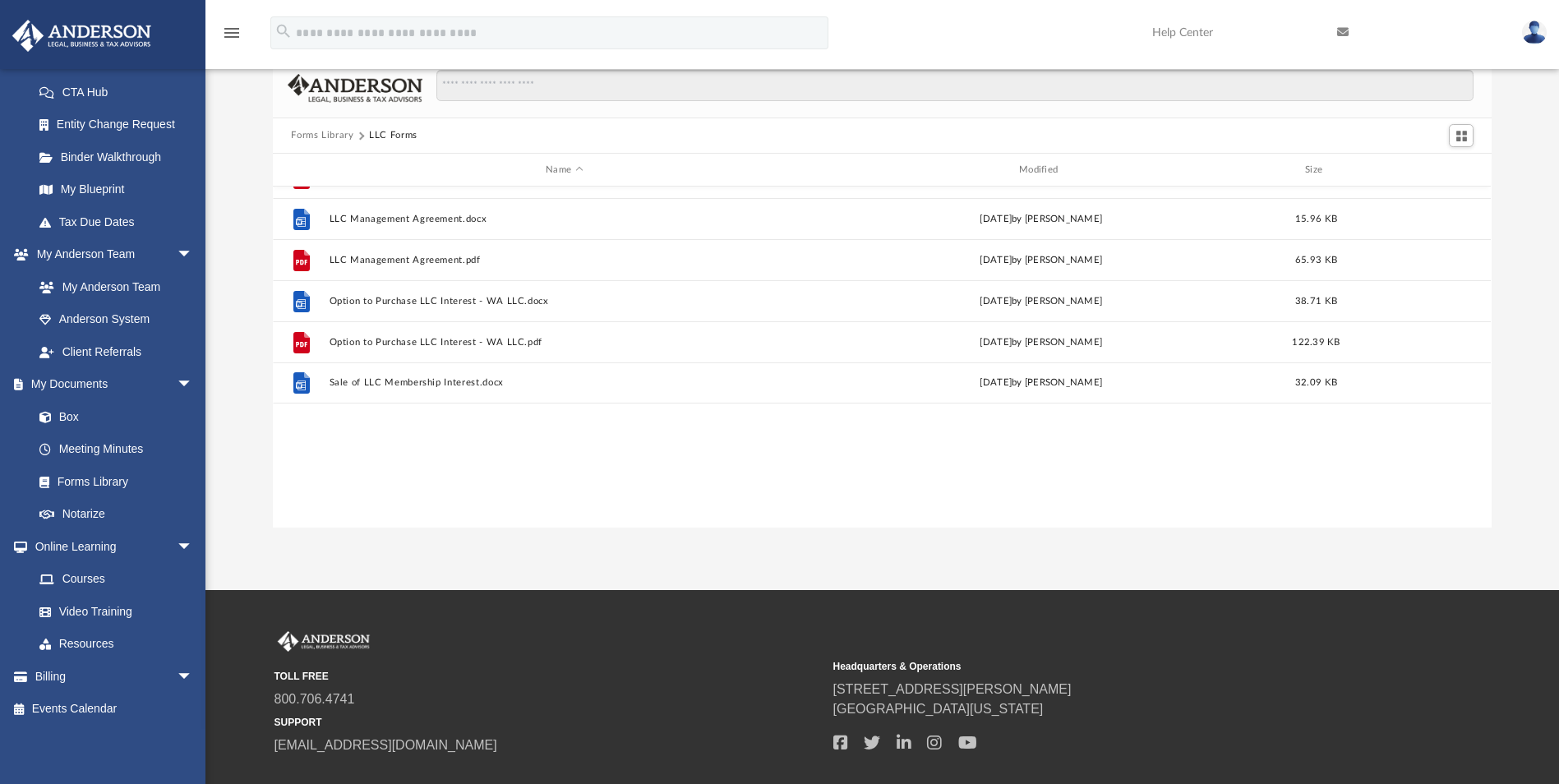
scroll to position [153, 0]
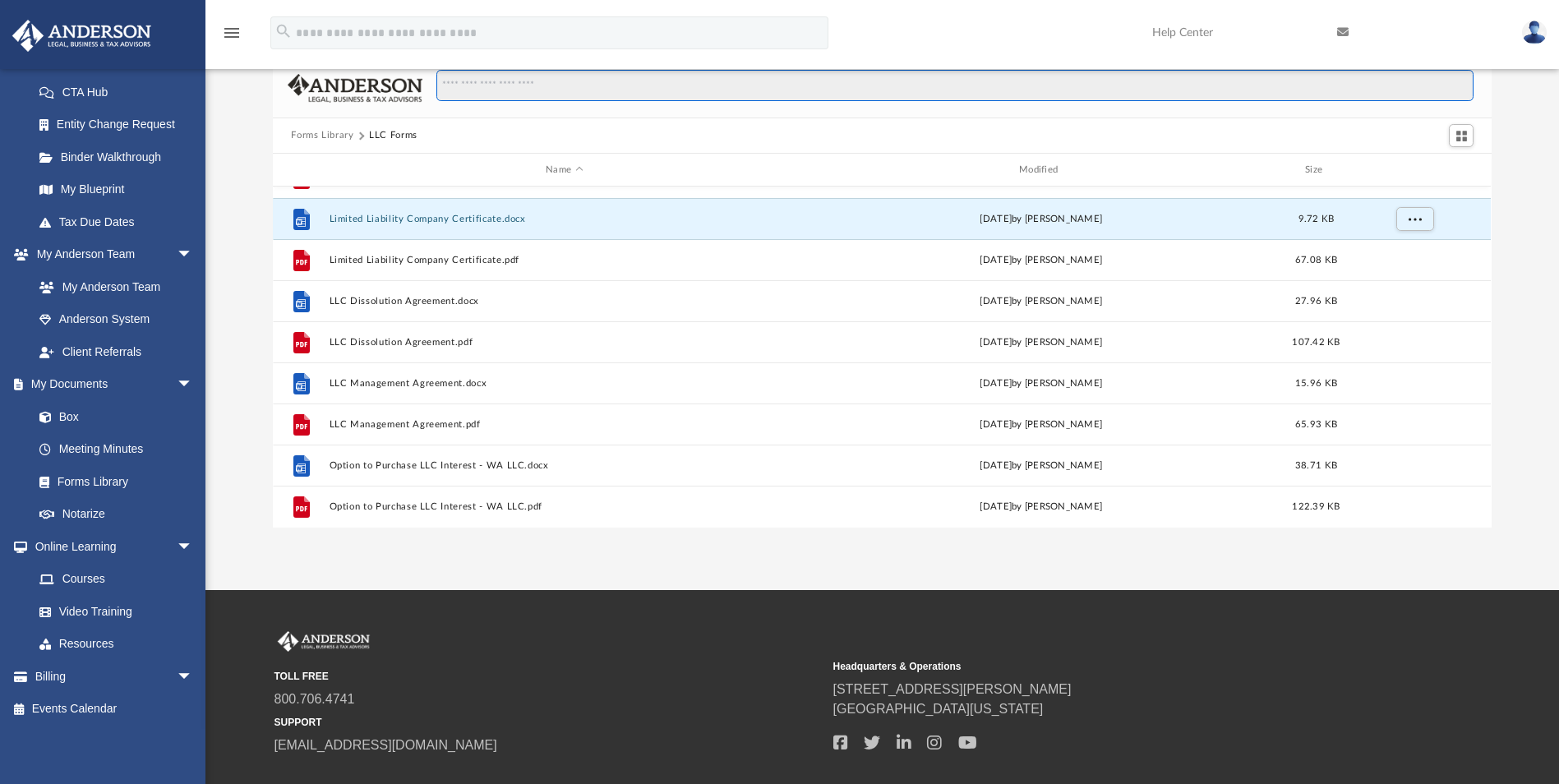
click at [497, 87] on input "Search files and folders" at bounding box center [955, 85] width 1037 height 31
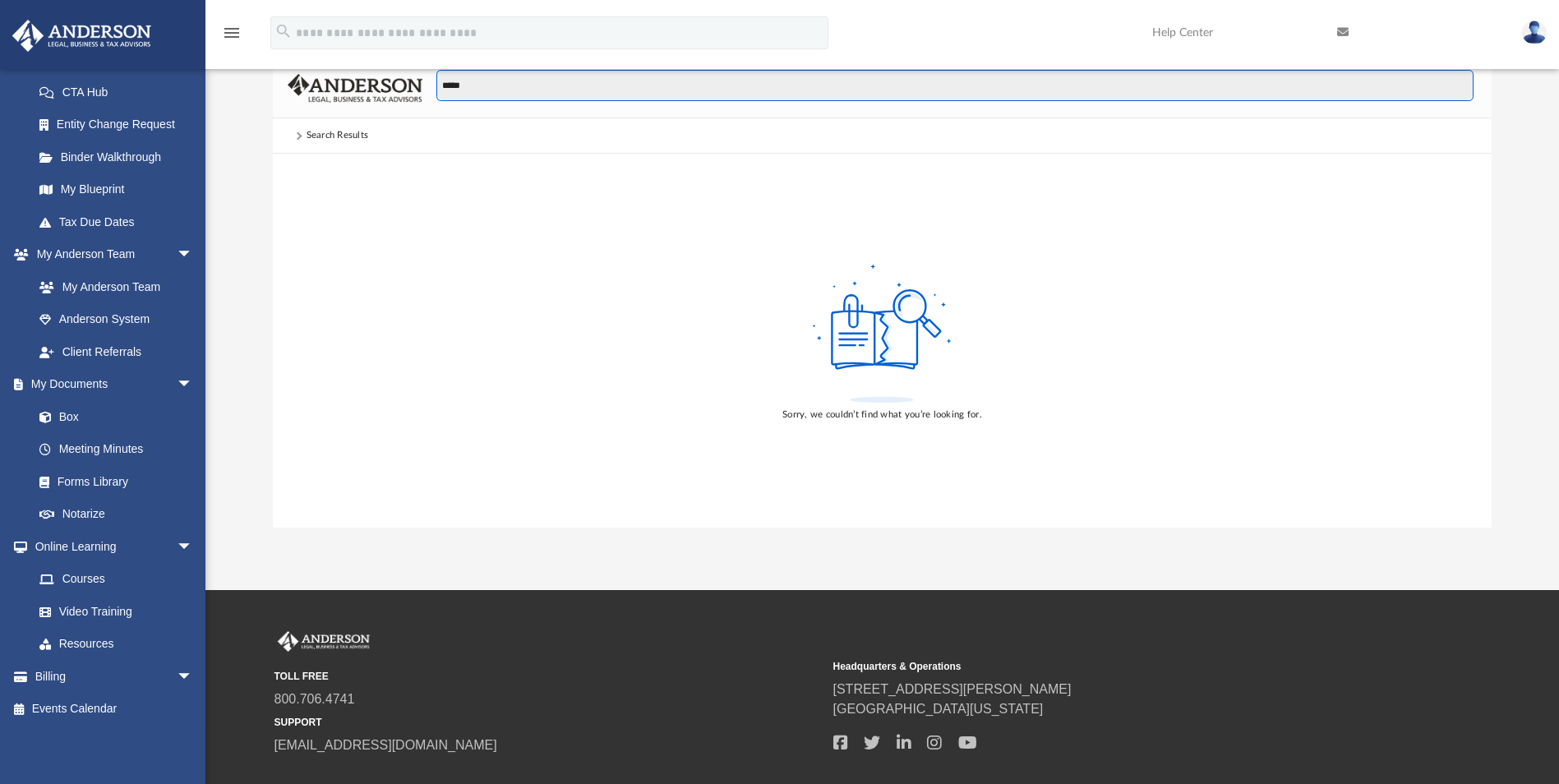
click at [497, 87] on input "*****" at bounding box center [955, 85] width 1037 height 31
type input "**********"
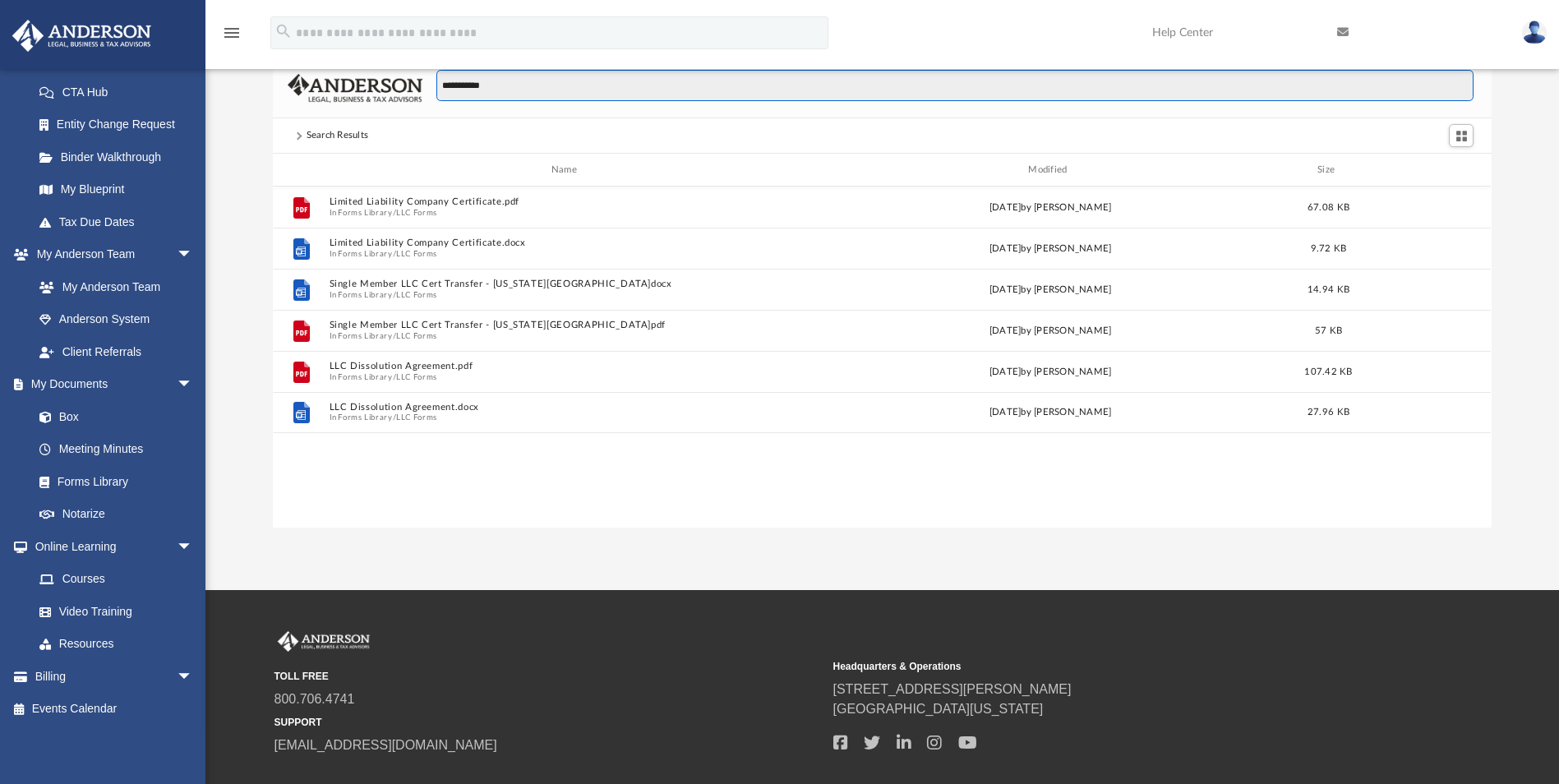
scroll to position [362, 1206]
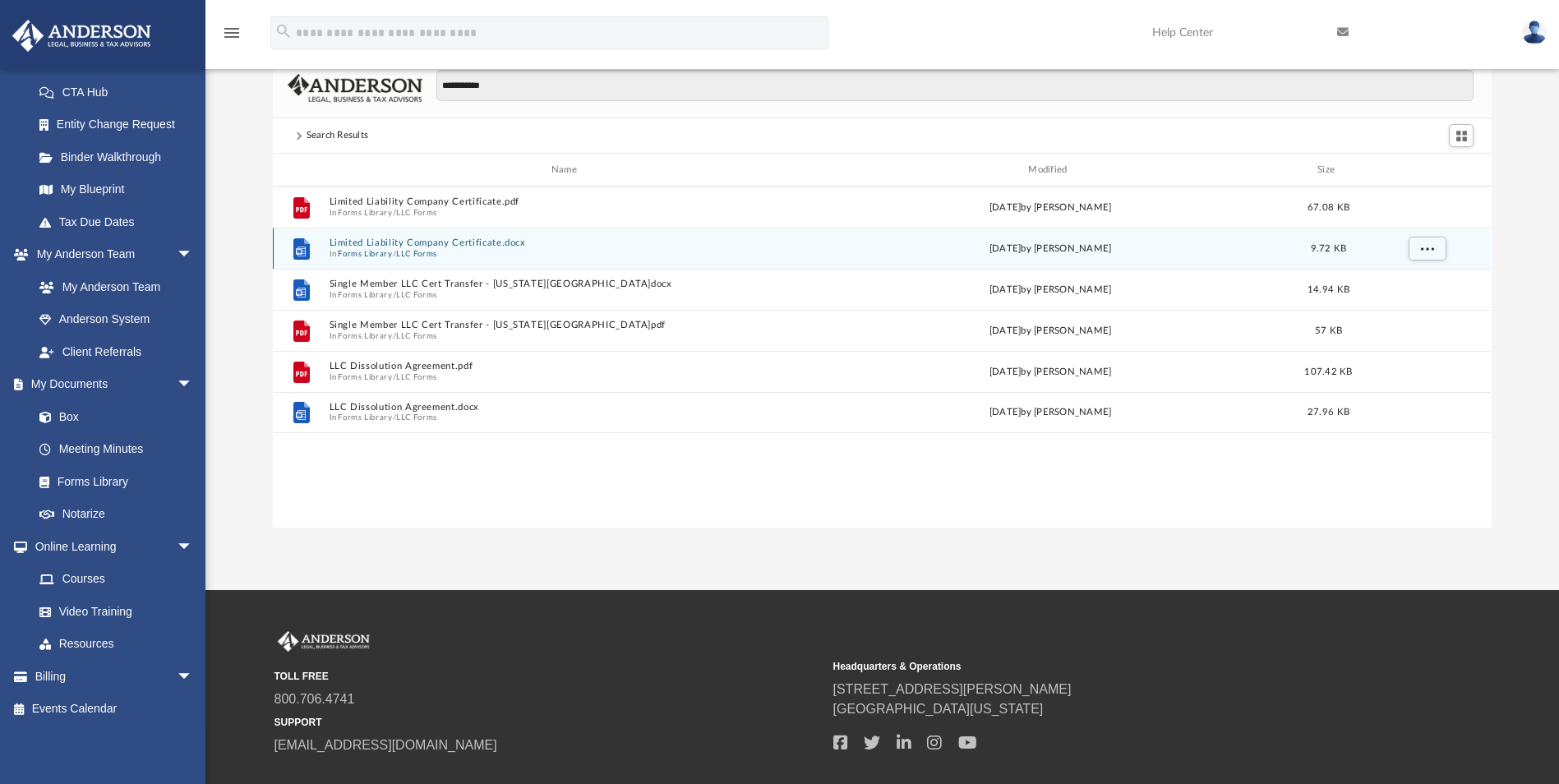
click at [415, 247] on button "Limited Liability Company Certificate.docx" at bounding box center [567, 243] width 476 height 11
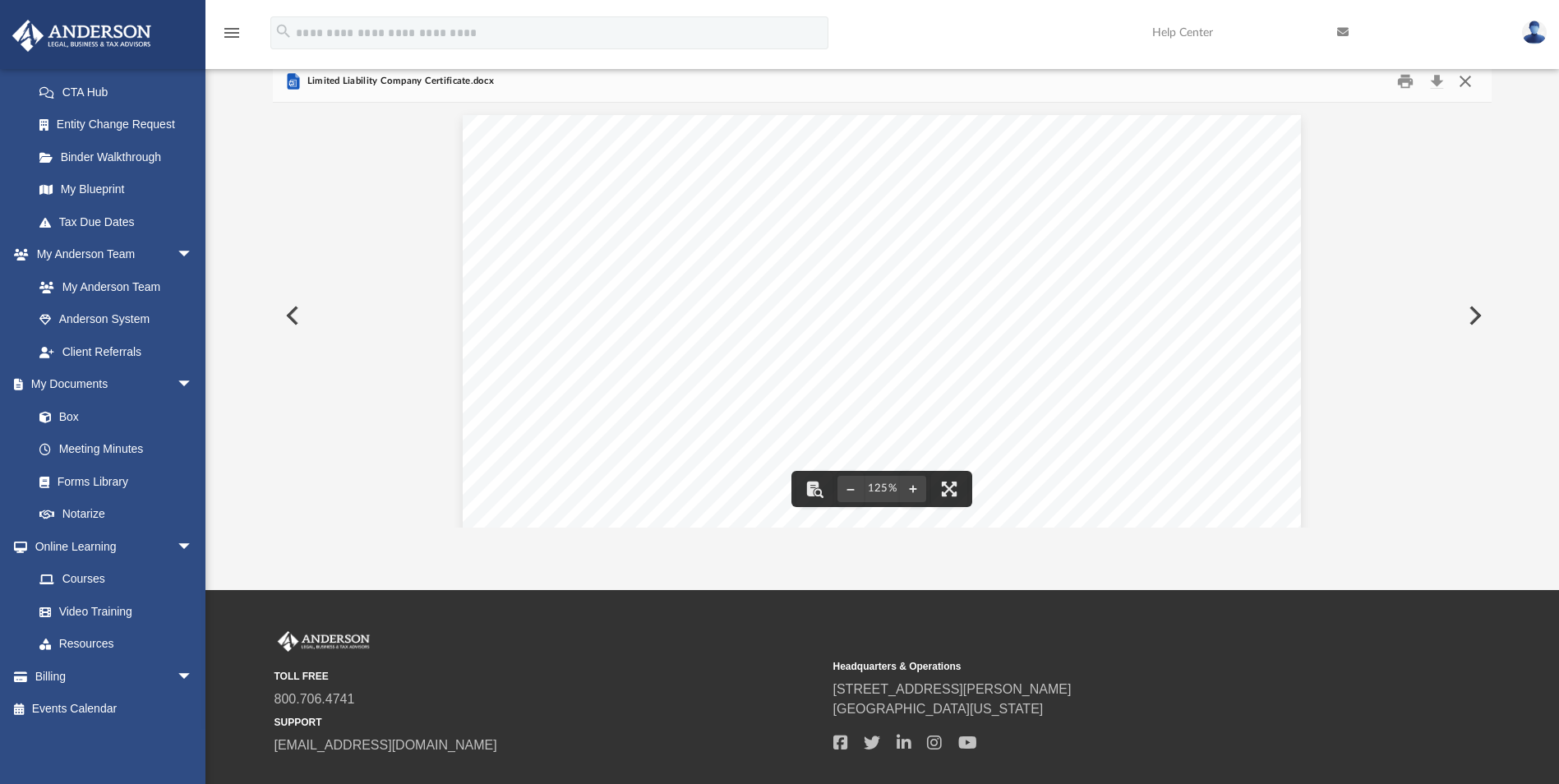
click at [1464, 81] on button "Close" at bounding box center [1465, 81] width 30 height 25
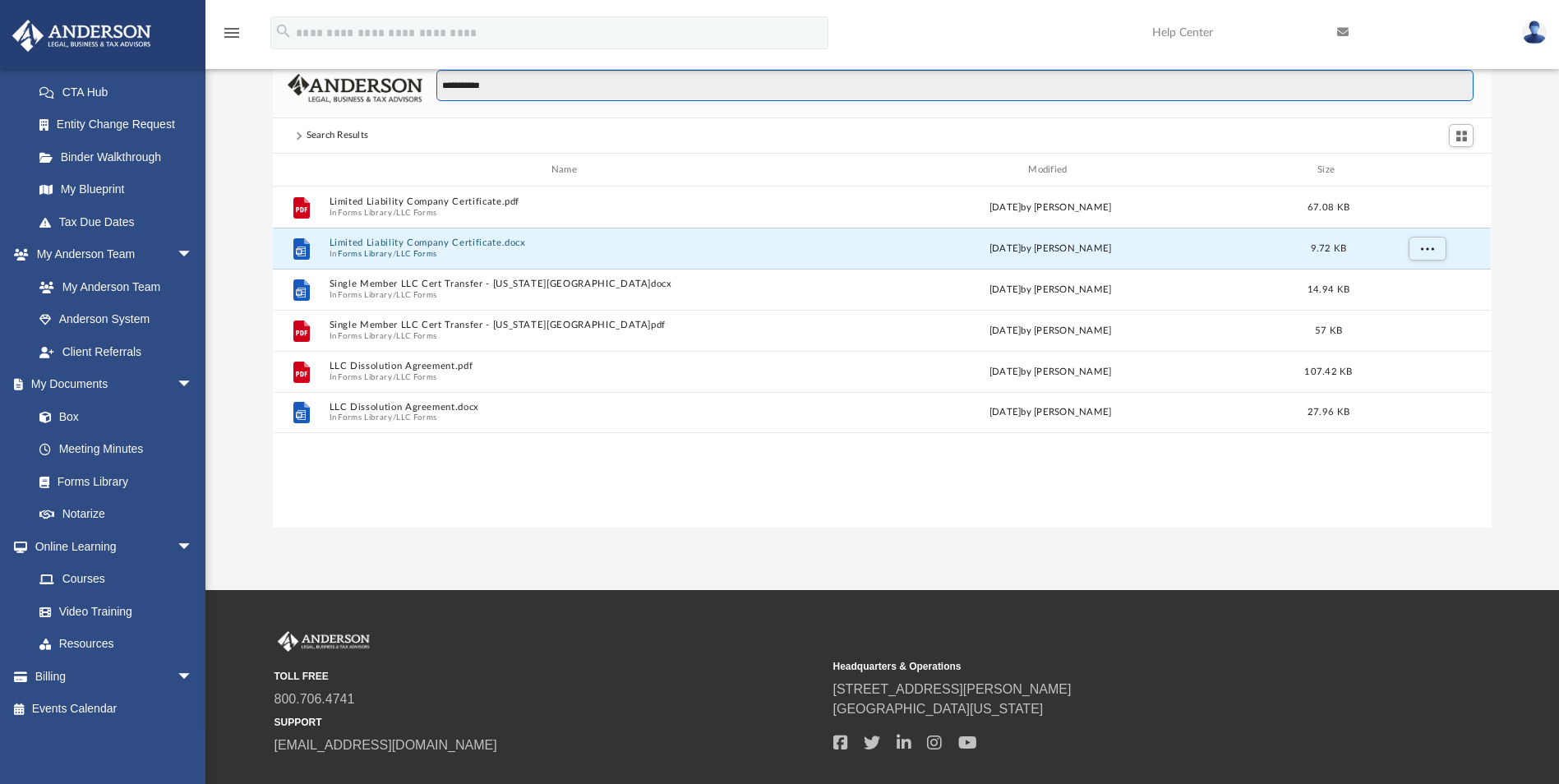
click at [507, 76] on input "**********" at bounding box center [955, 85] width 1037 height 31
